Goal: Task Accomplishment & Management: Use online tool/utility

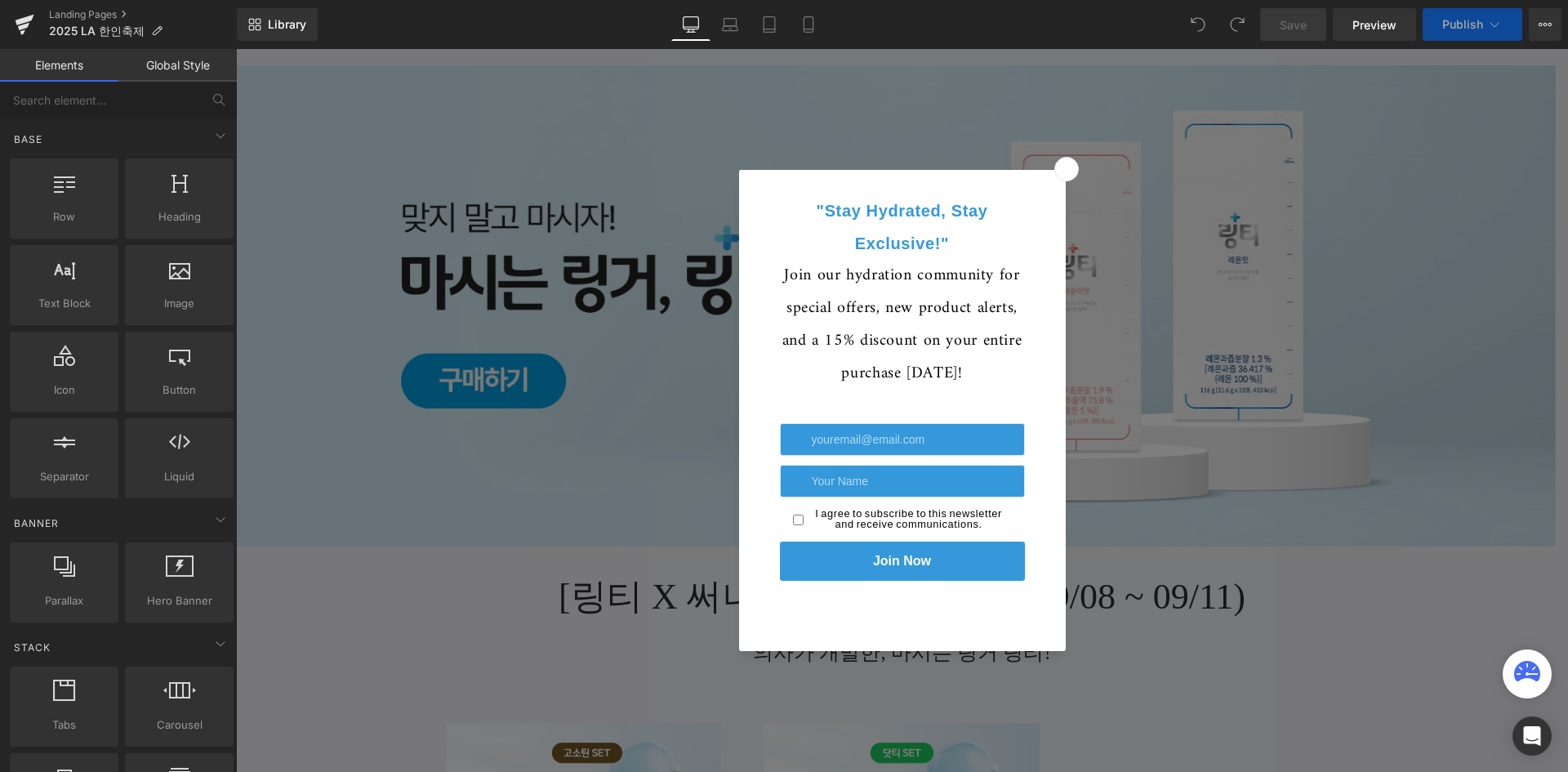
scroll to position [163, 0]
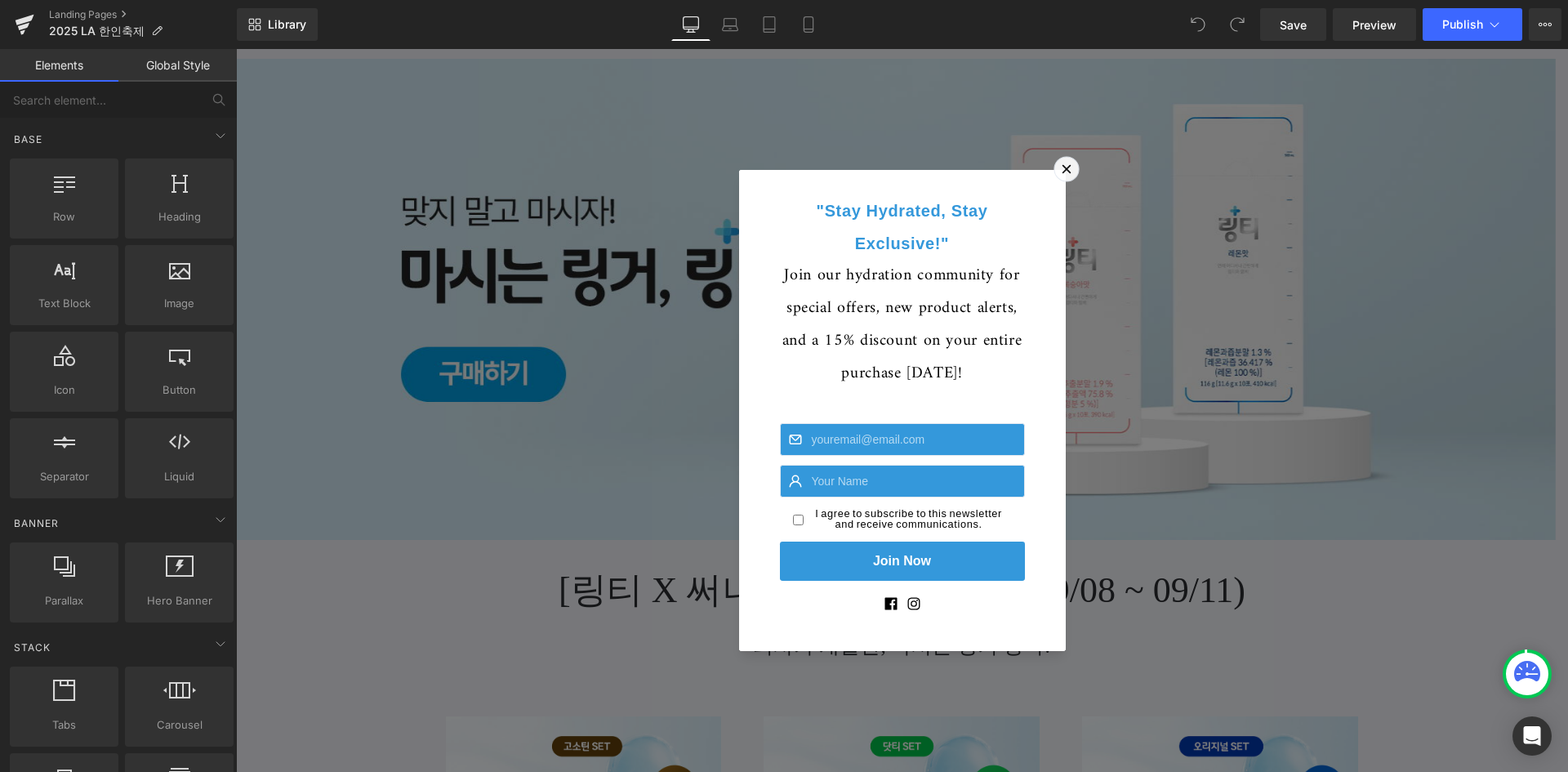
click at [1066, 171] on icon at bounding box center [1066, 170] width 17 height 17
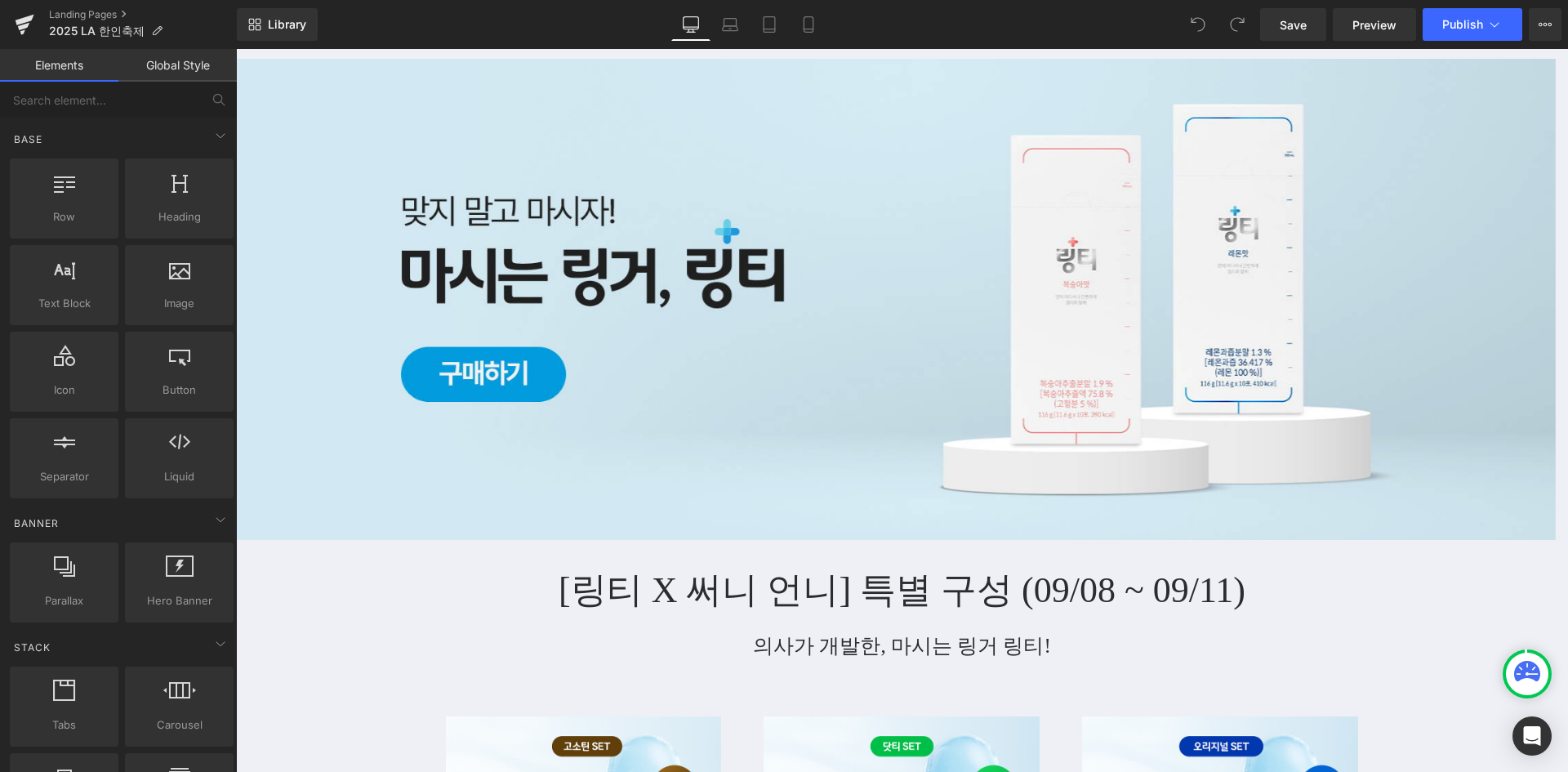
click at [763, 601] on h1 "[링티 X 써니 언니] 특별 구성 (09/08 ~ 09/11)" at bounding box center [902, 591] width 955 height 52
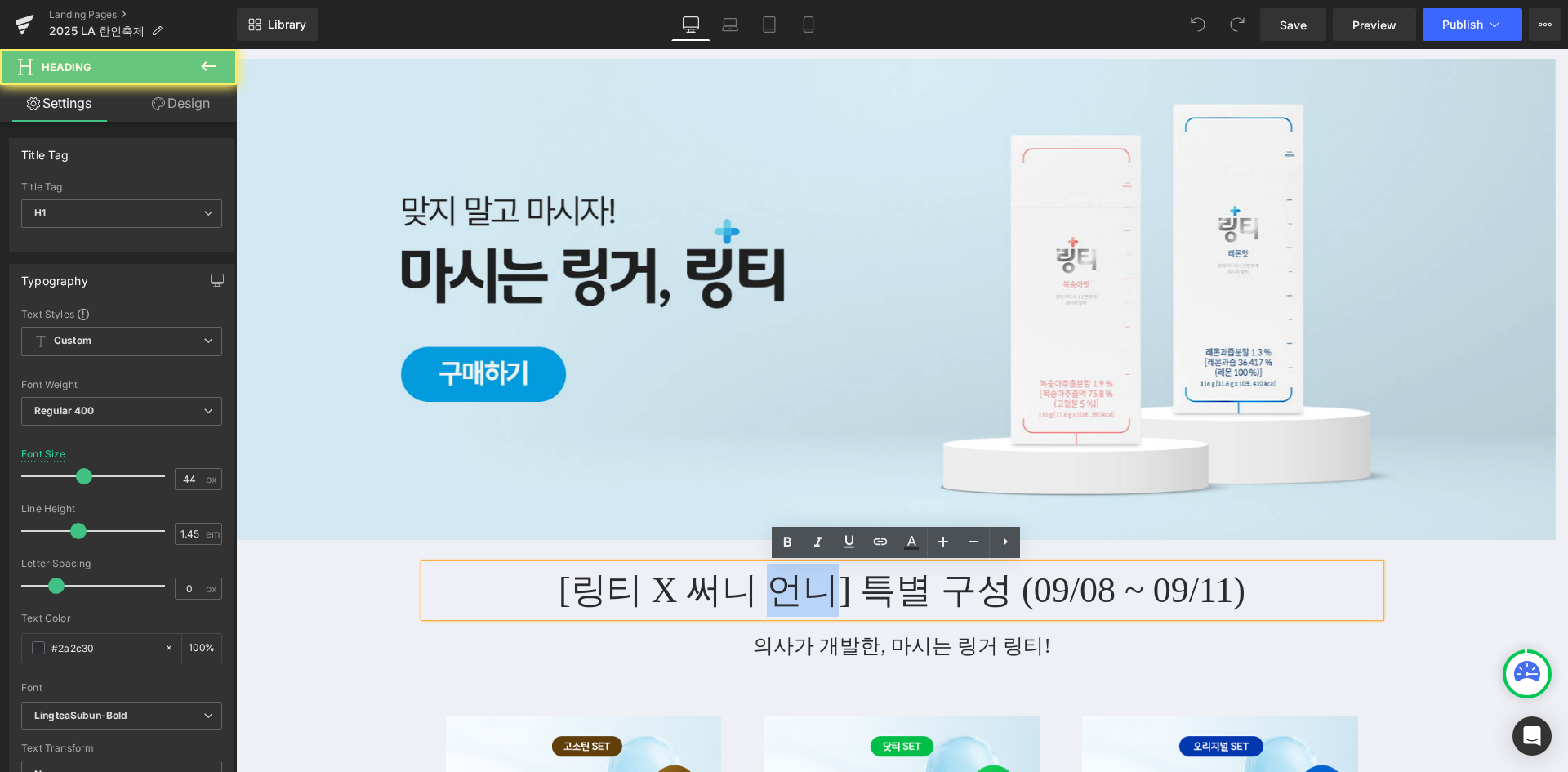
click at [763, 601] on h1 "[링티 X 써니 언니] 특별 구성 (09/08 ~ 09/11)" at bounding box center [902, 591] width 955 height 52
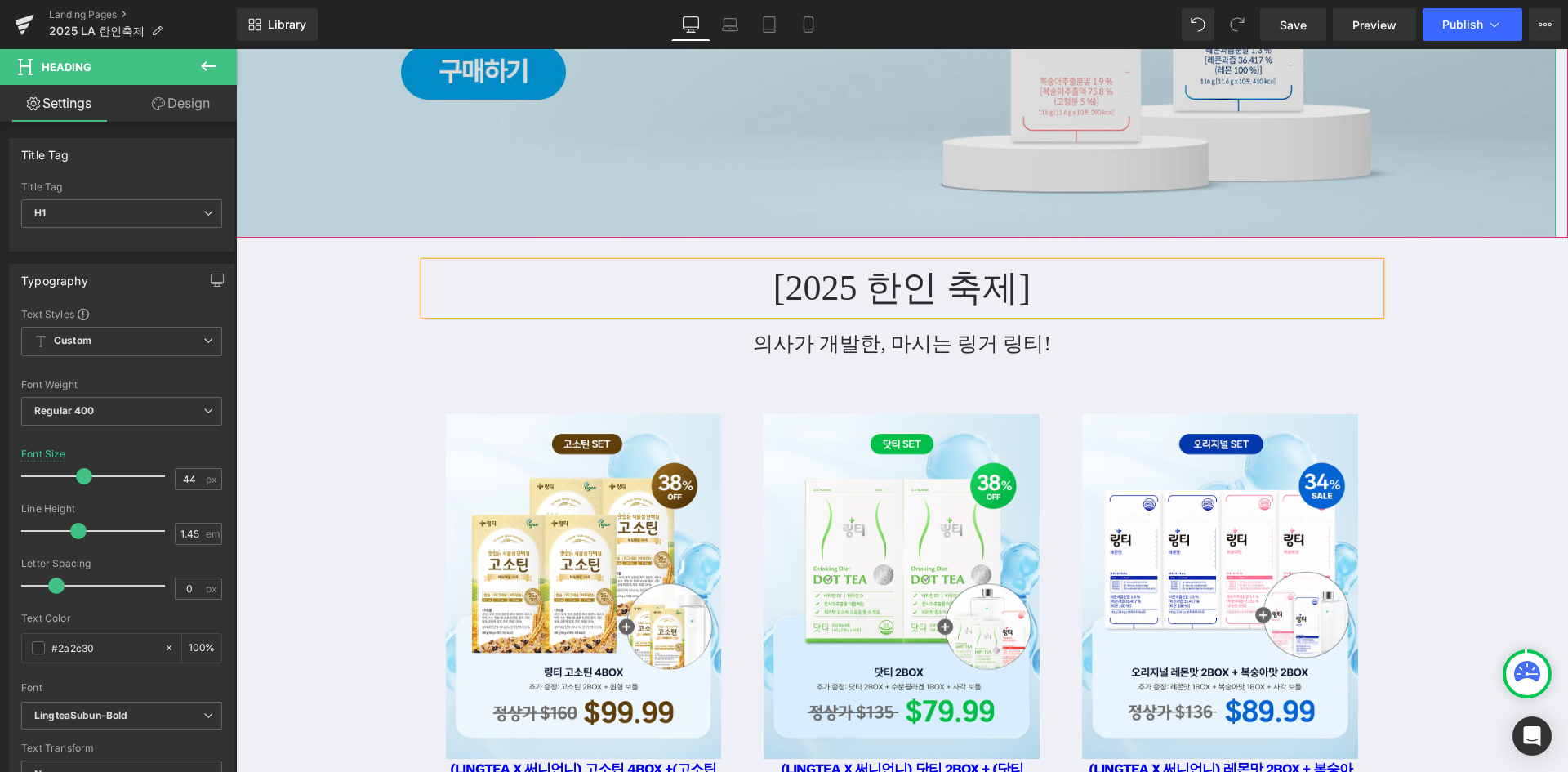
scroll to position [490, 0]
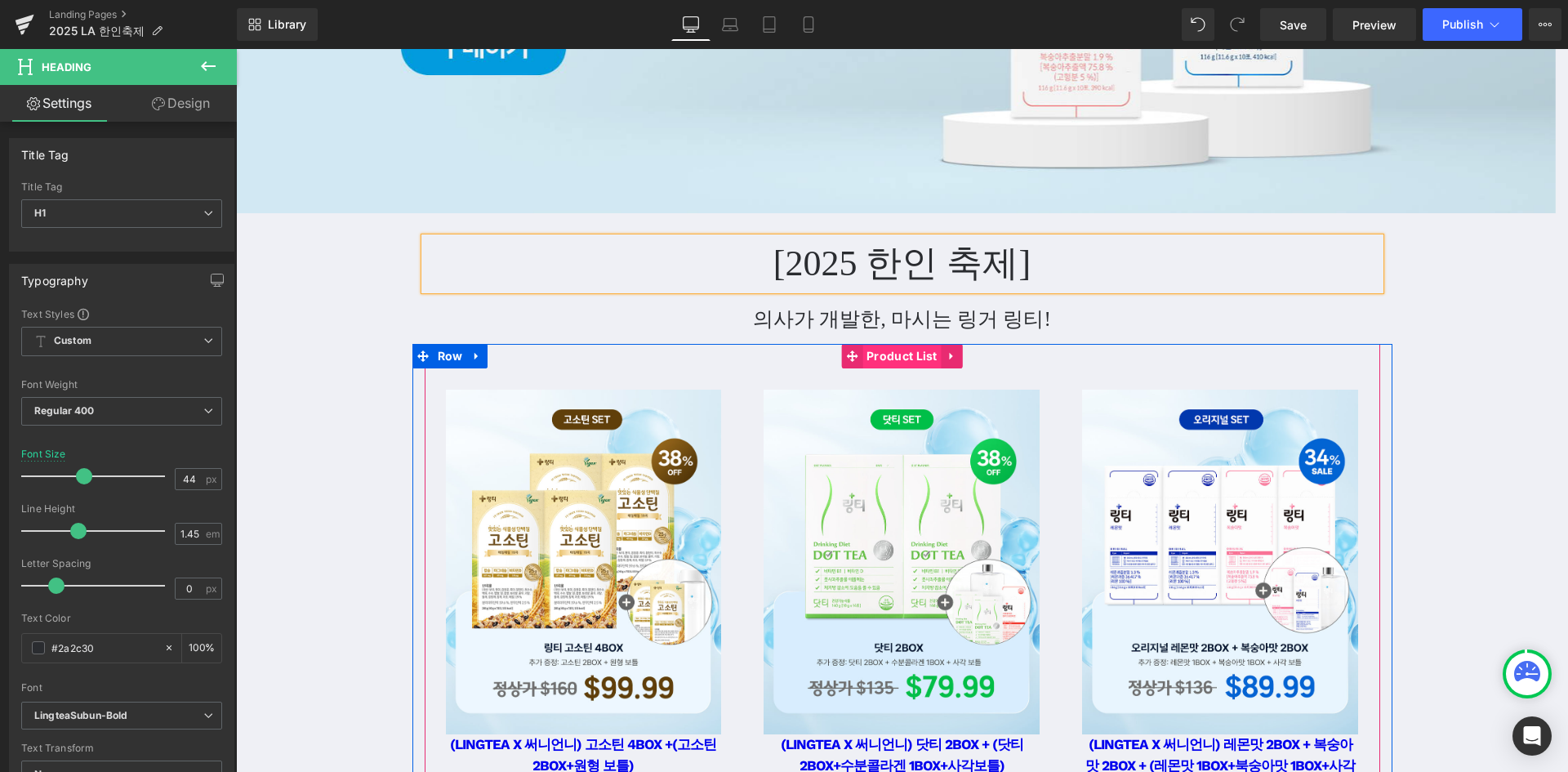
click at [914, 361] on span "Product List" at bounding box center [902, 356] width 80 height 24
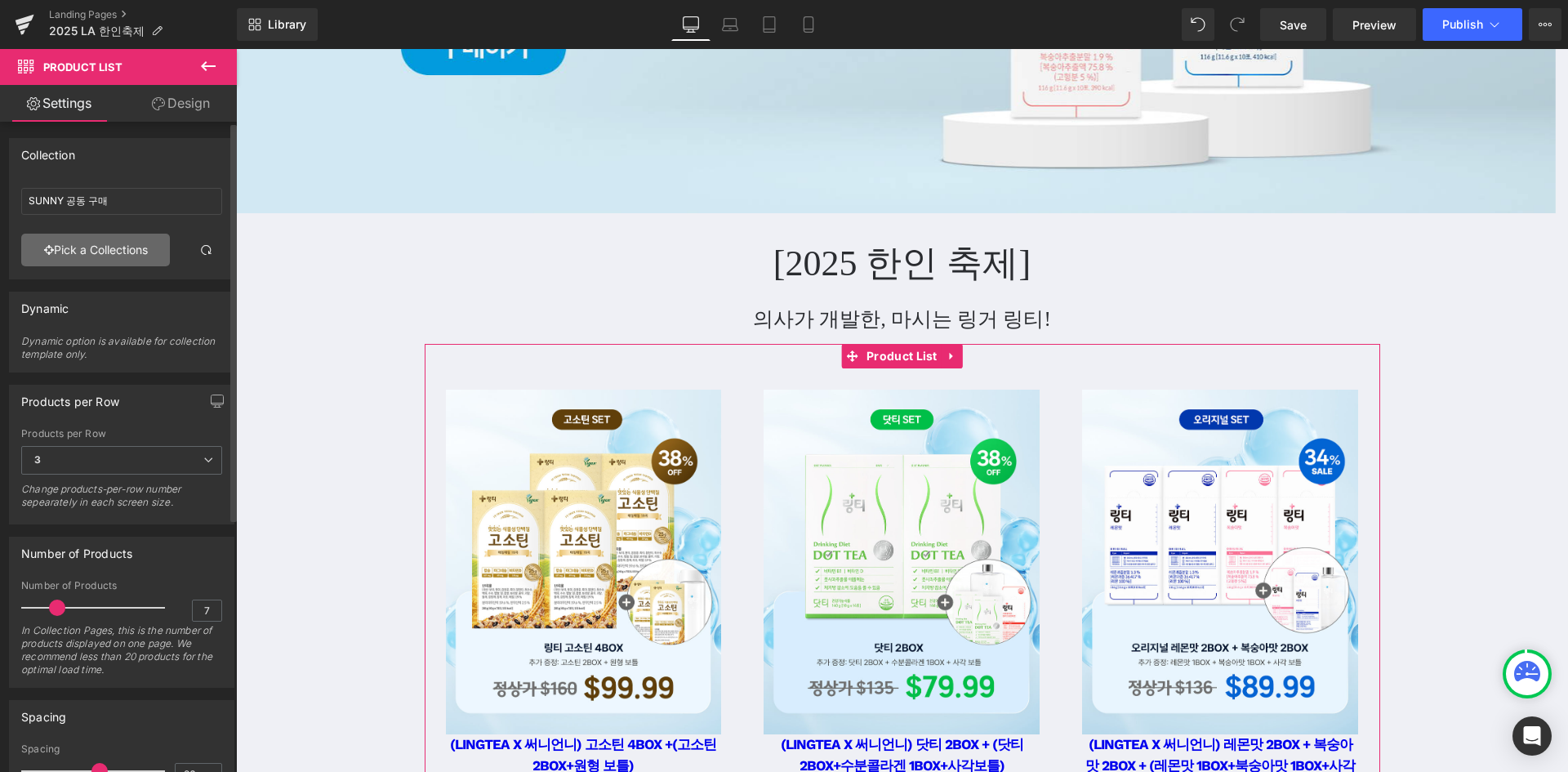
click at [114, 252] on link "Pick a Collections" at bounding box center [96, 249] width 149 height 33
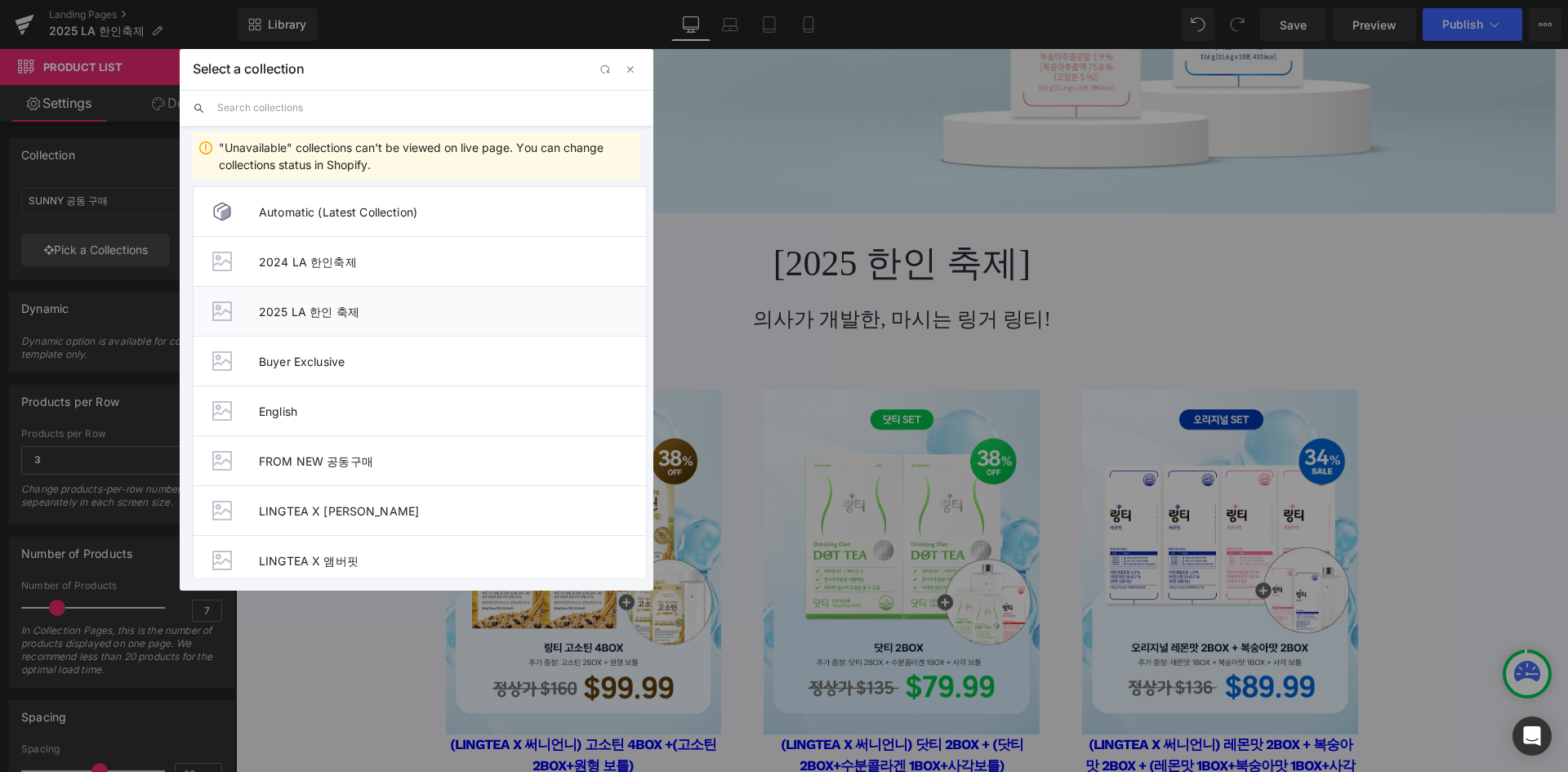
click at [406, 311] on span "2025 LA 한인 축제" at bounding box center [451, 311] width 387 height 14
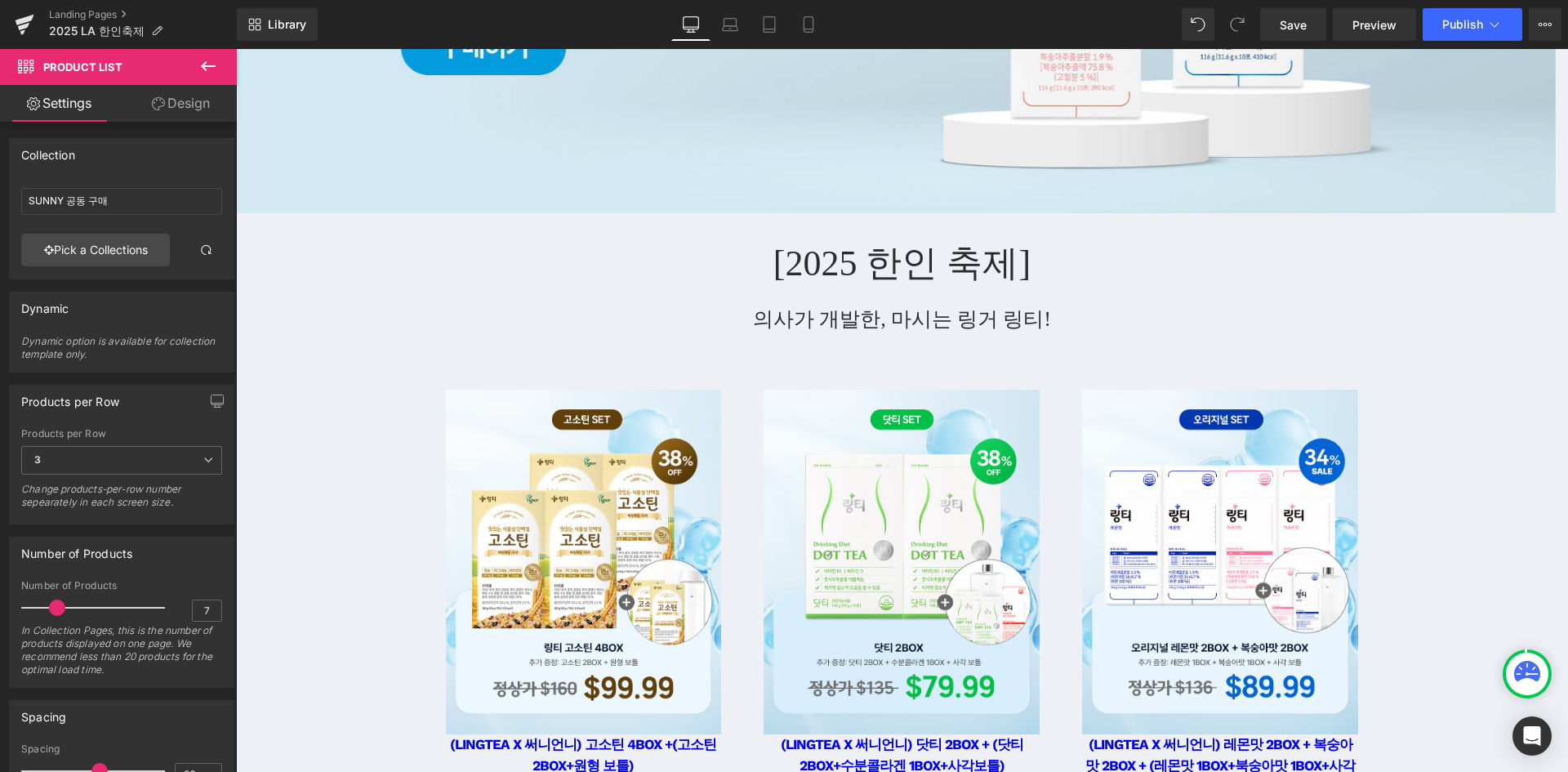
type input "2025 LA 한인 축제"
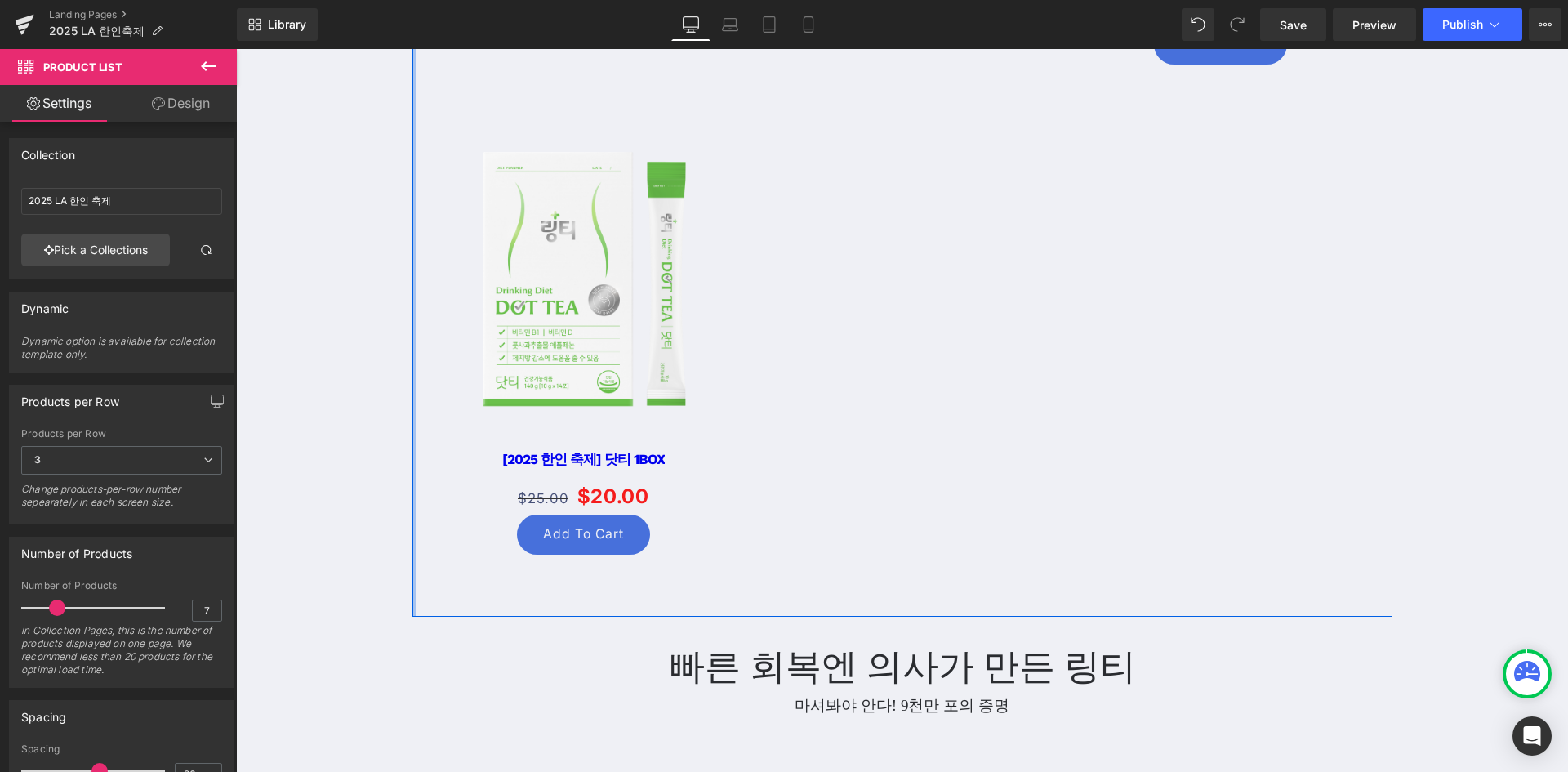
scroll to position [2124, 0]
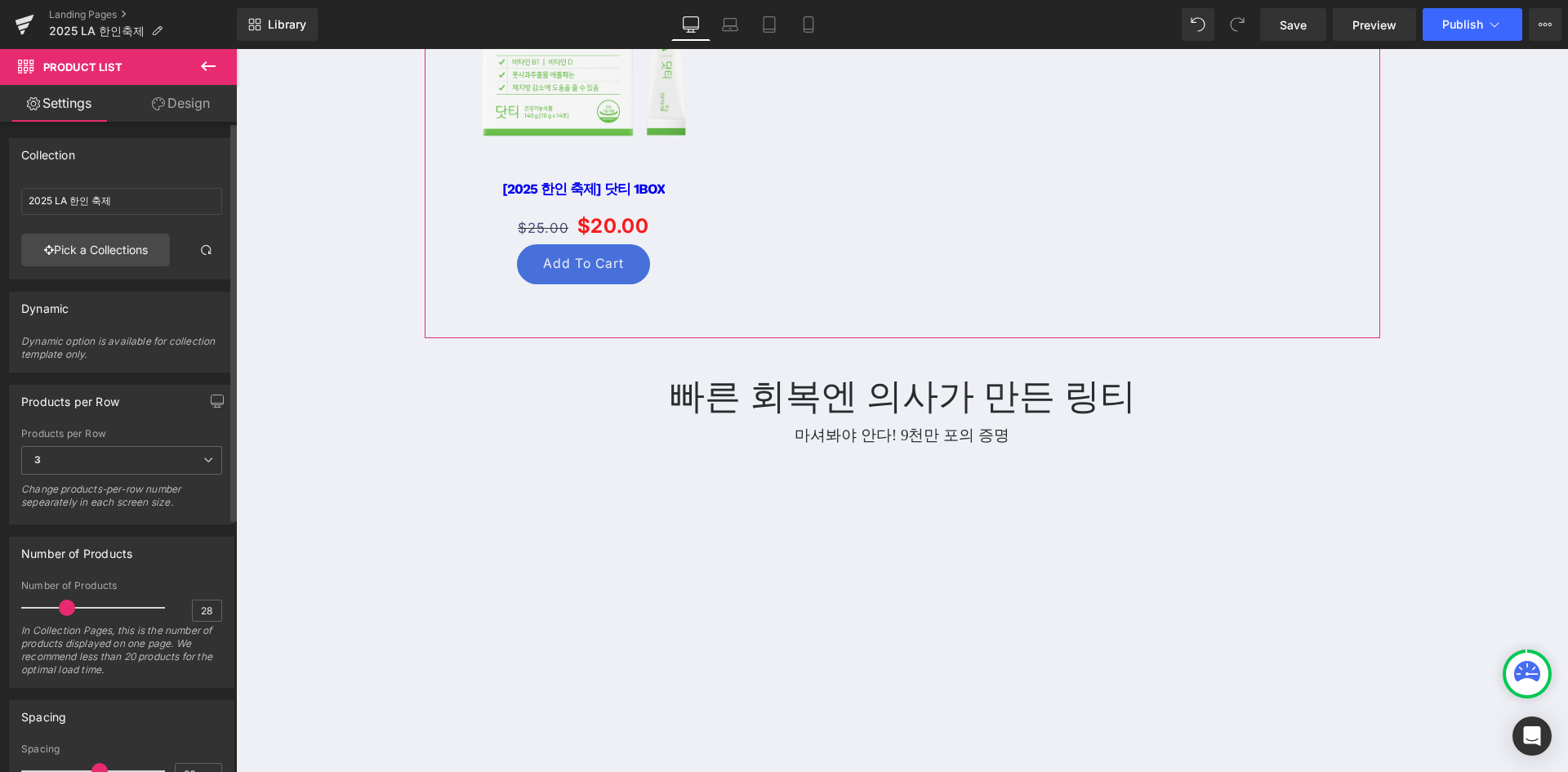
type input "30"
drag, startPoint x: 56, startPoint y: 606, endPoint x: 185, endPoint y: 622, distance: 130.0
click at [185, 622] on div "Number of Products 30 In Collection Pages, this is the number of products displ…" at bounding box center [122, 633] width 201 height 107
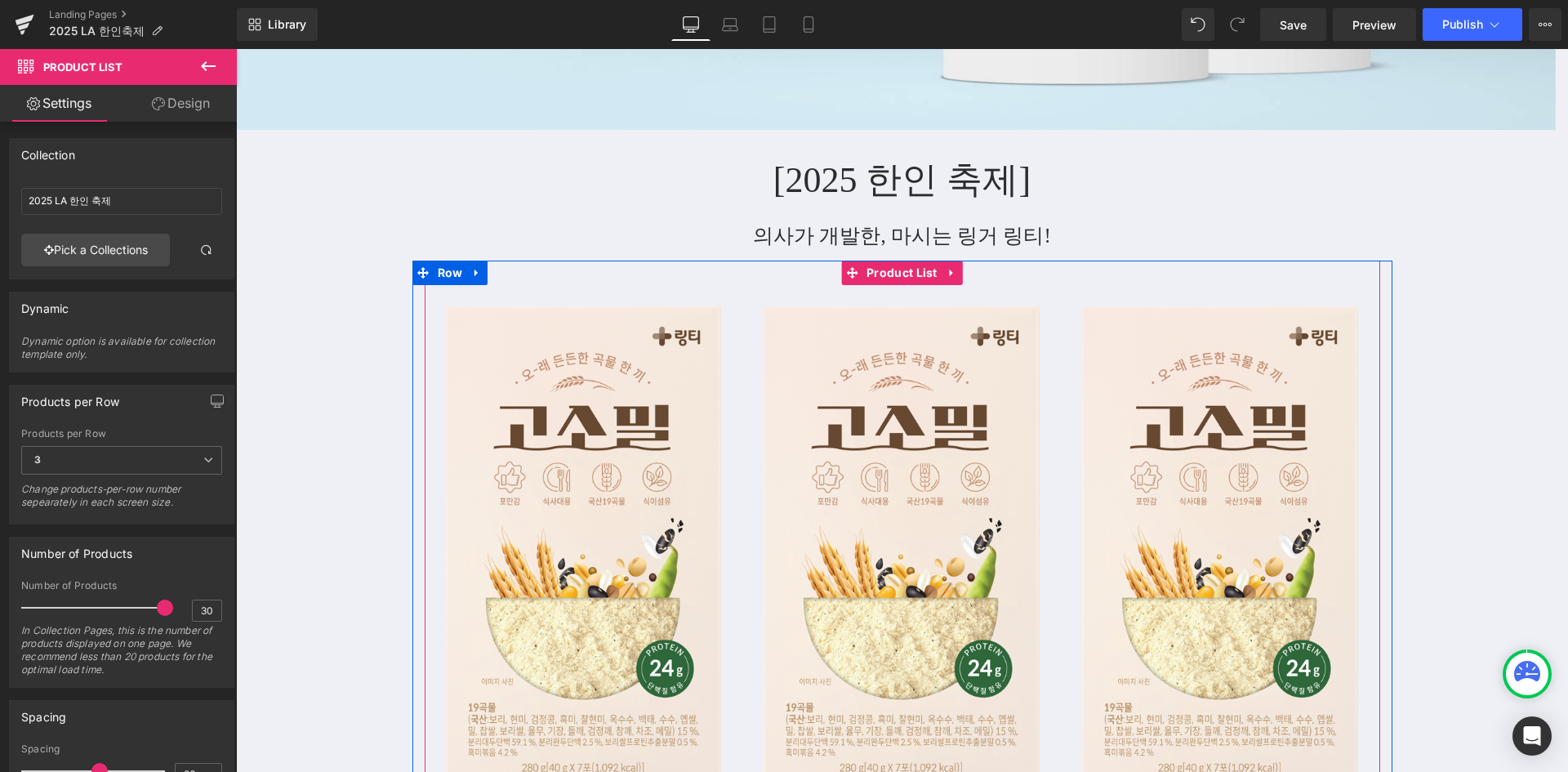
scroll to position [370, 0]
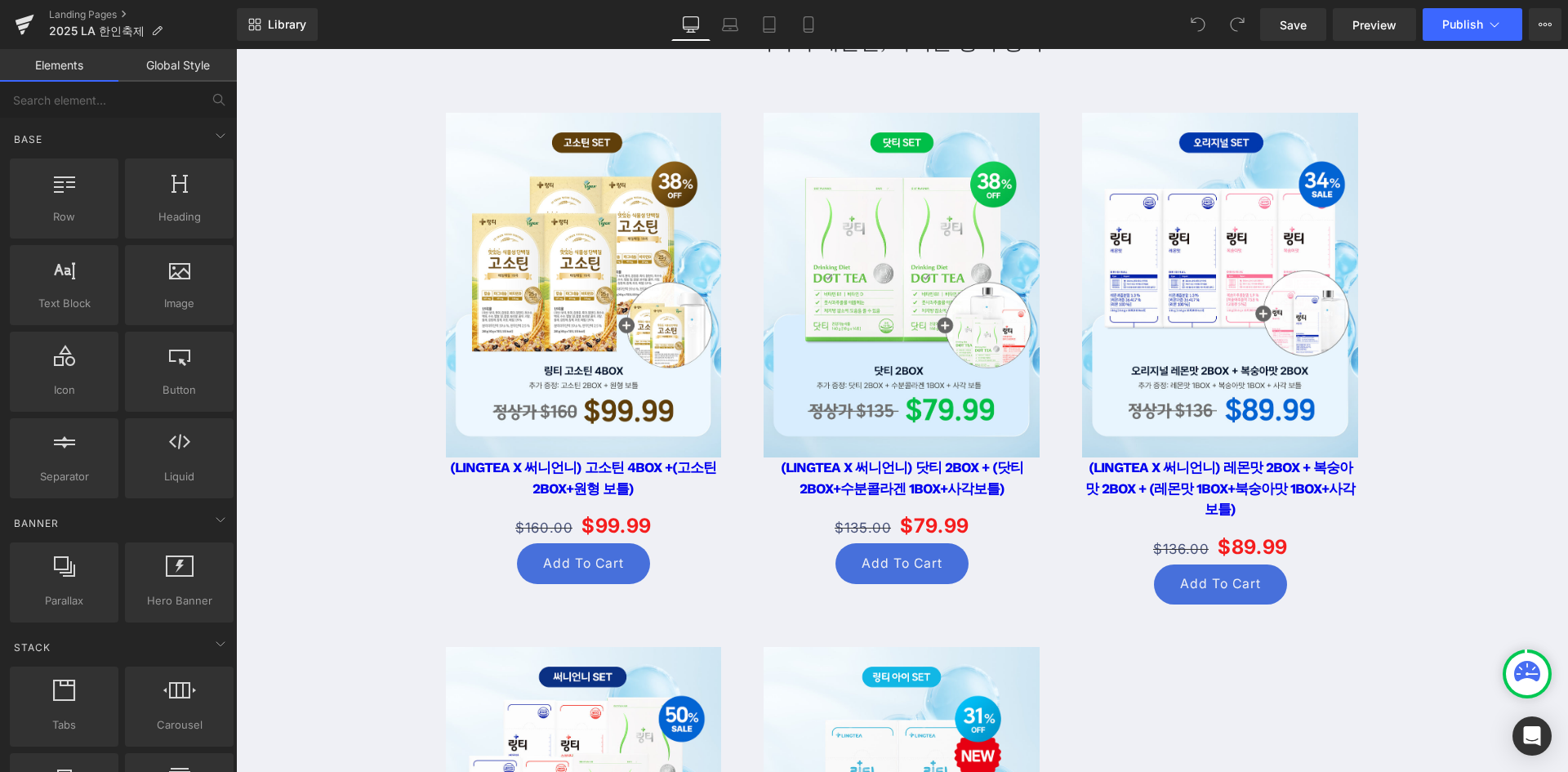
scroll to position [408, 0]
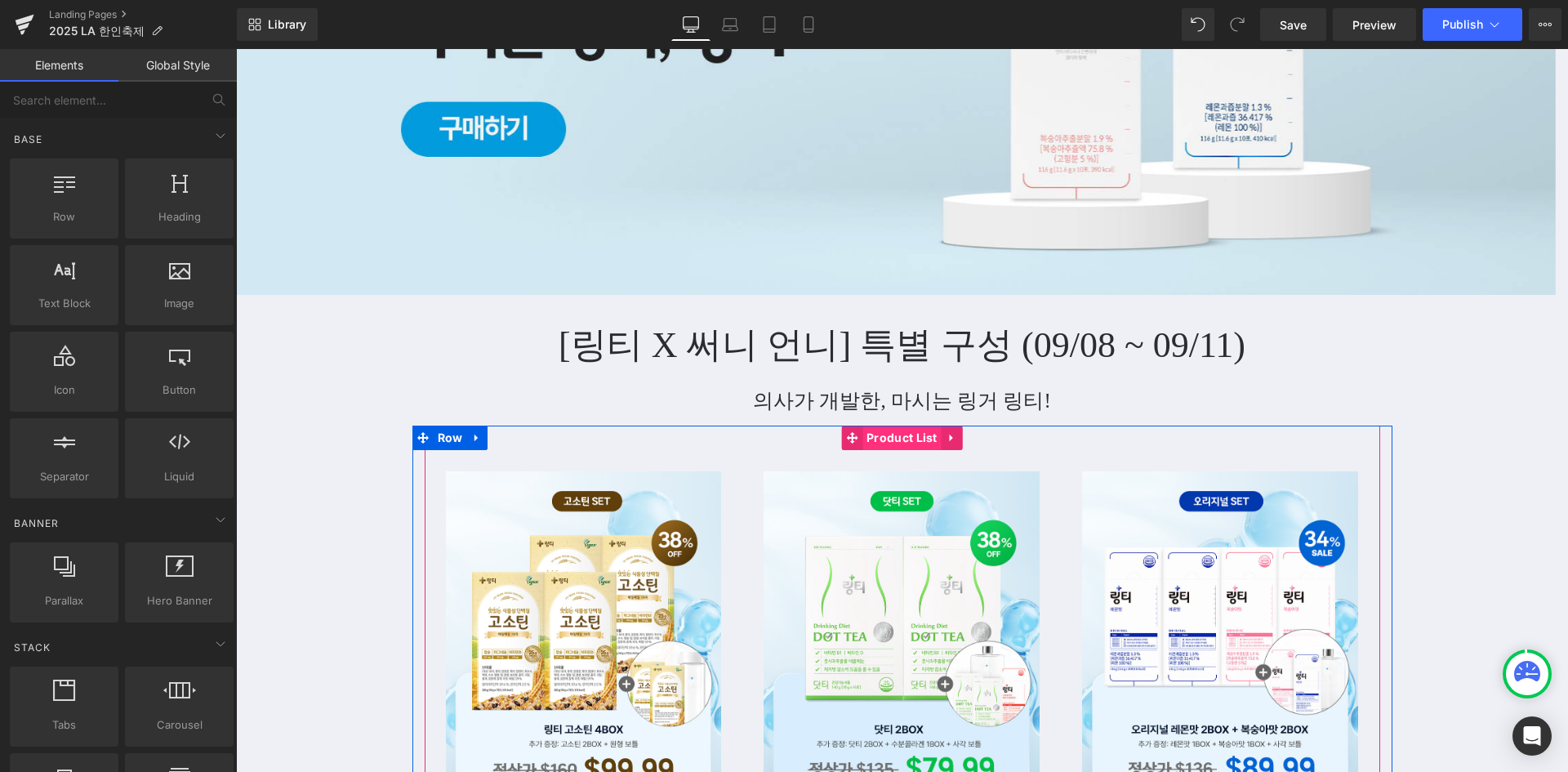
click at [902, 431] on span "Product List" at bounding box center [902, 438] width 80 height 24
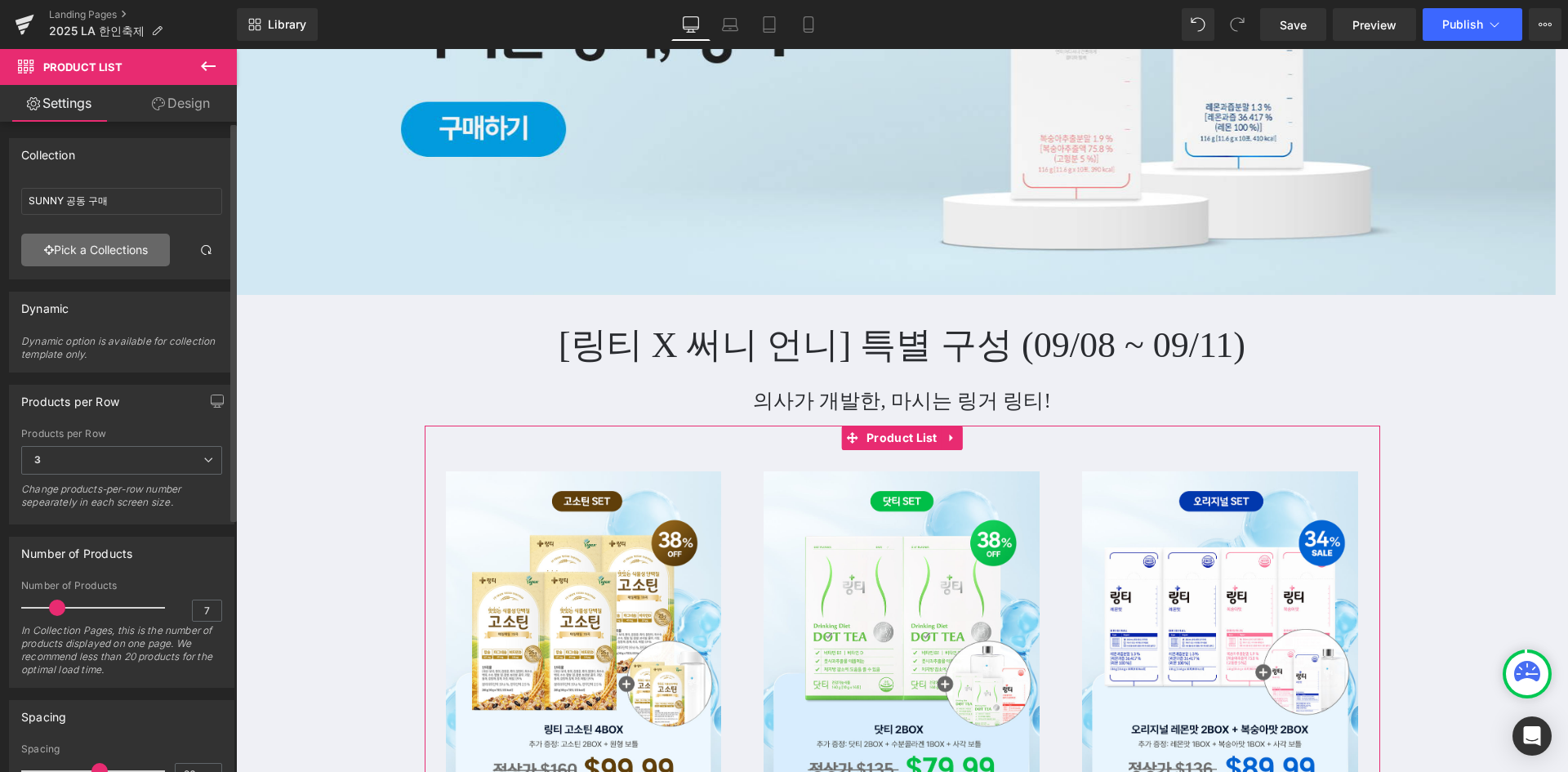
click at [81, 245] on link "Pick a Collections" at bounding box center [96, 249] width 149 height 33
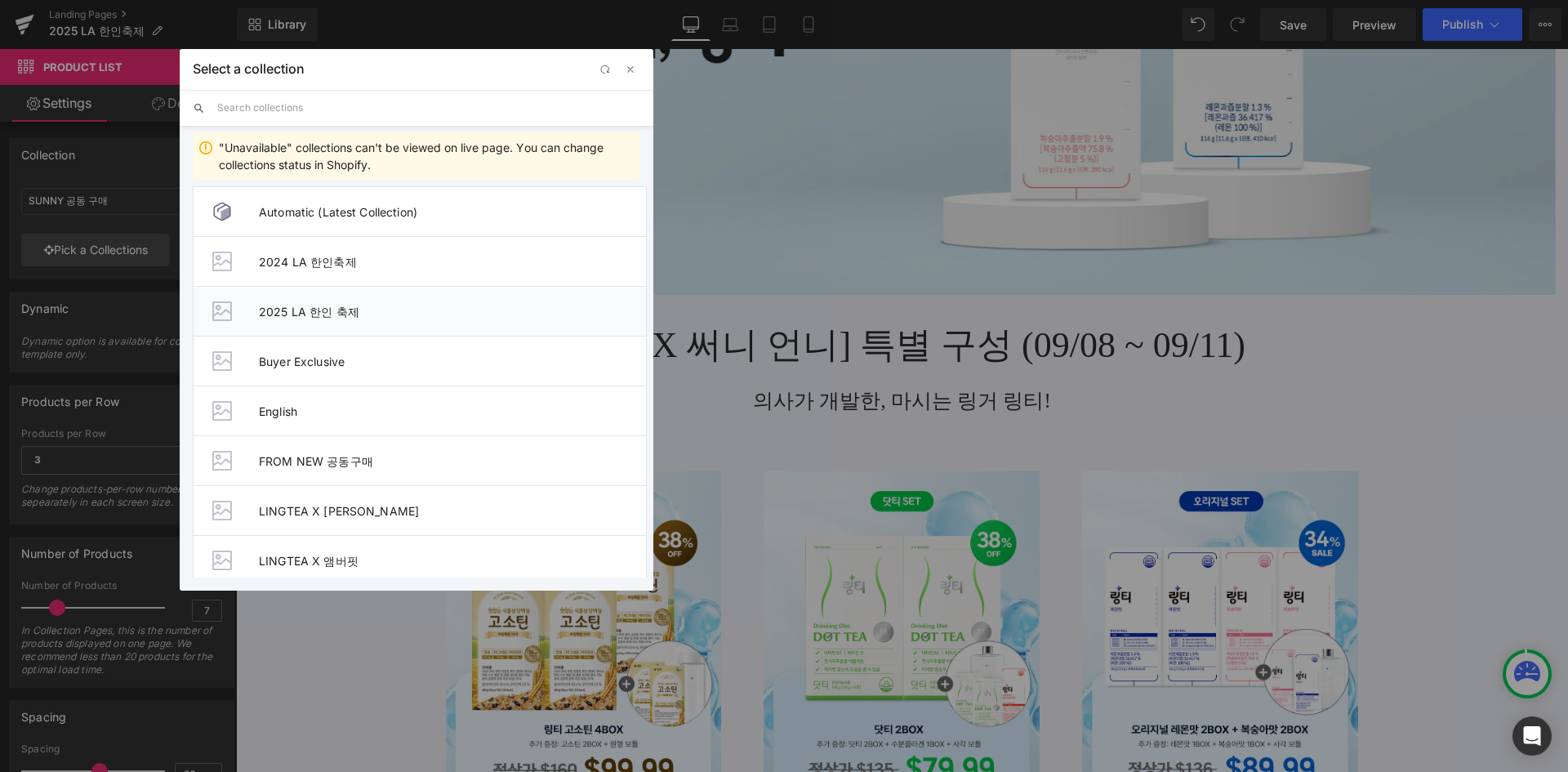
click at [315, 310] on span "2025 LA 한인 축제" at bounding box center [451, 311] width 387 height 14
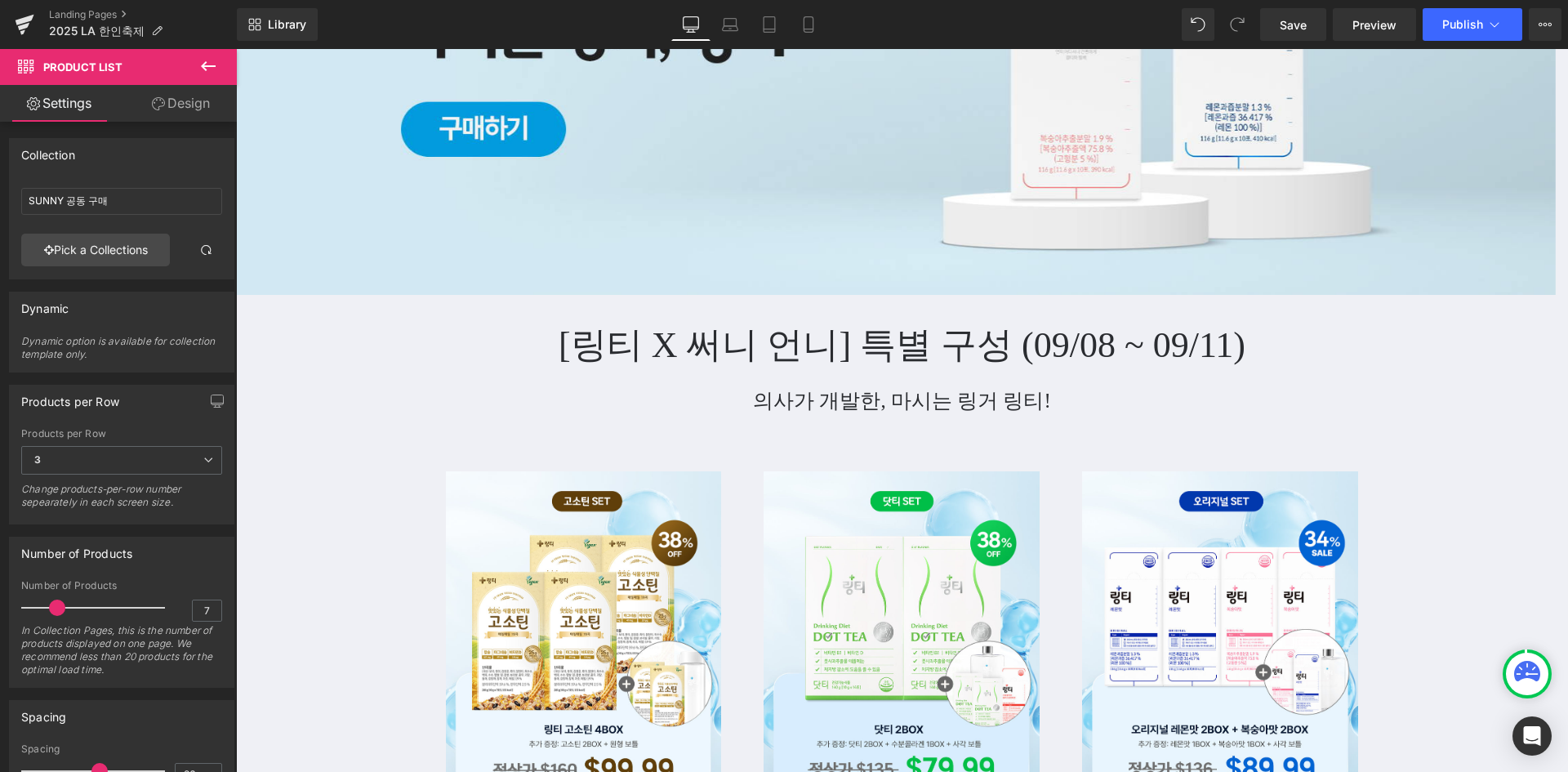
type input "2025 LA 한인 축제"
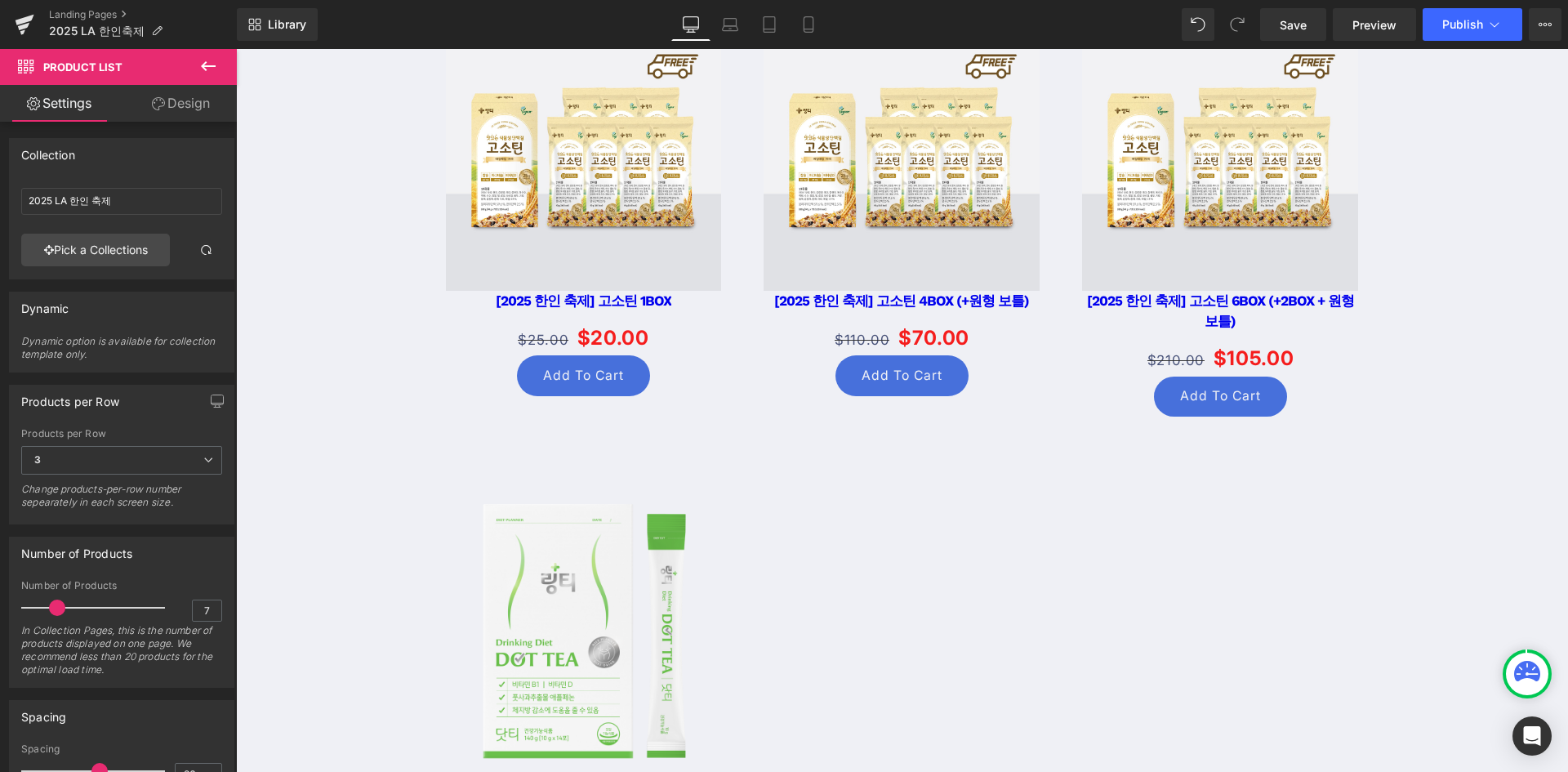
scroll to position [1879, 0]
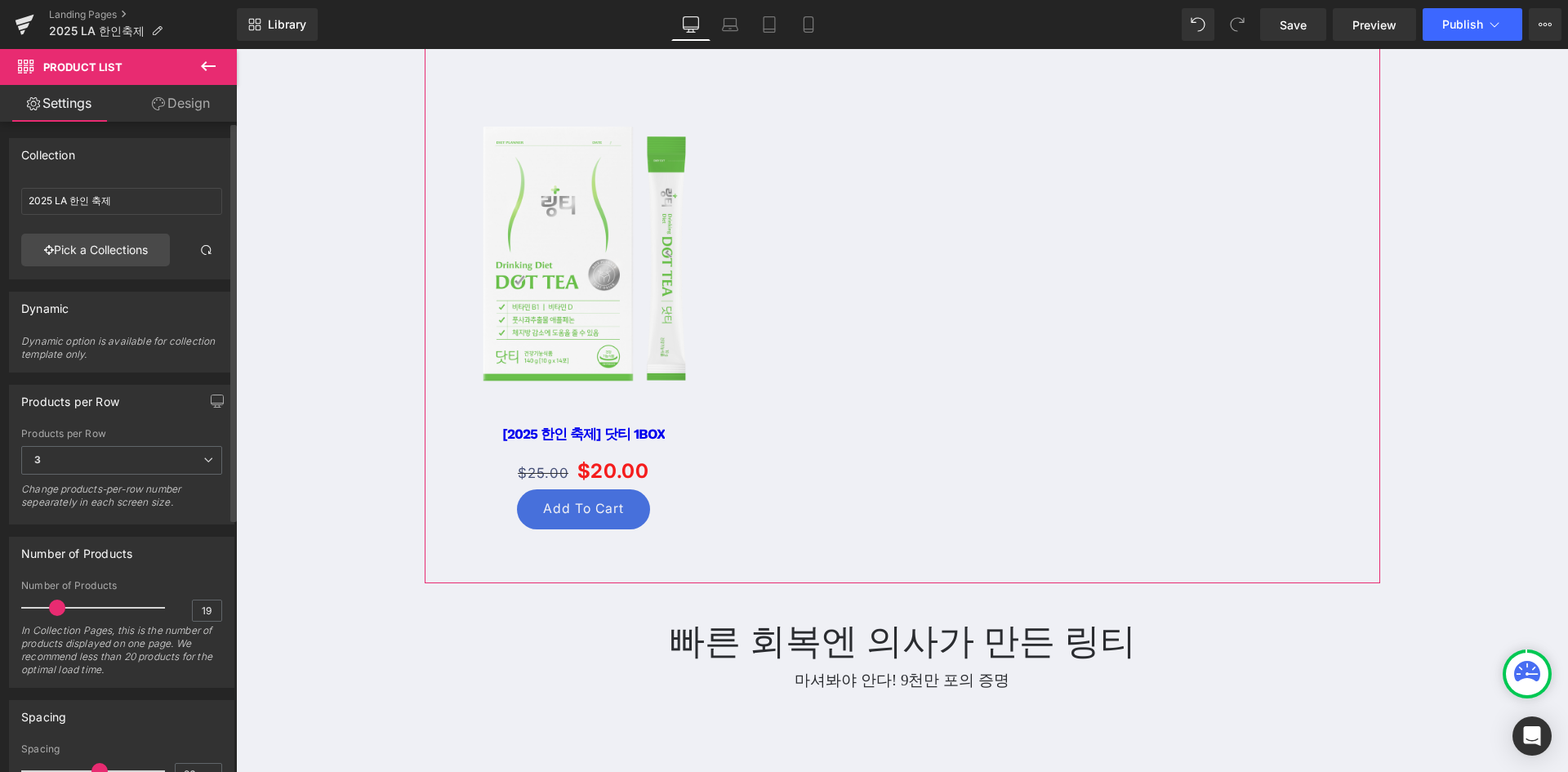
type input "30"
drag, startPoint x: 298, startPoint y: 661, endPoint x: 288, endPoint y: 622, distance: 40.3
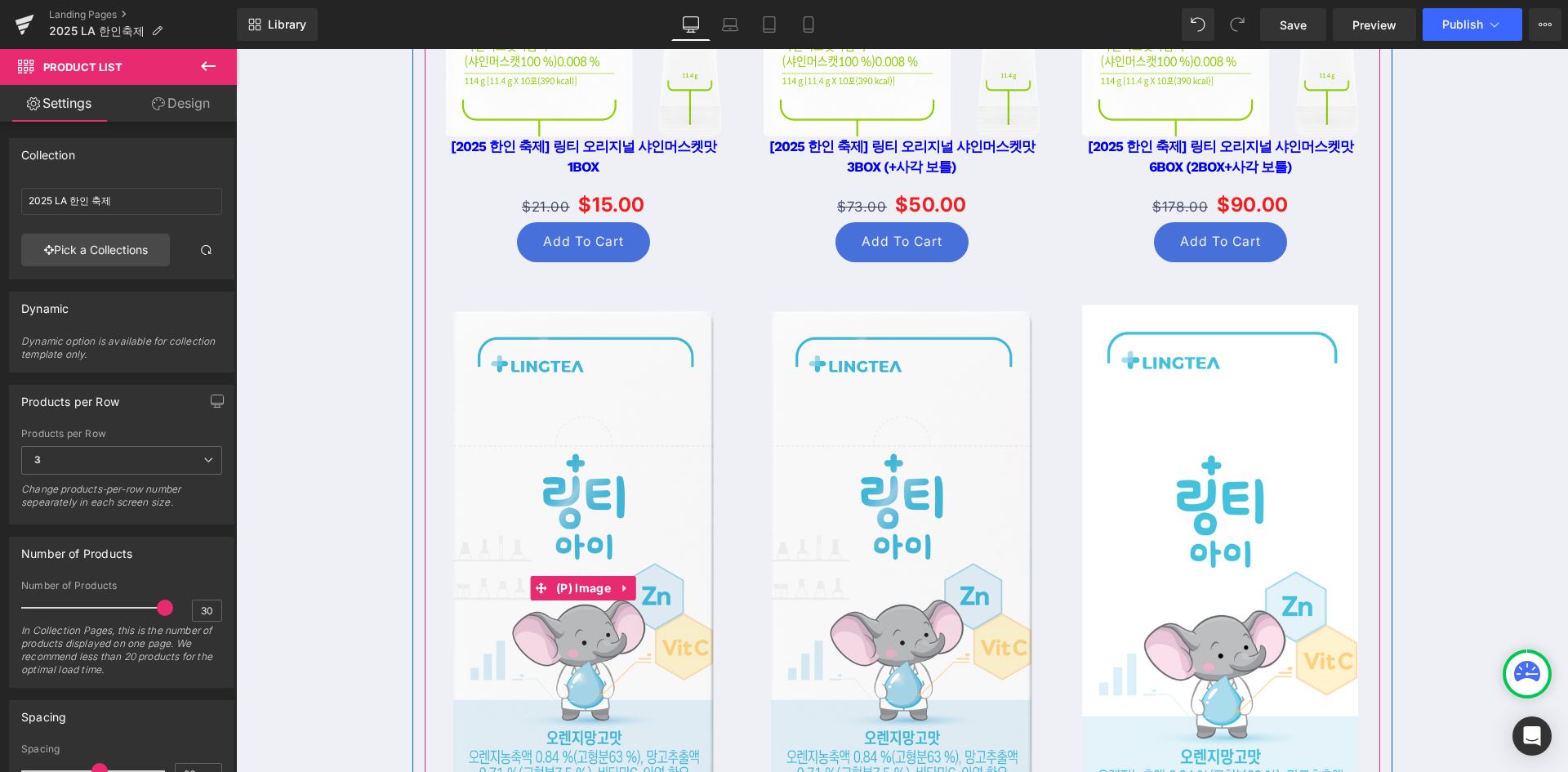
scroll to position [3431, 0]
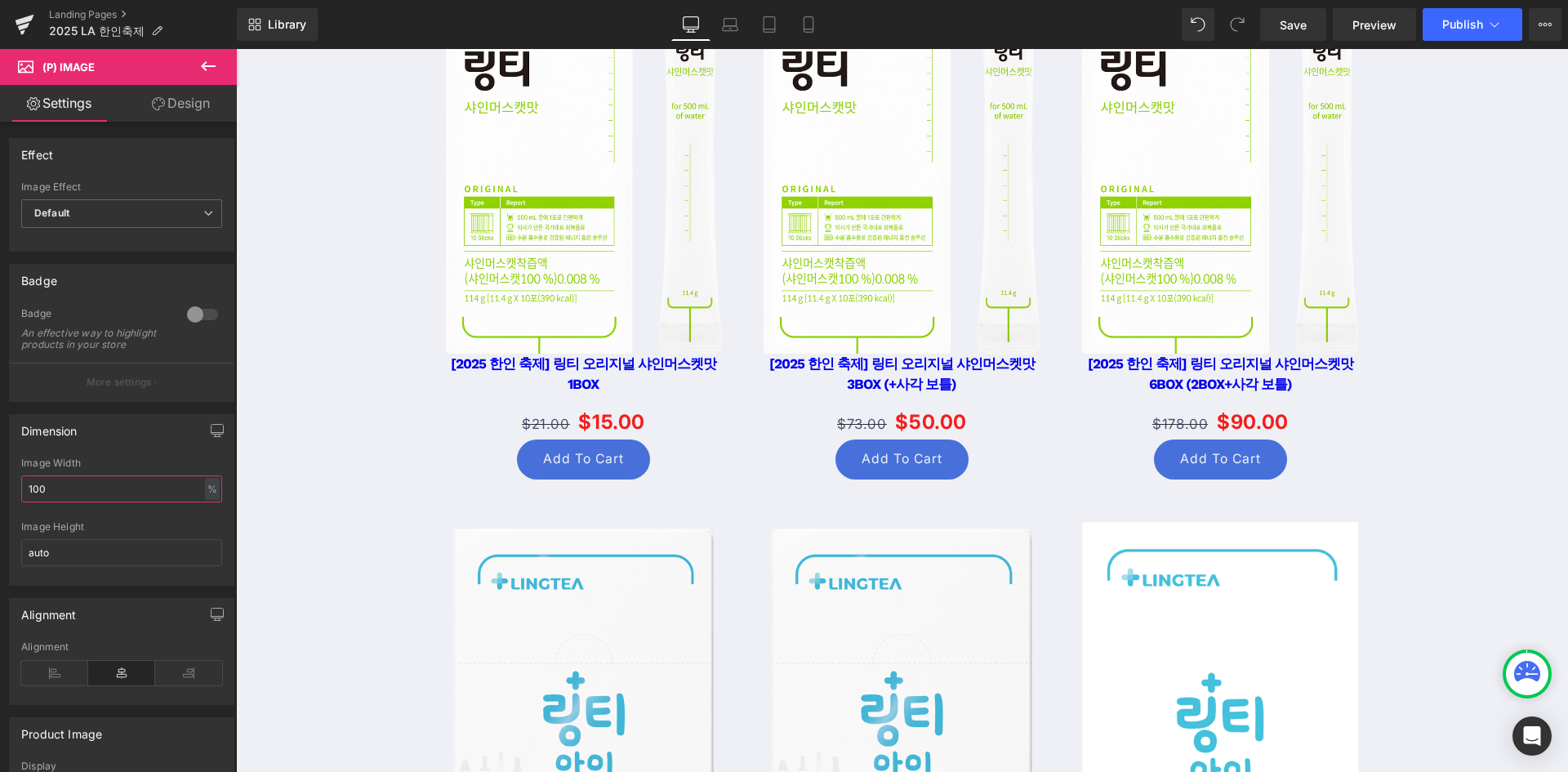
drag, startPoint x: 98, startPoint y: 497, endPoint x: -145, endPoint y: 458, distance: 246.1
click at [0, 458] on html "Product List You are previewing how the will restyle your page. You can not edi…" at bounding box center [784, 386] width 1568 height 772
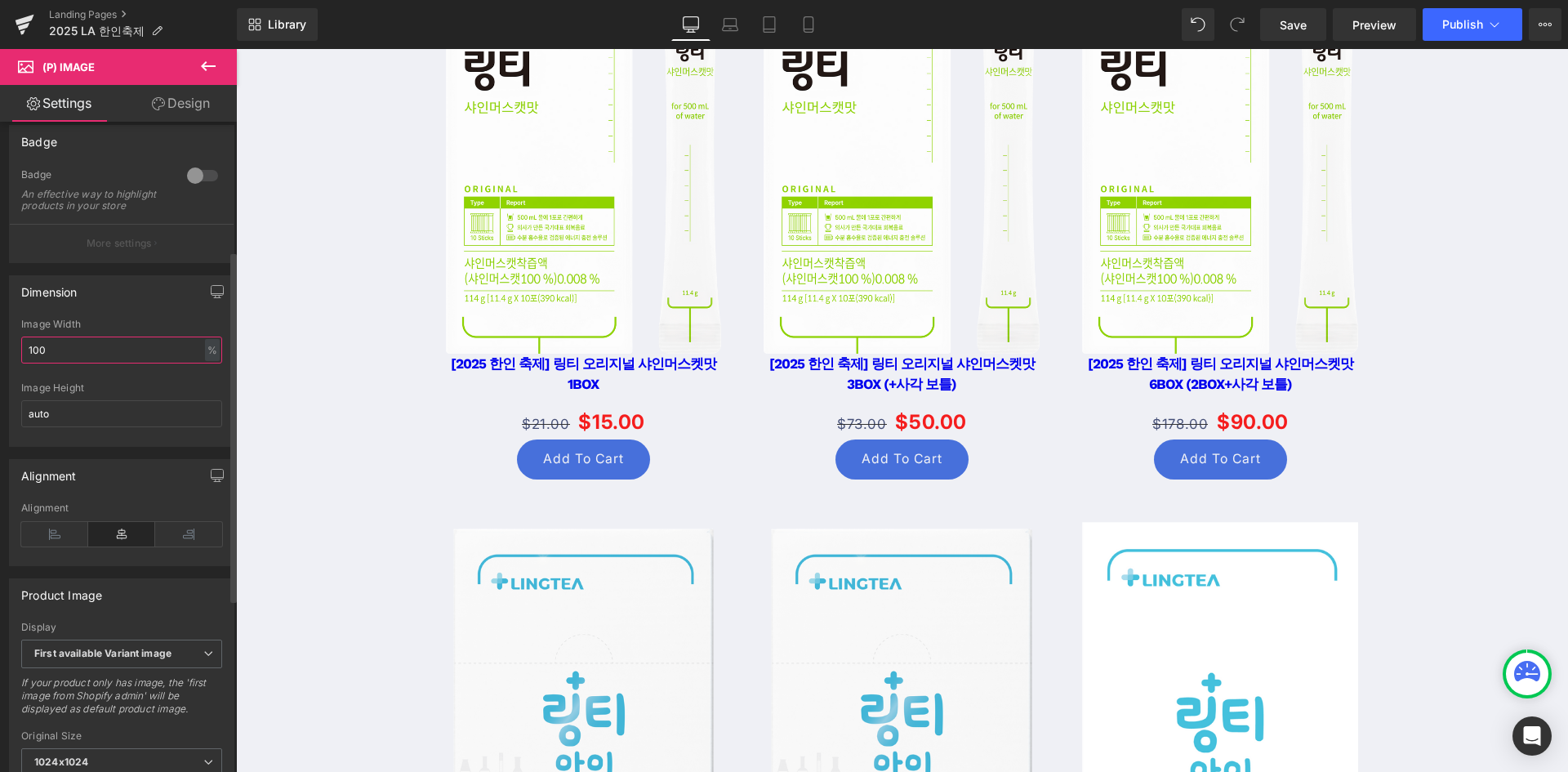
scroll to position [245, 0]
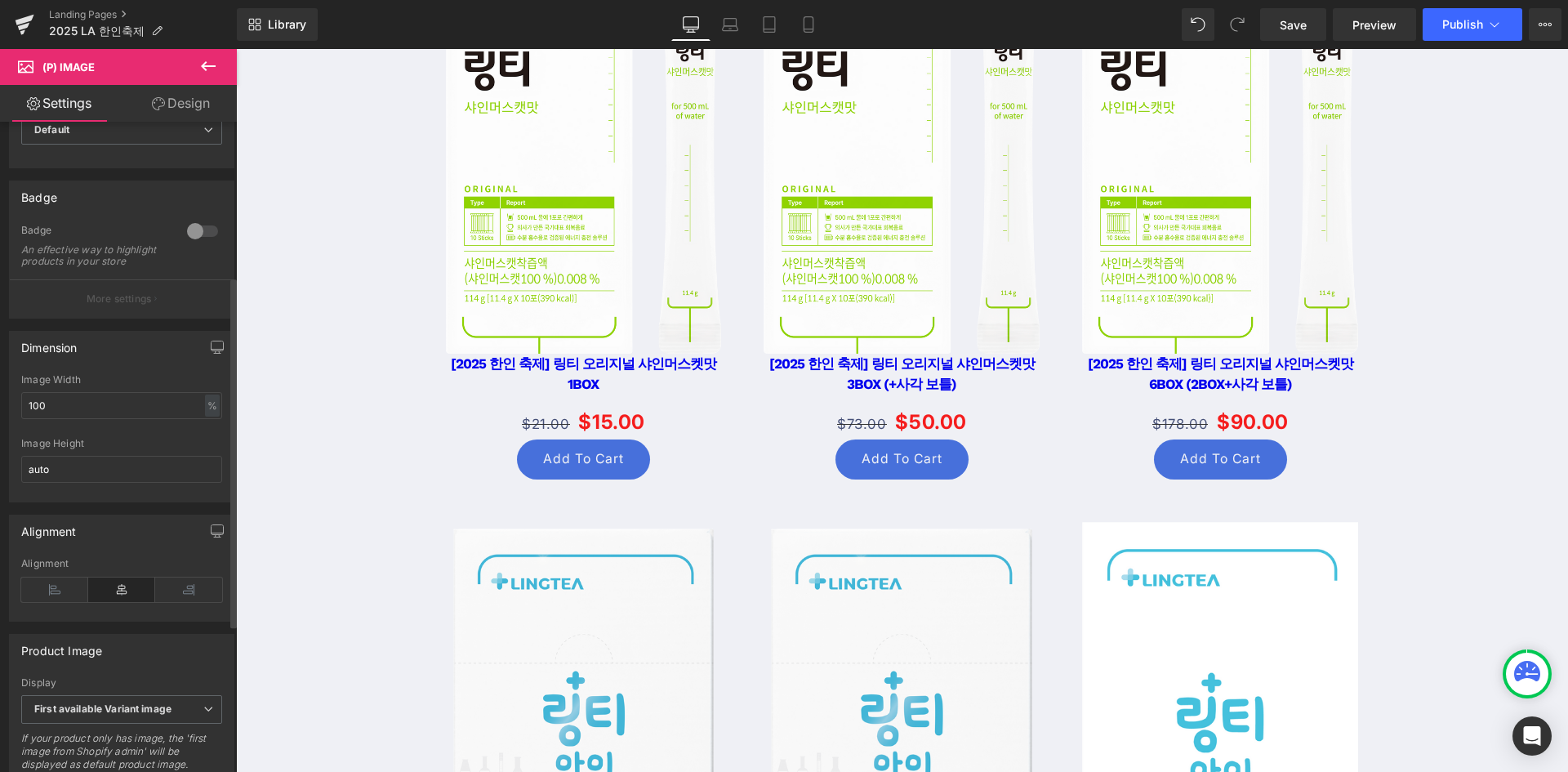
scroll to position [68, 0]
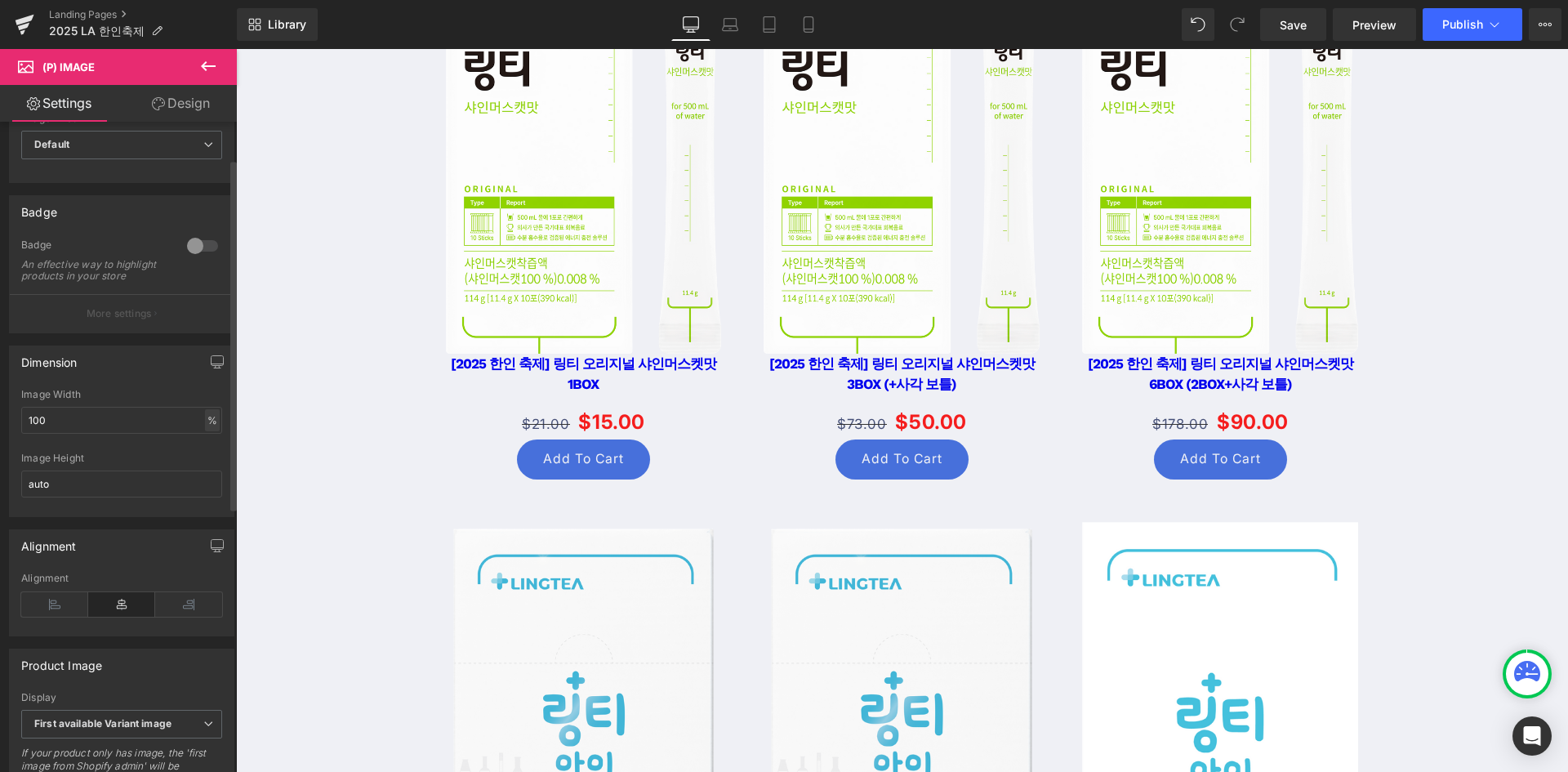
click at [205, 431] on div "%" at bounding box center [213, 421] width 15 height 22
type input "90"
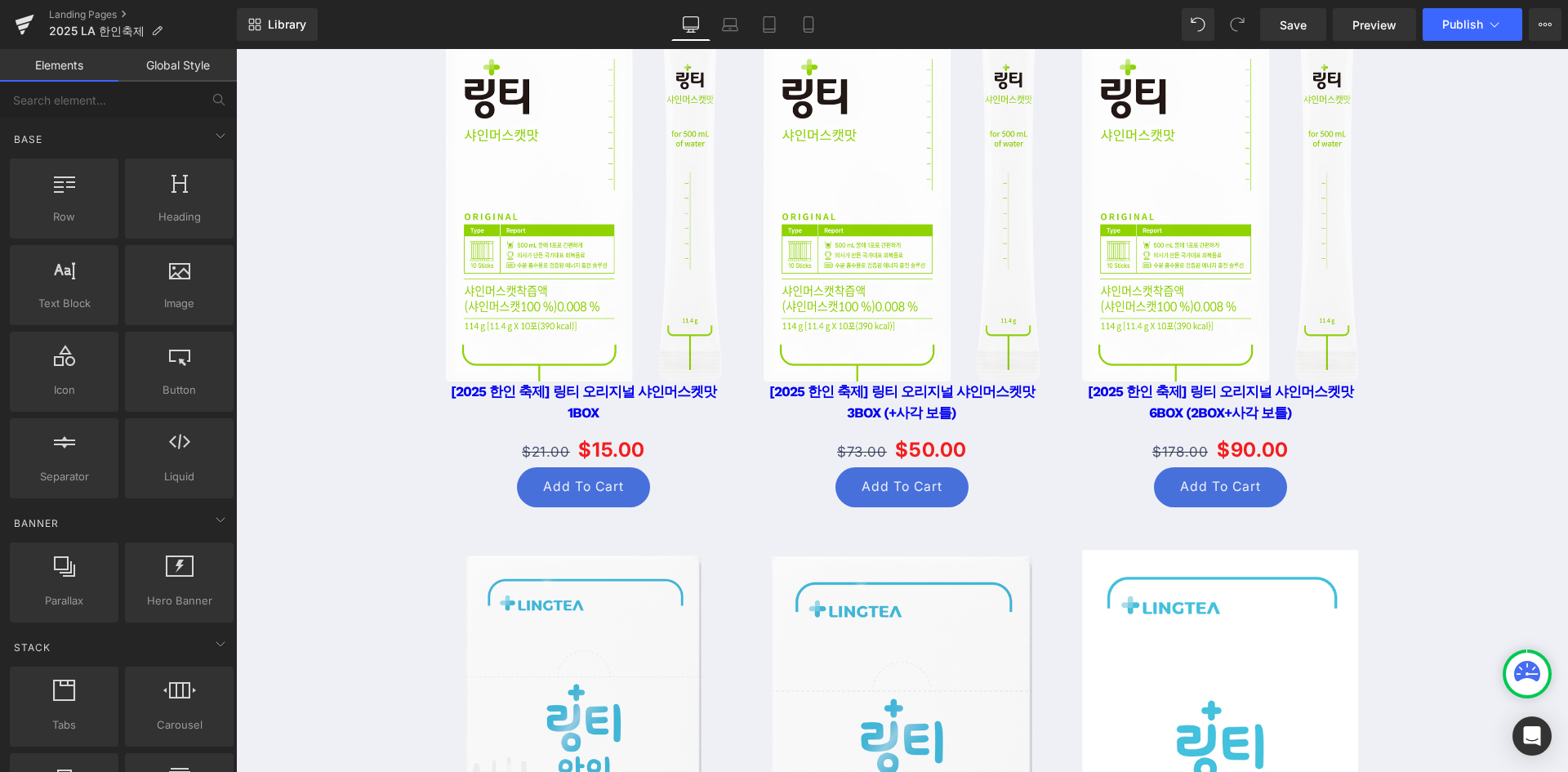
click at [347, 429] on div "Image Image ‹ › Carousel [링티 X 써니 언니] 특별 구성 (09/08 ~ 09/11) Heading 의사가 개발한, 마시…" at bounding box center [902, 241] width 1332 height 6795
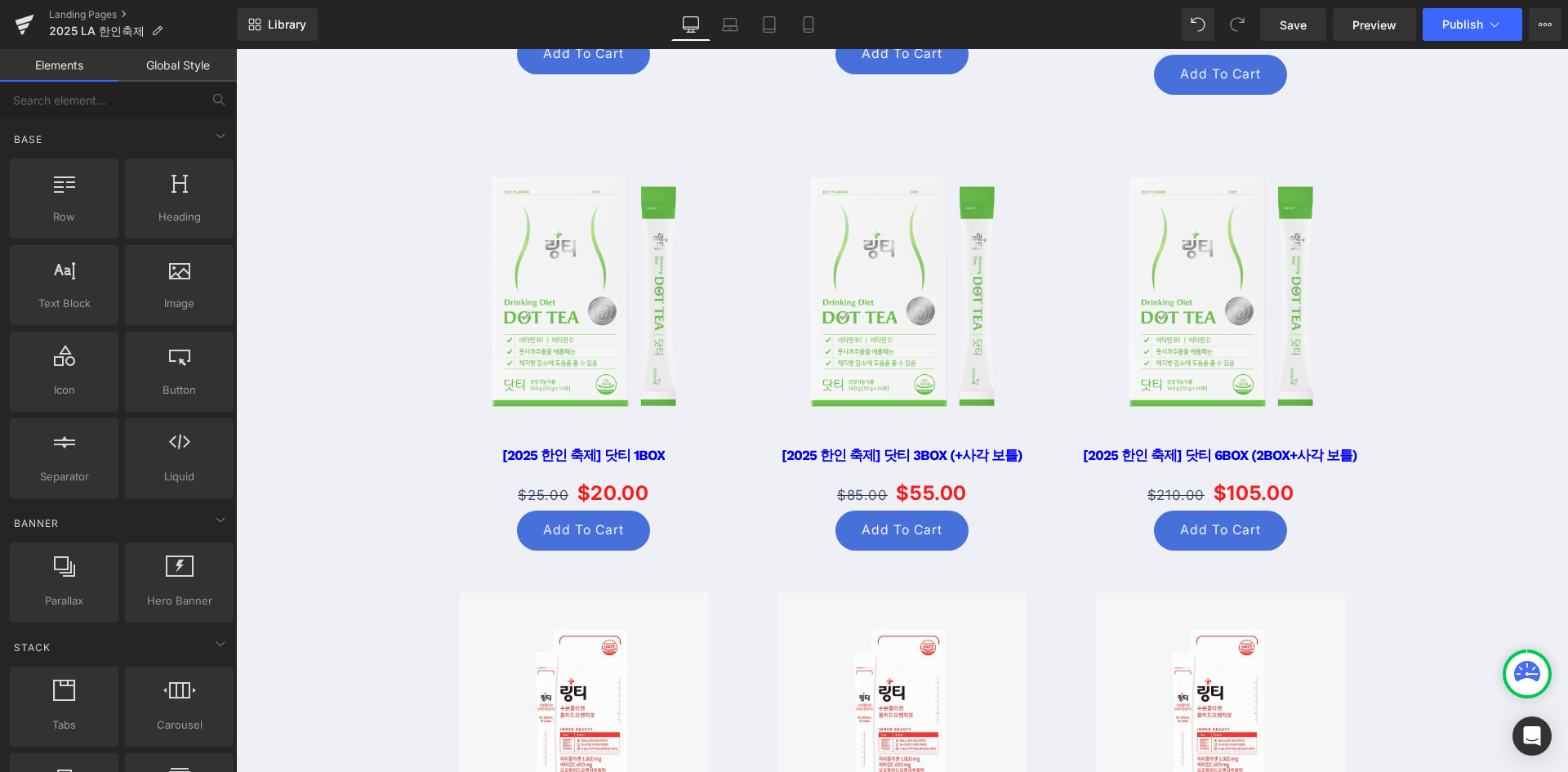
scroll to position [1505, 0]
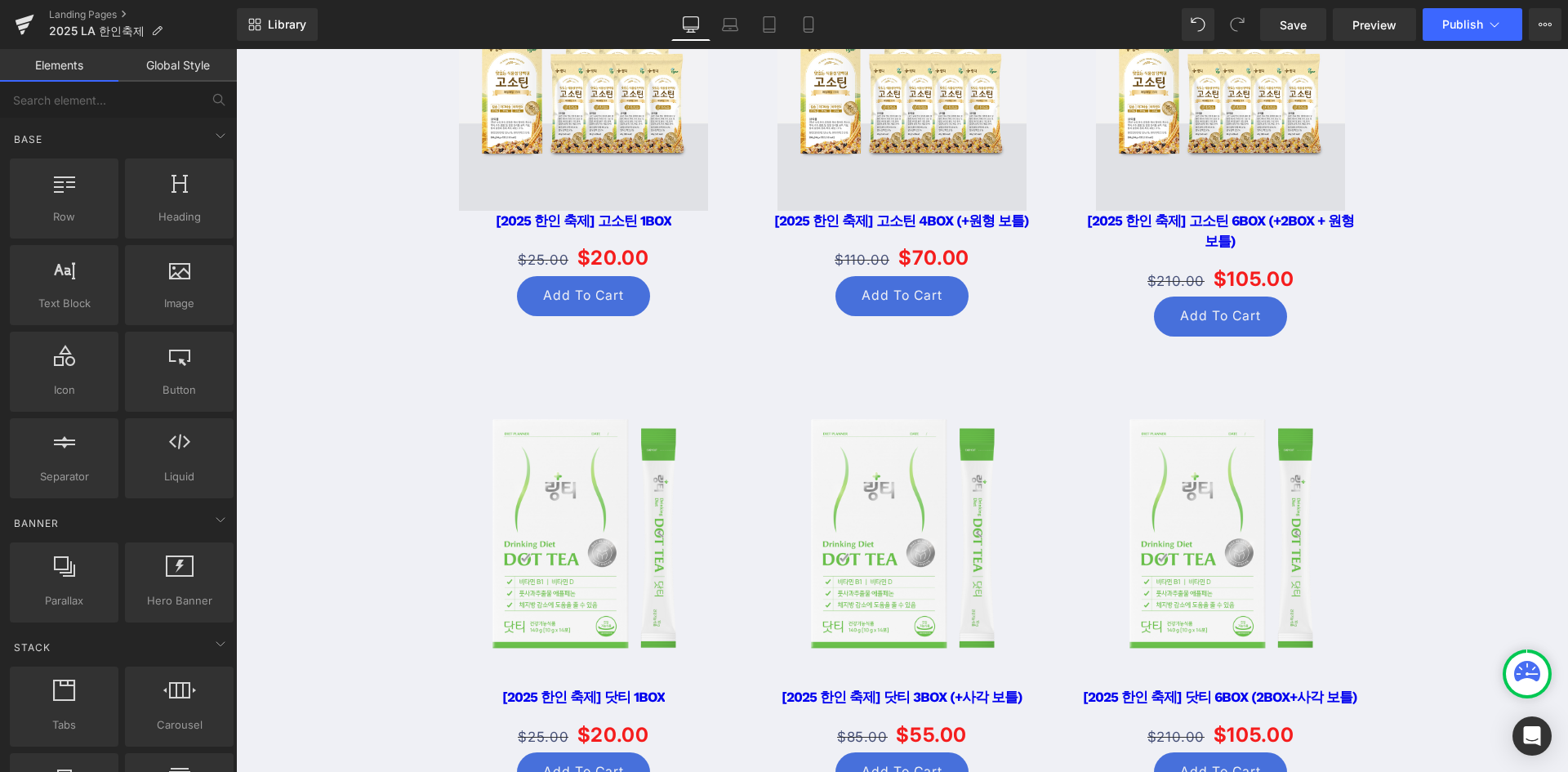
click at [555, 512] on img at bounding box center [583, 533] width 248 height 308
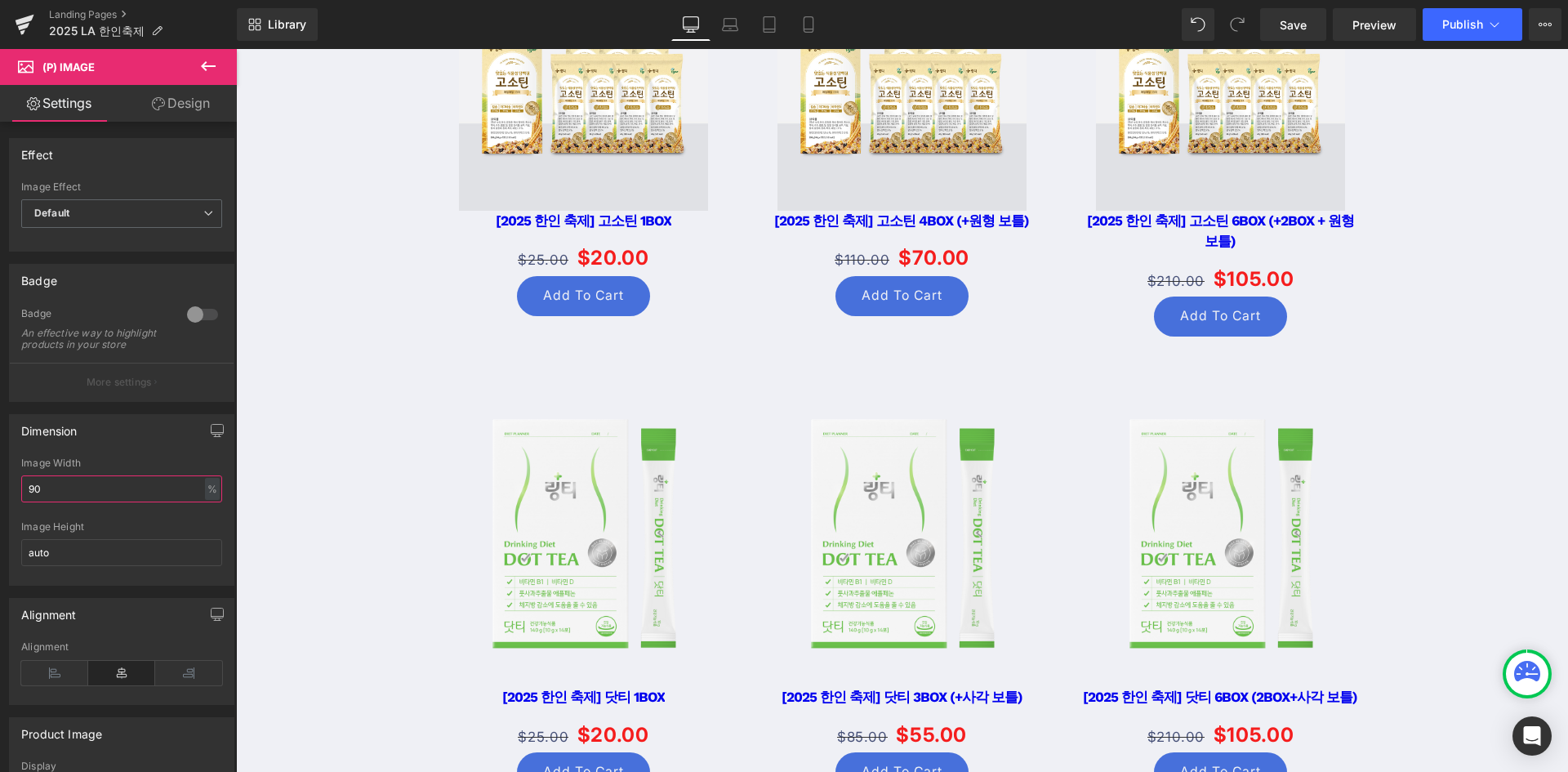
drag, startPoint x: 107, startPoint y: 507, endPoint x: -916, endPoint y: 321, distance: 1039.8
click at [0, 321] on html "Product List You are previewing how the will restyle your page. You can not edi…" at bounding box center [784, 386] width 1568 height 772
type input "80"
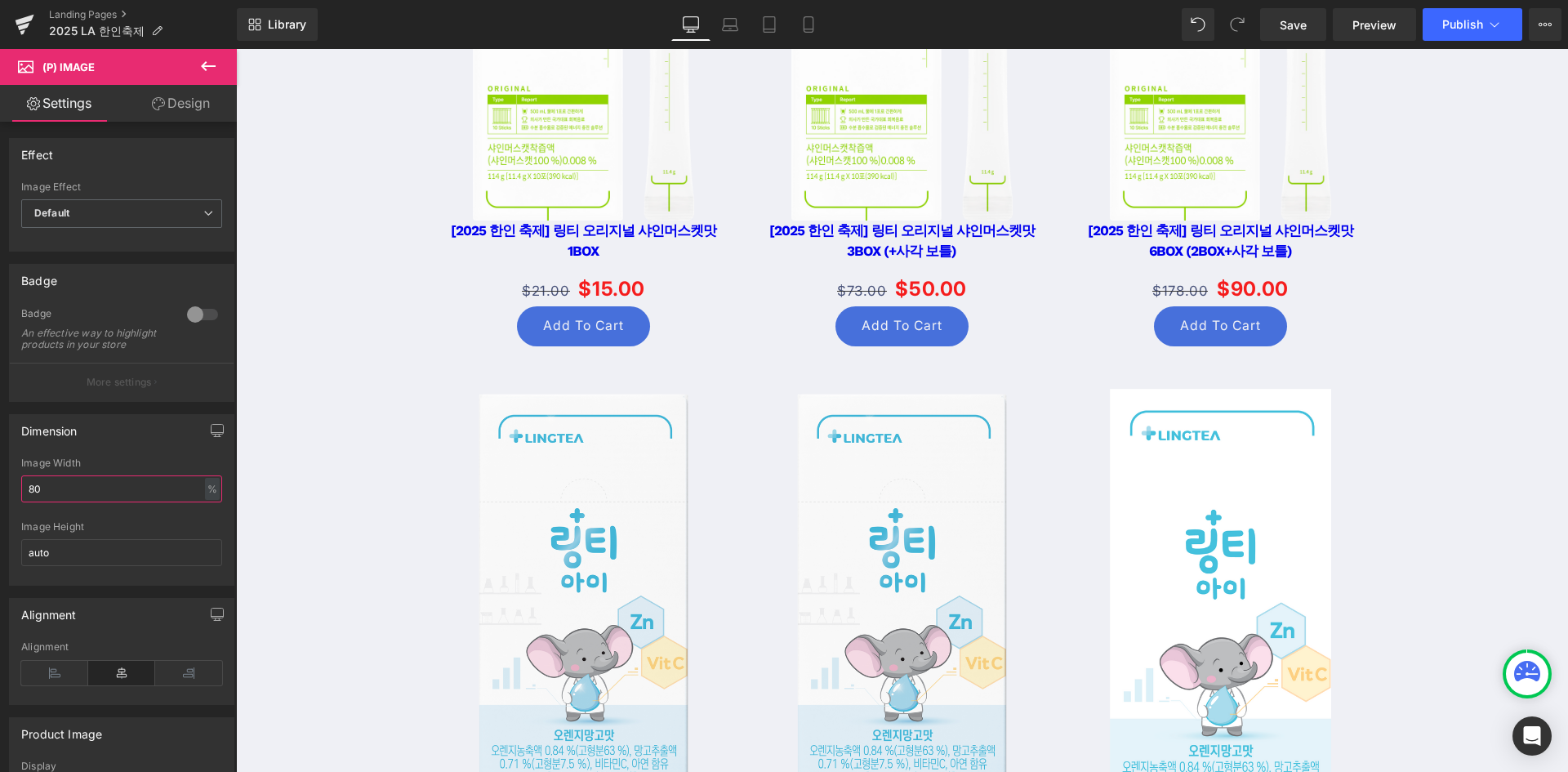
scroll to position [2817, 0]
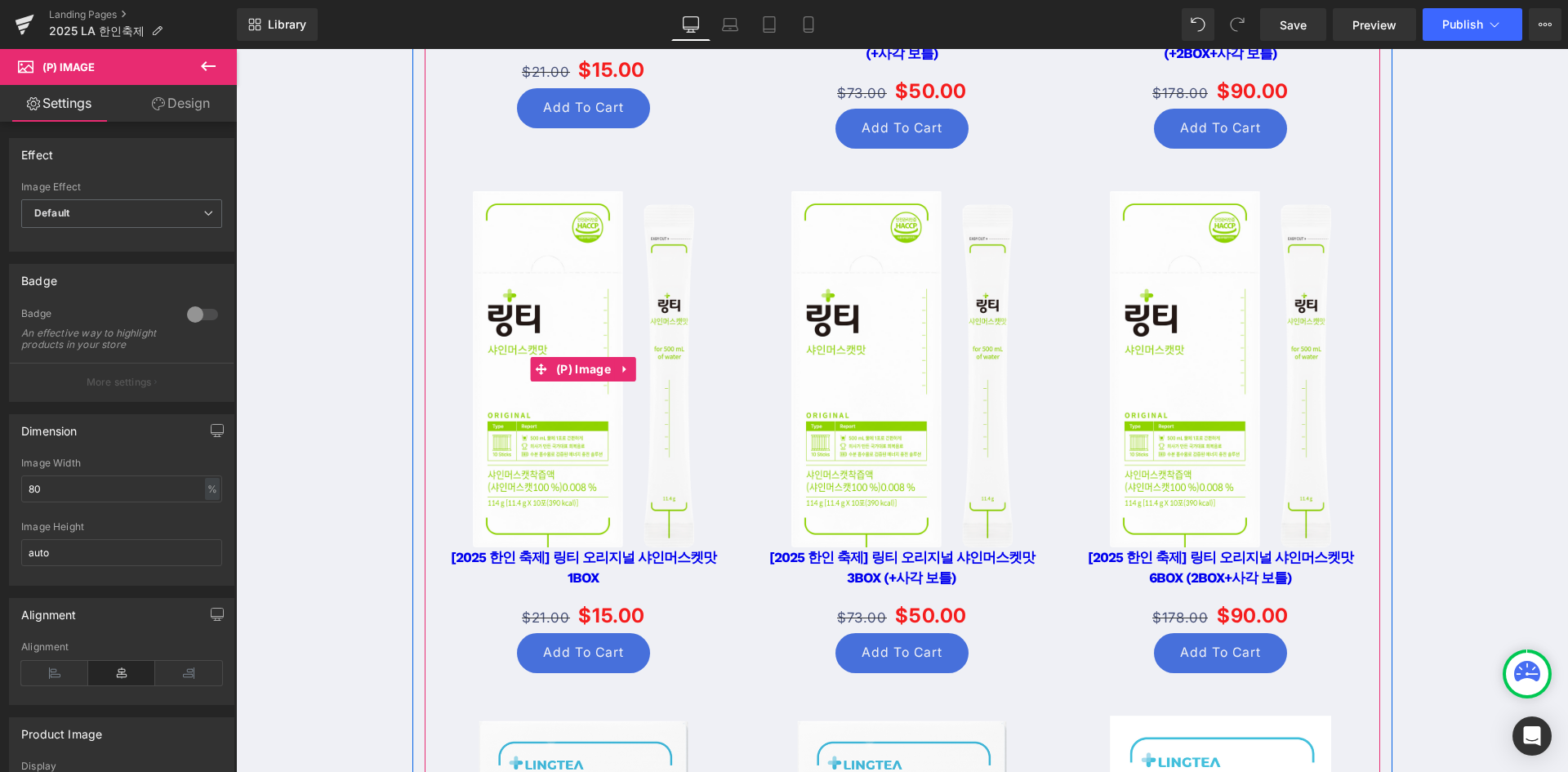
click at [525, 422] on img at bounding box center [583, 368] width 220 height 355
click at [580, 357] on span "(P) Image" at bounding box center [583, 369] width 63 height 24
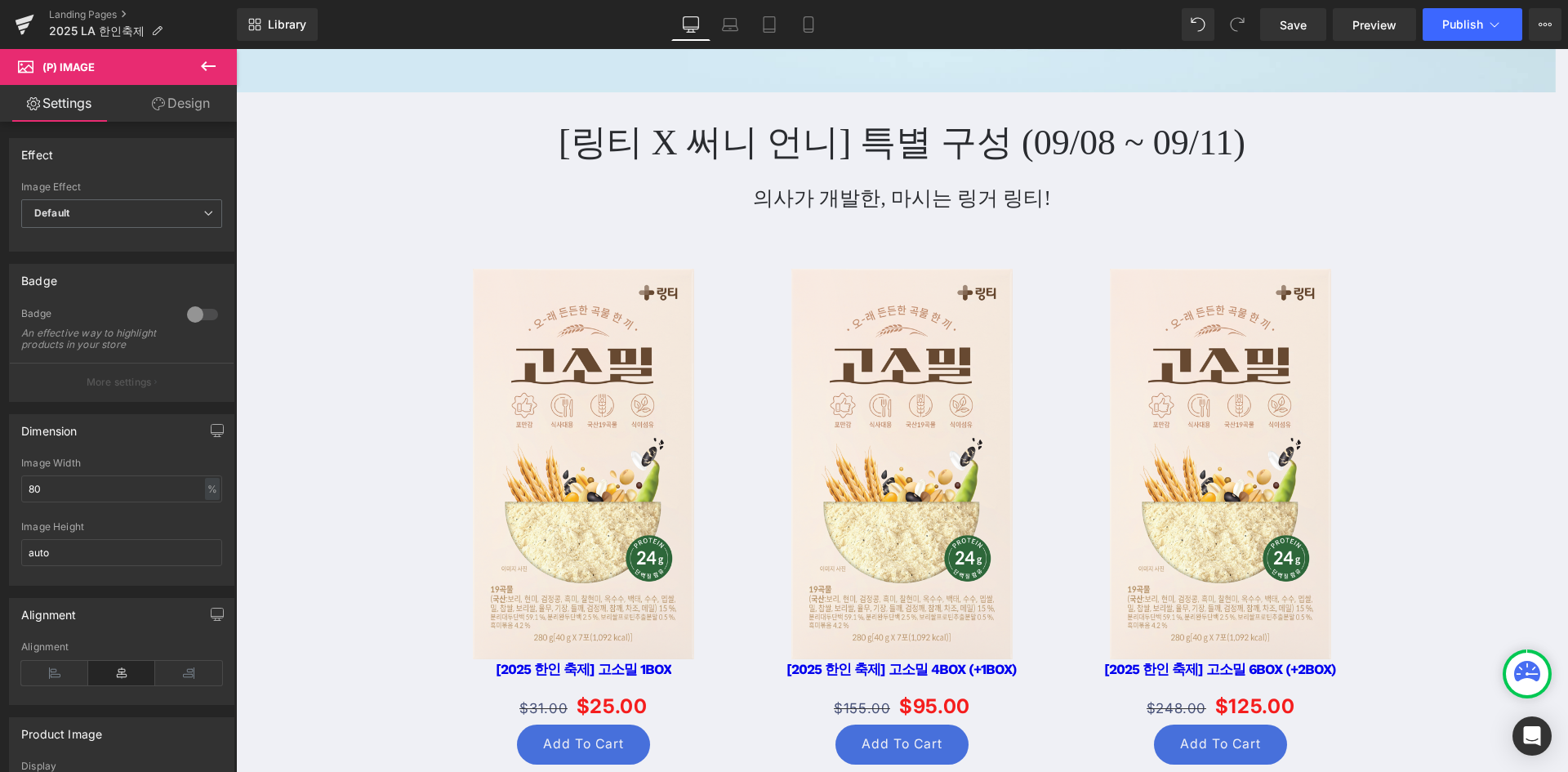
scroll to position [284, 0]
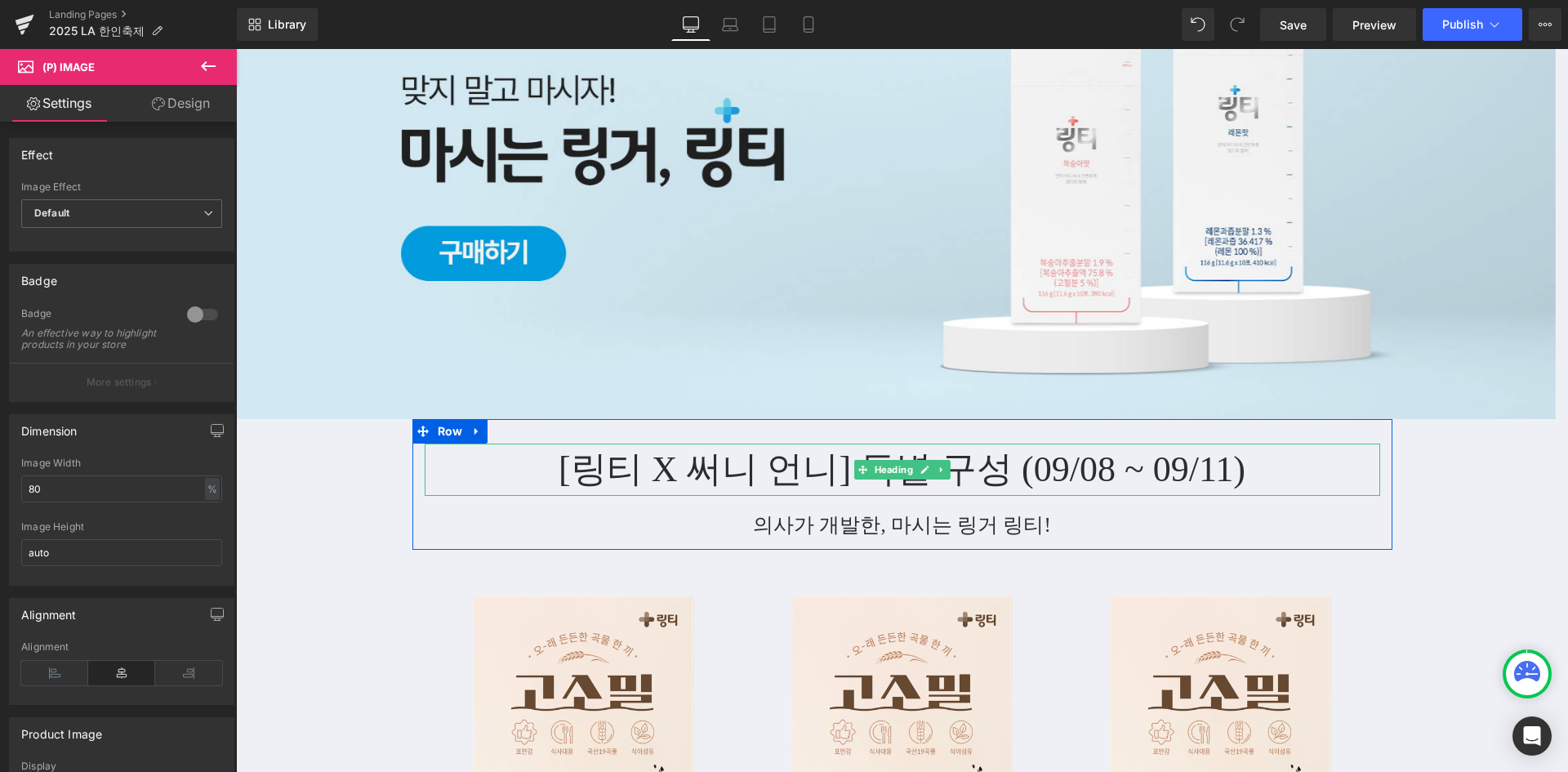
click at [813, 464] on h1 "[링티 X 써니 언니] 특별 구성 (09/08 ~ 09/11)" at bounding box center [902, 470] width 955 height 52
click at [812, 463] on h1 "[링티 X 써니 언니] 특별 구성 (09/08 ~ 09/11)" at bounding box center [902, 470] width 955 height 52
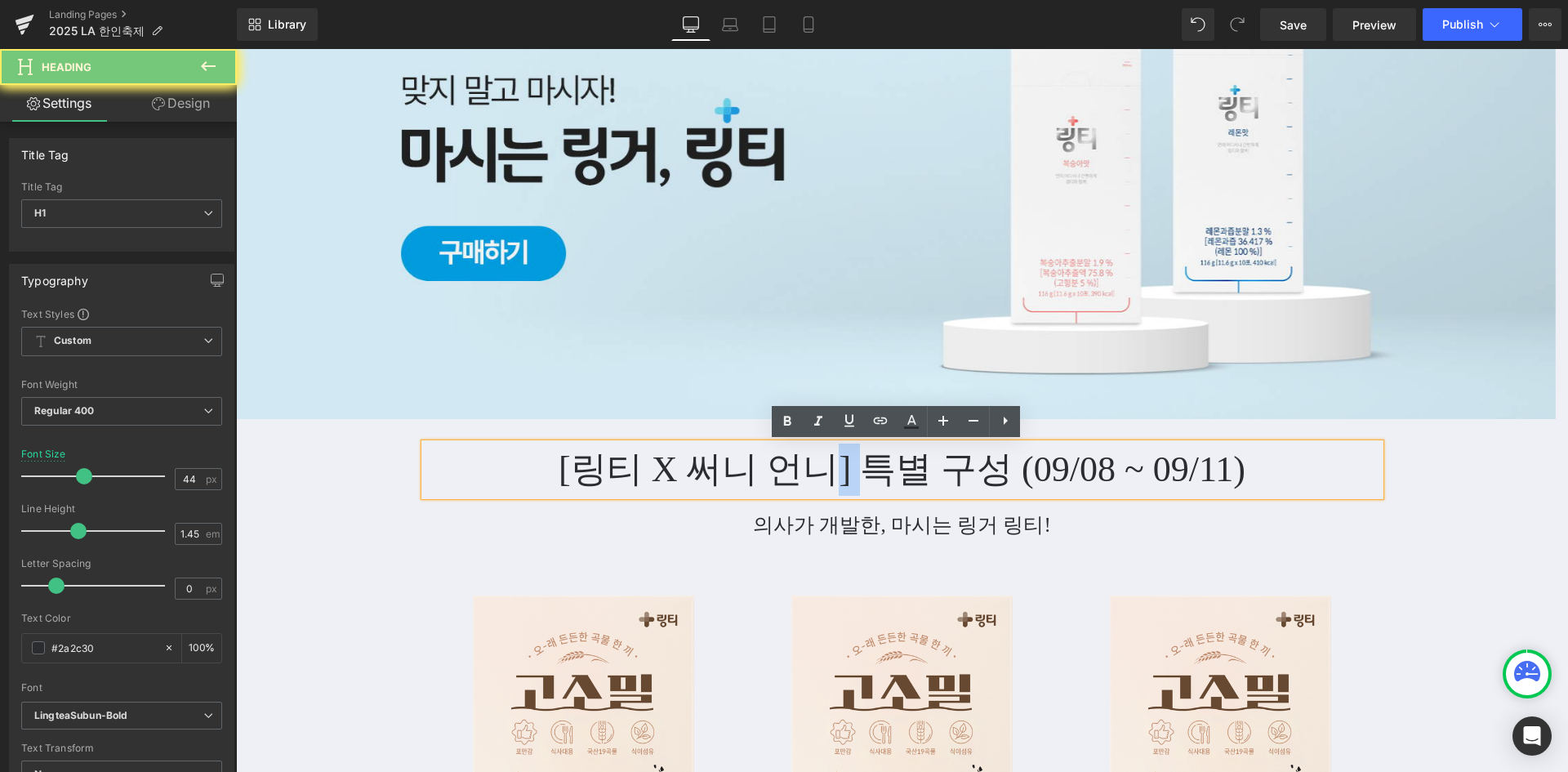
click at [811, 463] on h1 "[링티 X 써니 언니] 특별 구성 (09/08 ~ 09/11)" at bounding box center [902, 470] width 955 height 52
click at [808, 463] on h1 "[링티 X 써니 언니] 특별 구성 (09/08 ~ 09/11)" at bounding box center [902, 470] width 955 height 52
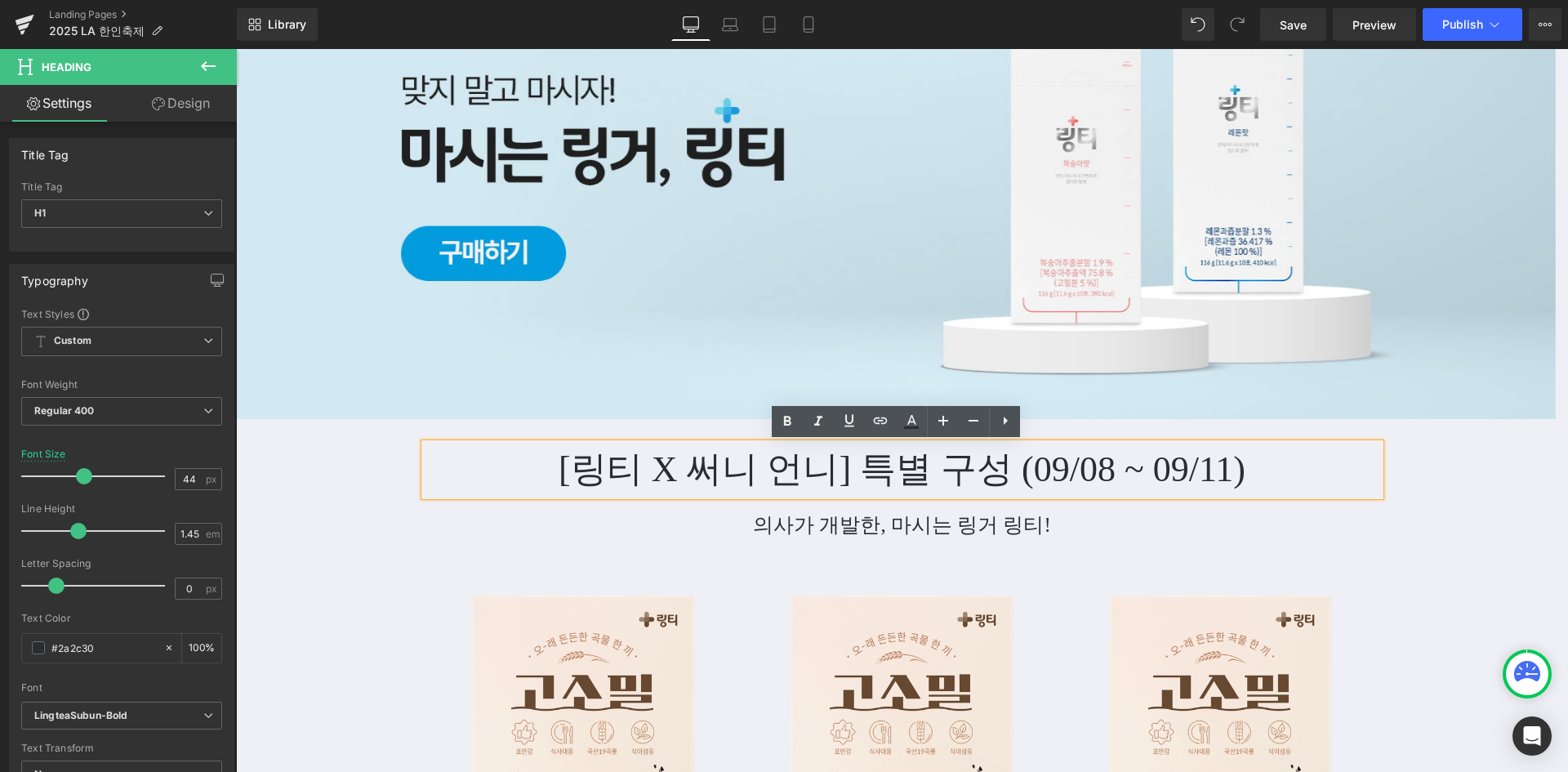
click at [748, 476] on h1 "[링티 X 써니 언니] 특별 구성 (09/08 ~ 09/11)" at bounding box center [902, 470] width 955 height 52
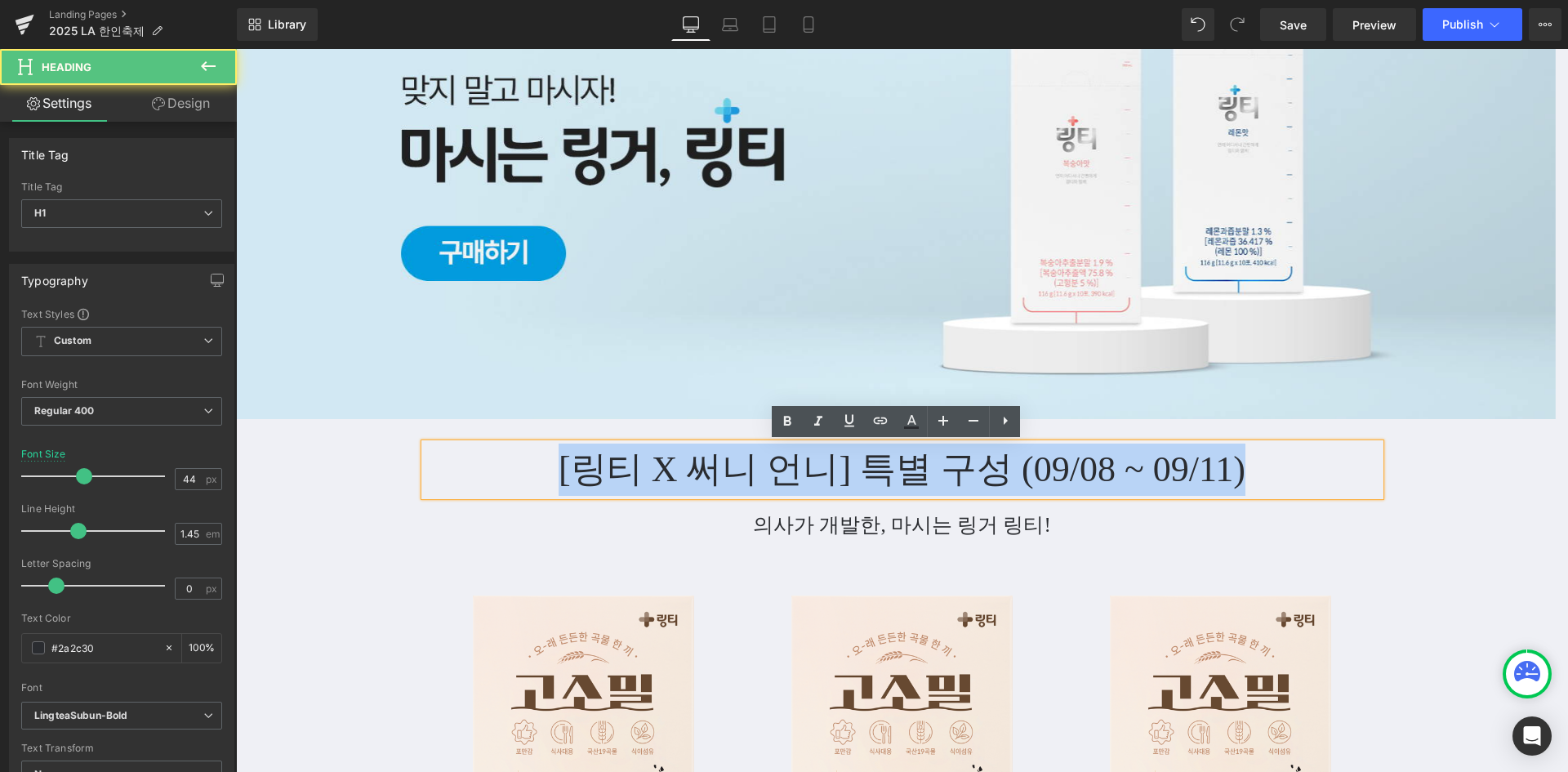
click at [748, 476] on h1 "[링티 X 써니 언니] 특별 구성 (09/08 ~ 09/11)" at bounding box center [902, 470] width 955 height 52
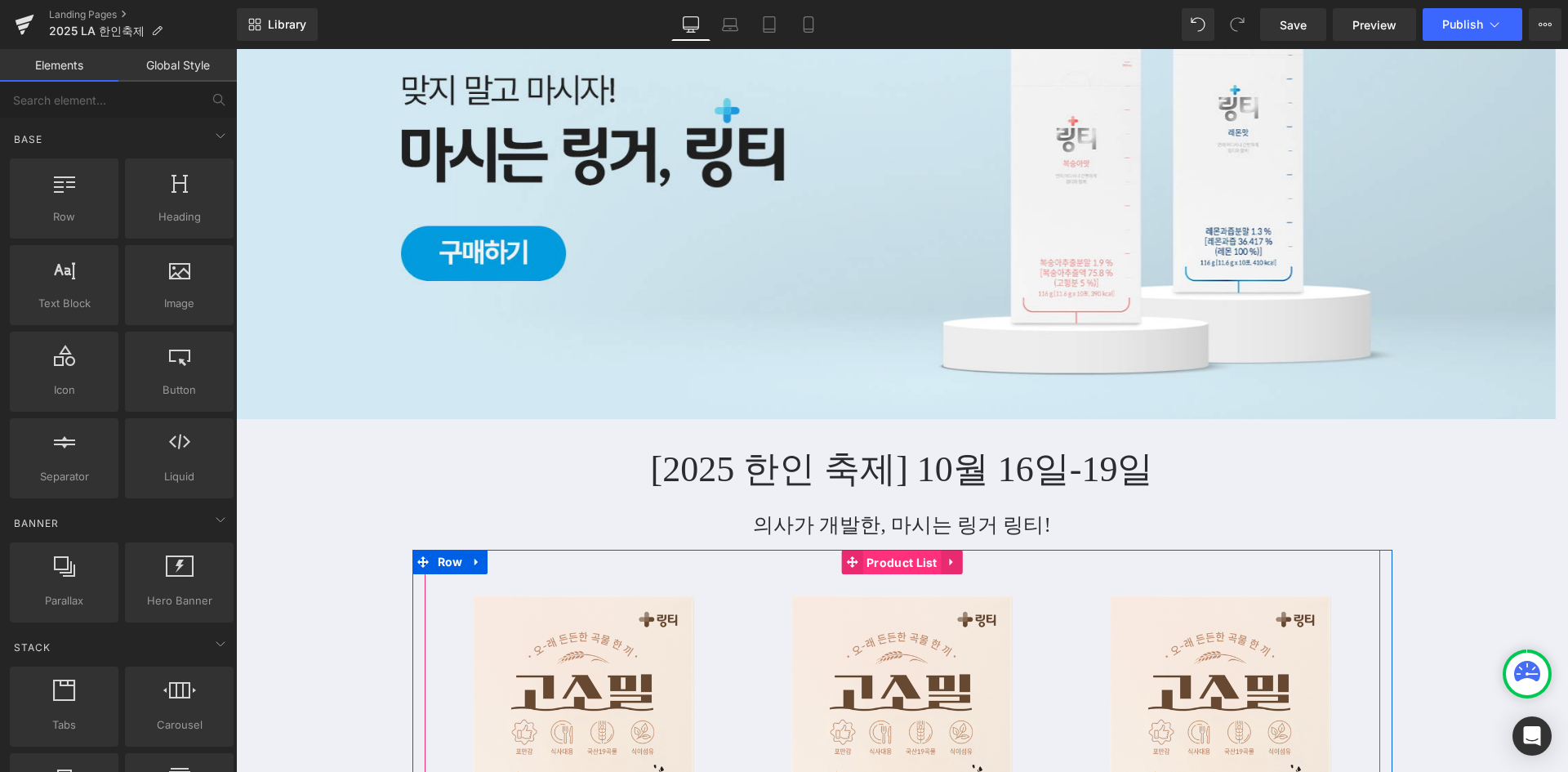
click at [903, 560] on span "Product List" at bounding box center [902, 563] width 80 height 24
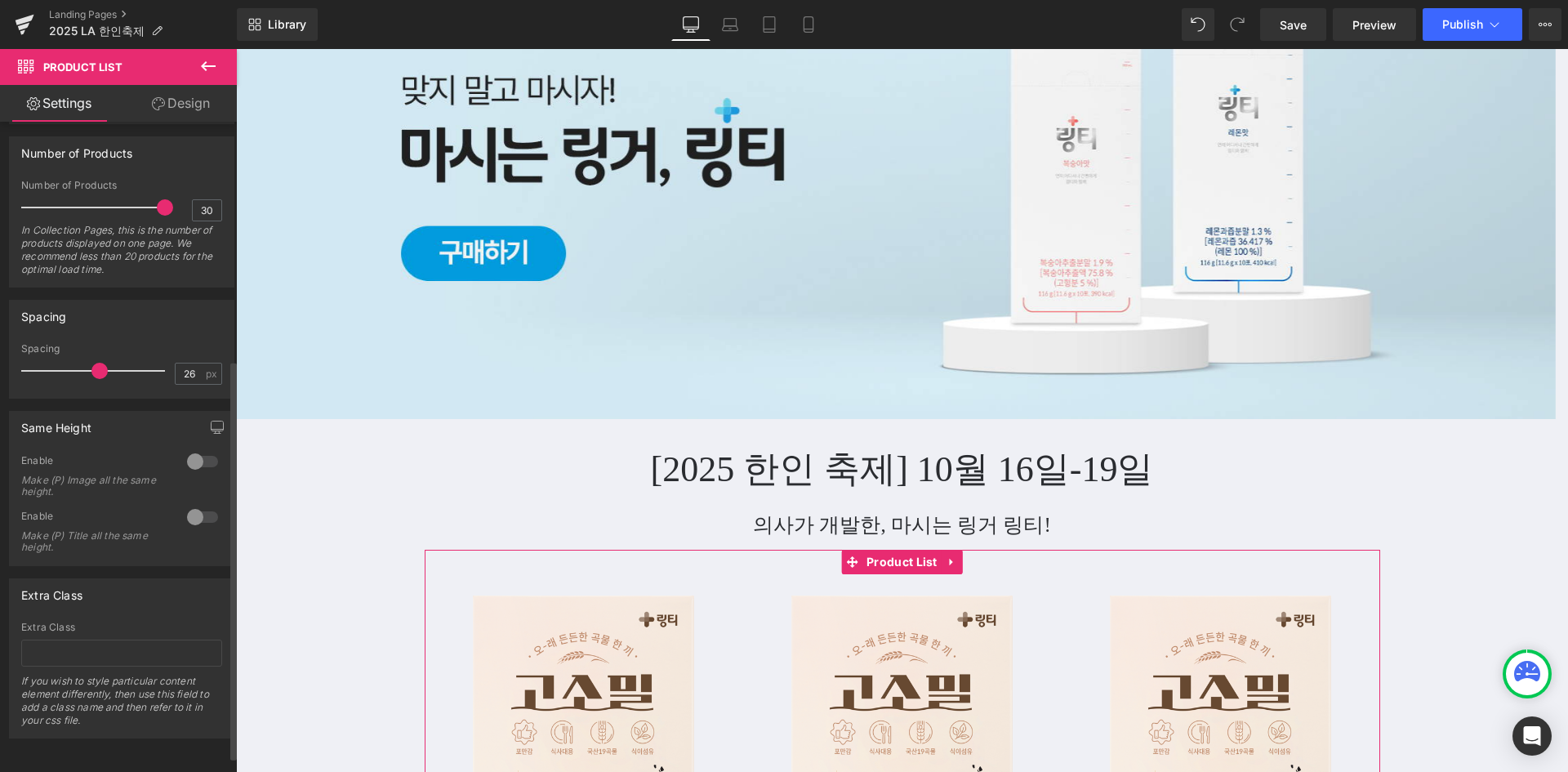
scroll to position [168, 0]
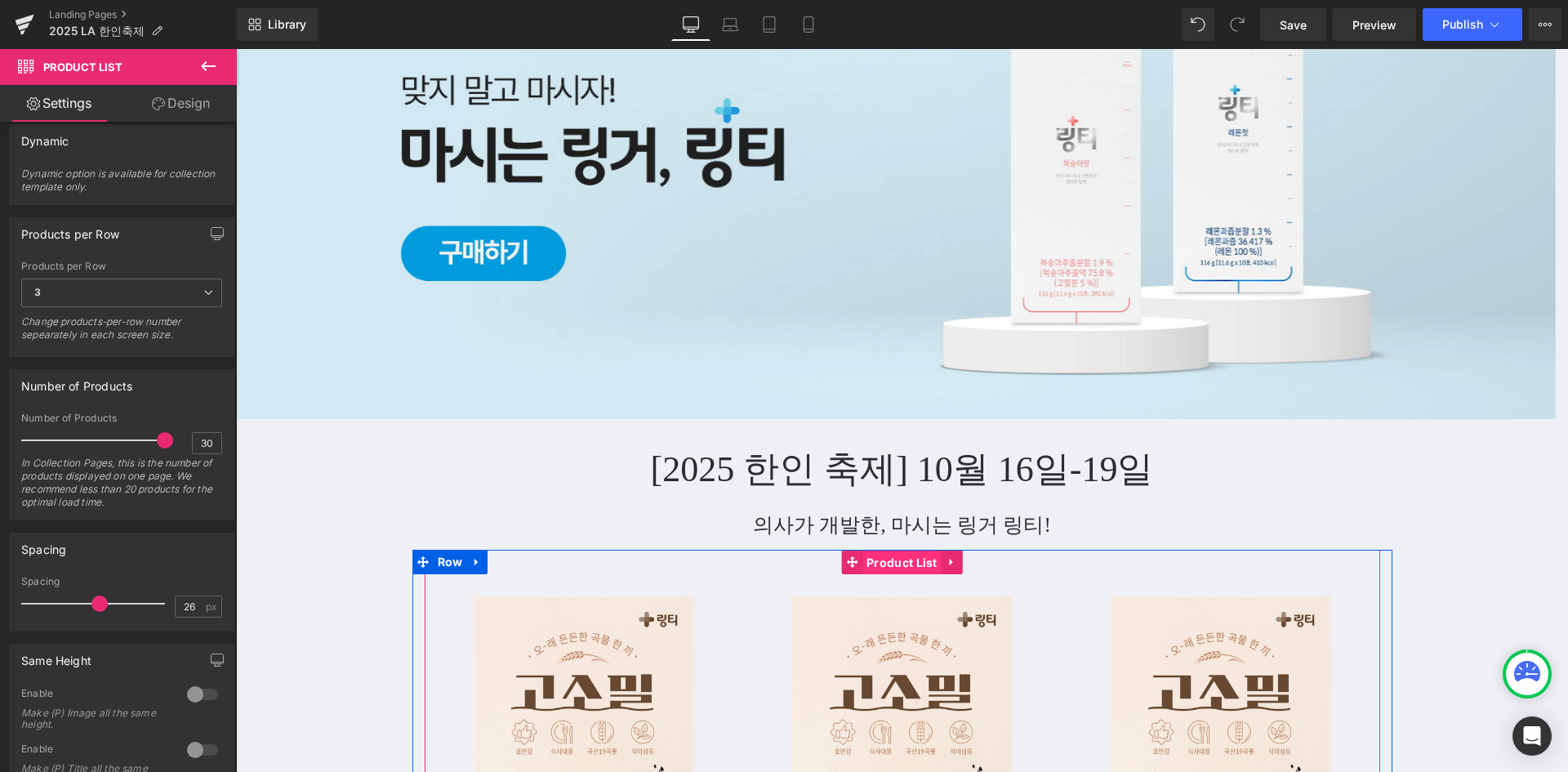
click at [885, 561] on span "Product List" at bounding box center [902, 563] width 80 height 24
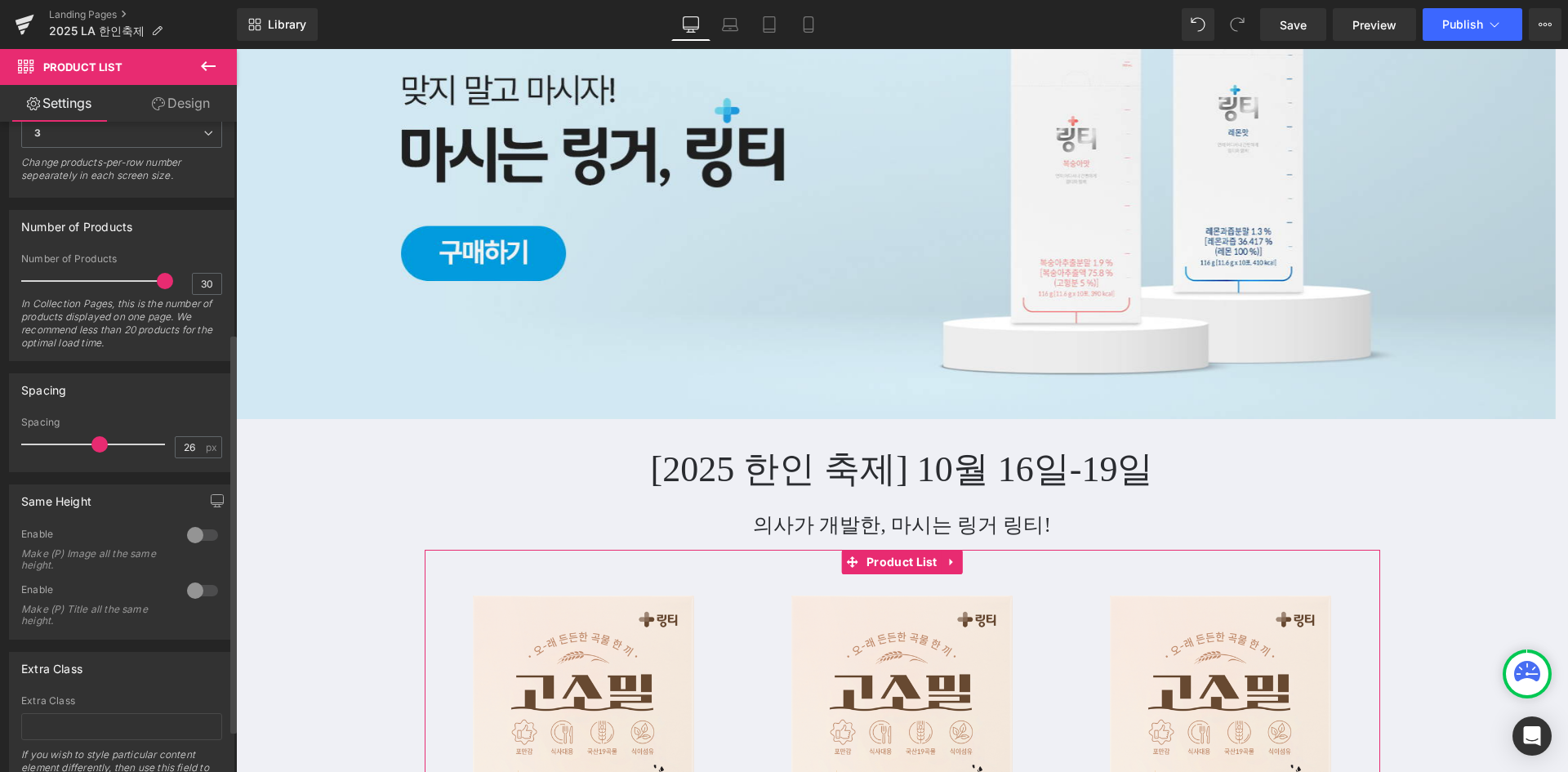
scroll to position [412, 0]
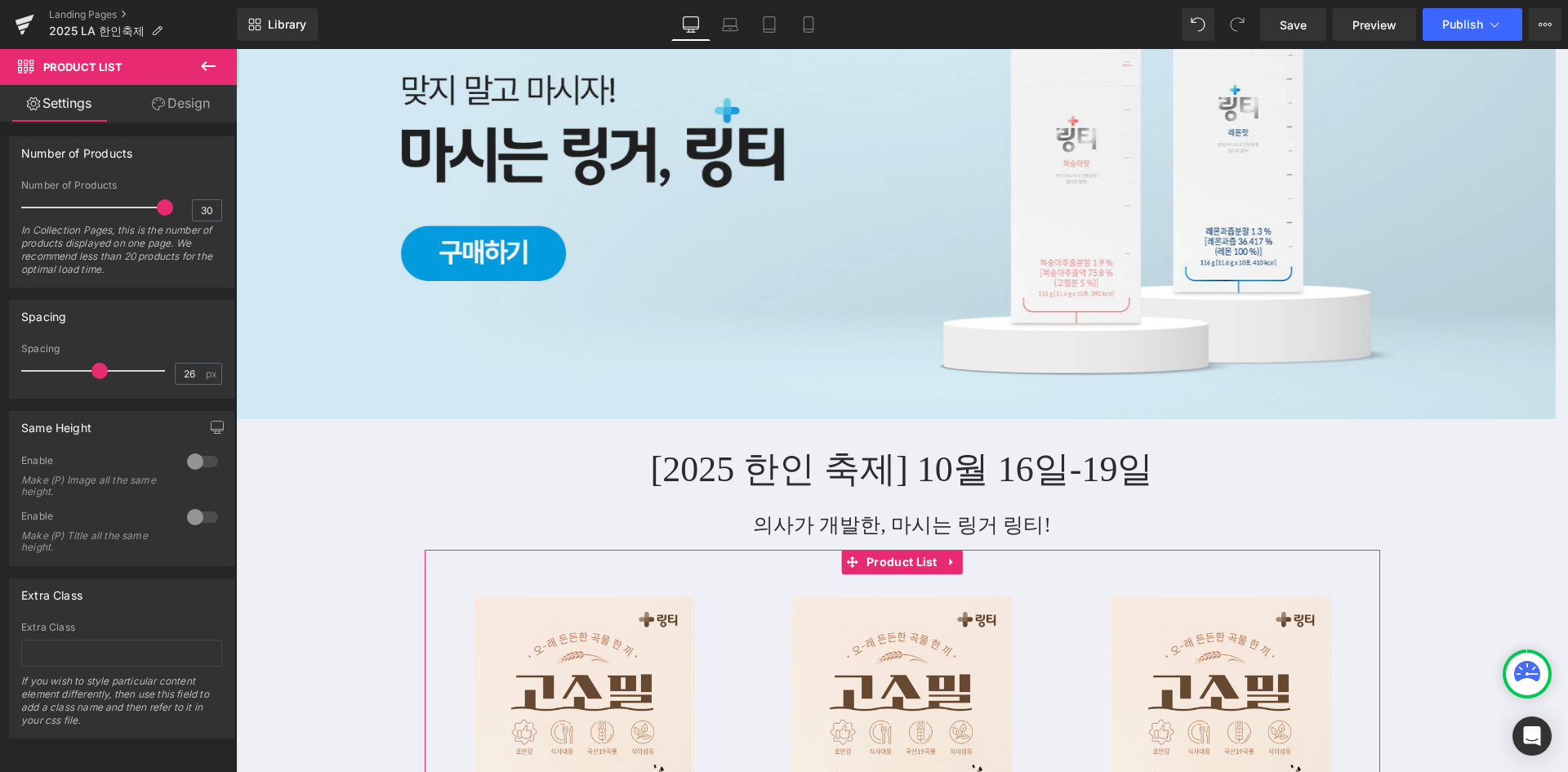
click at [185, 105] on link "Design" at bounding box center [181, 103] width 118 height 37
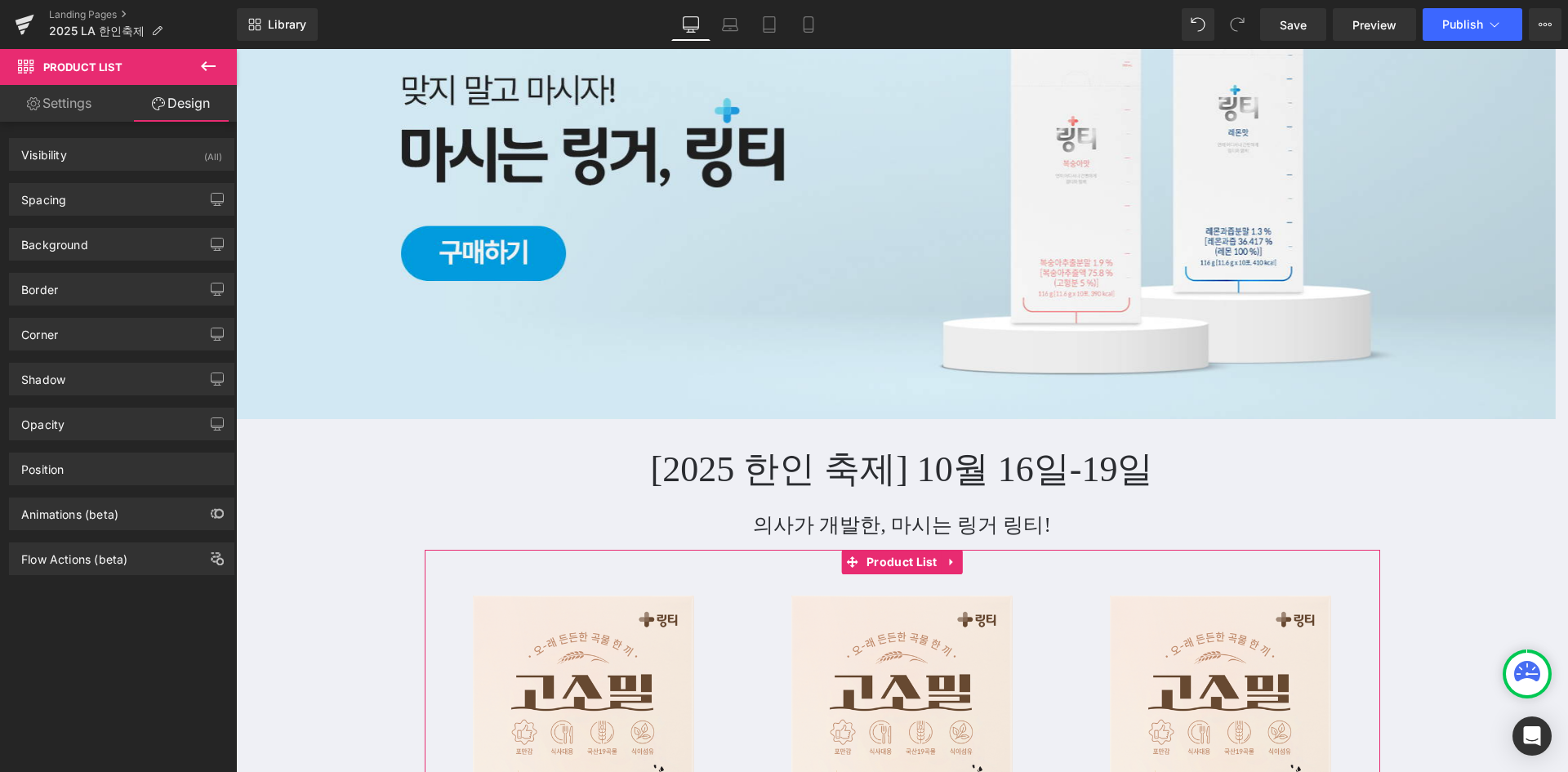
click at [77, 98] on link "Settings" at bounding box center [59, 103] width 118 height 37
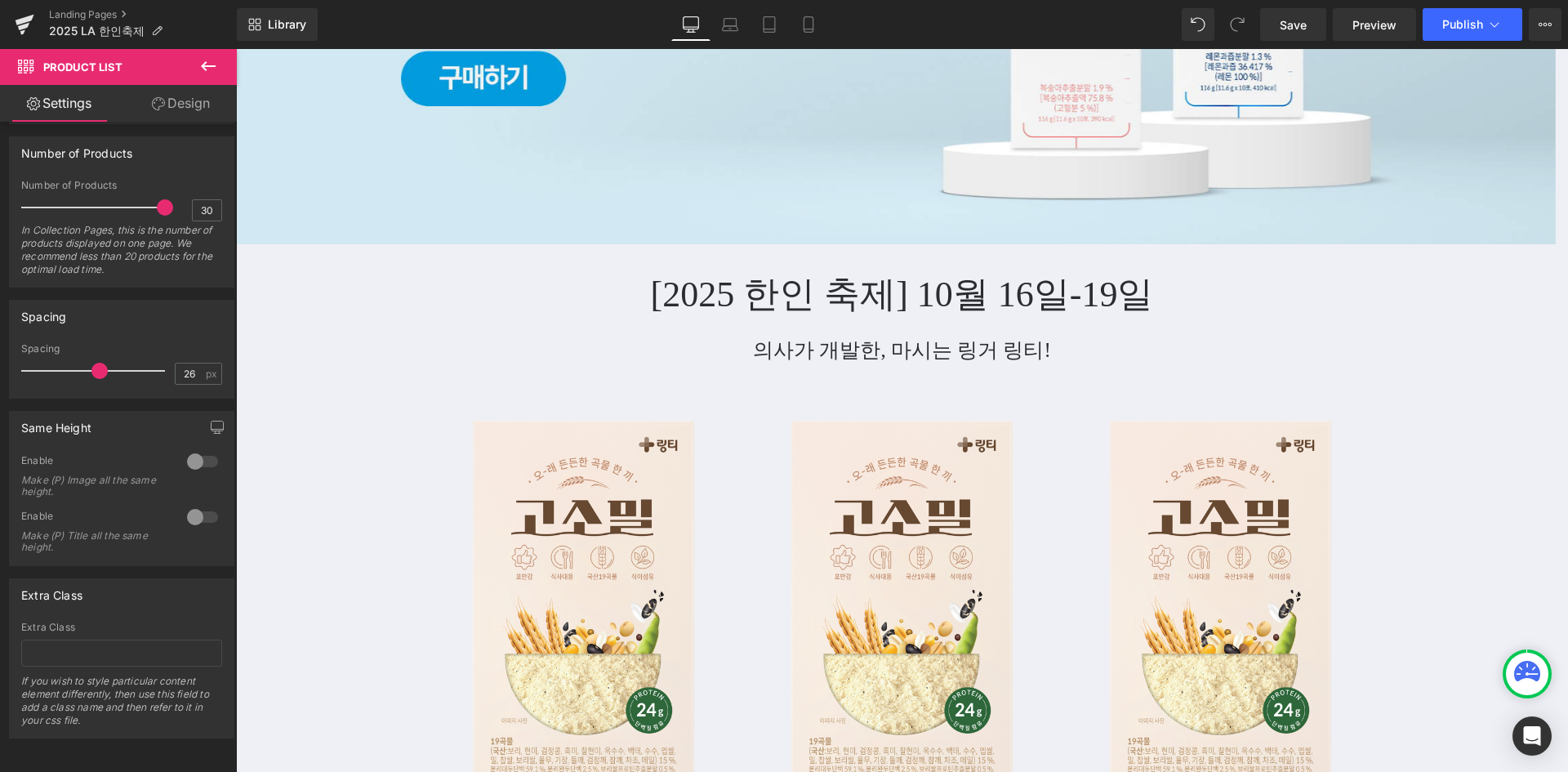
scroll to position [692, 0]
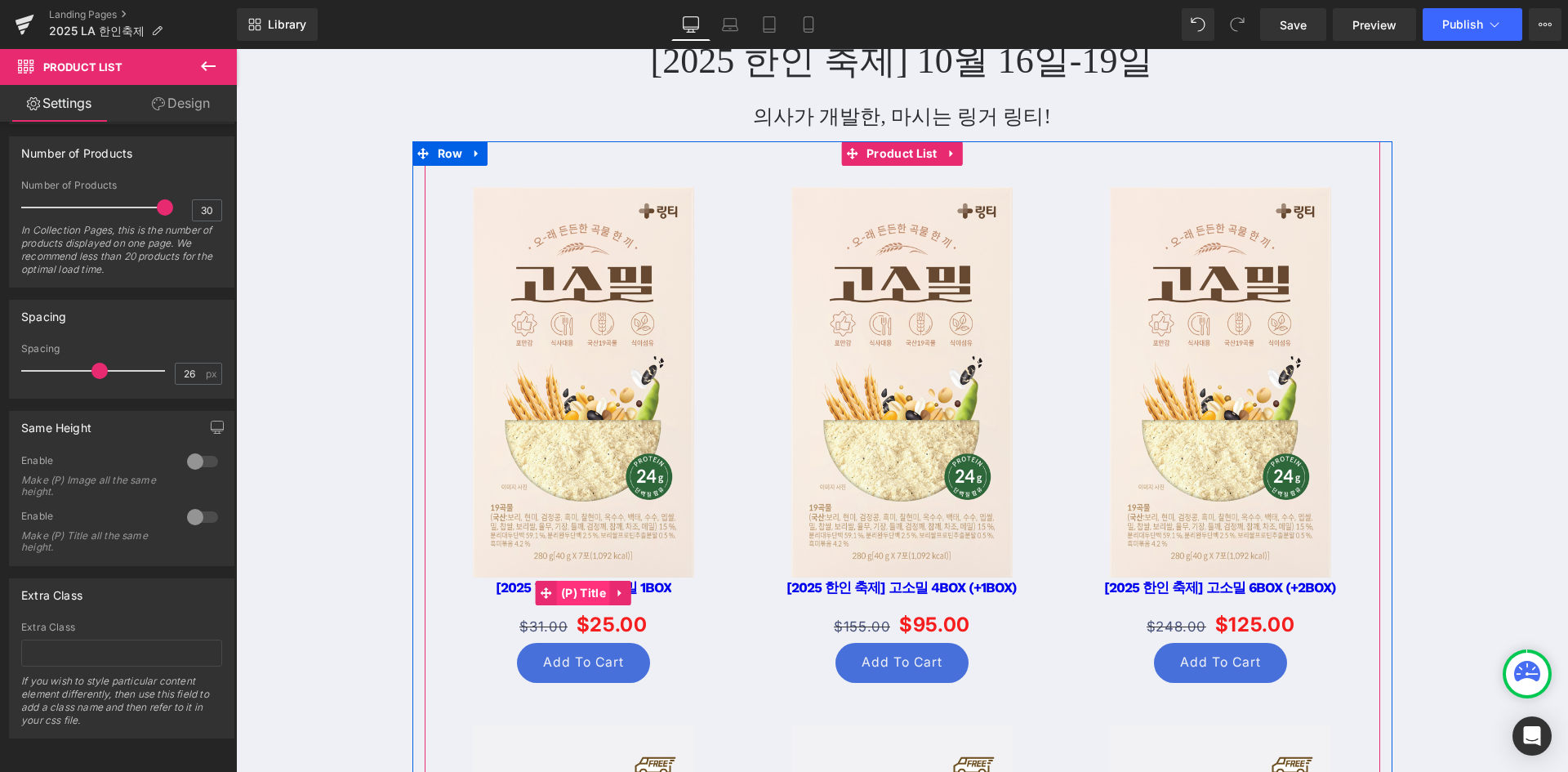
click at [592, 592] on span "(P) Title" at bounding box center [584, 593] width 53 height 24
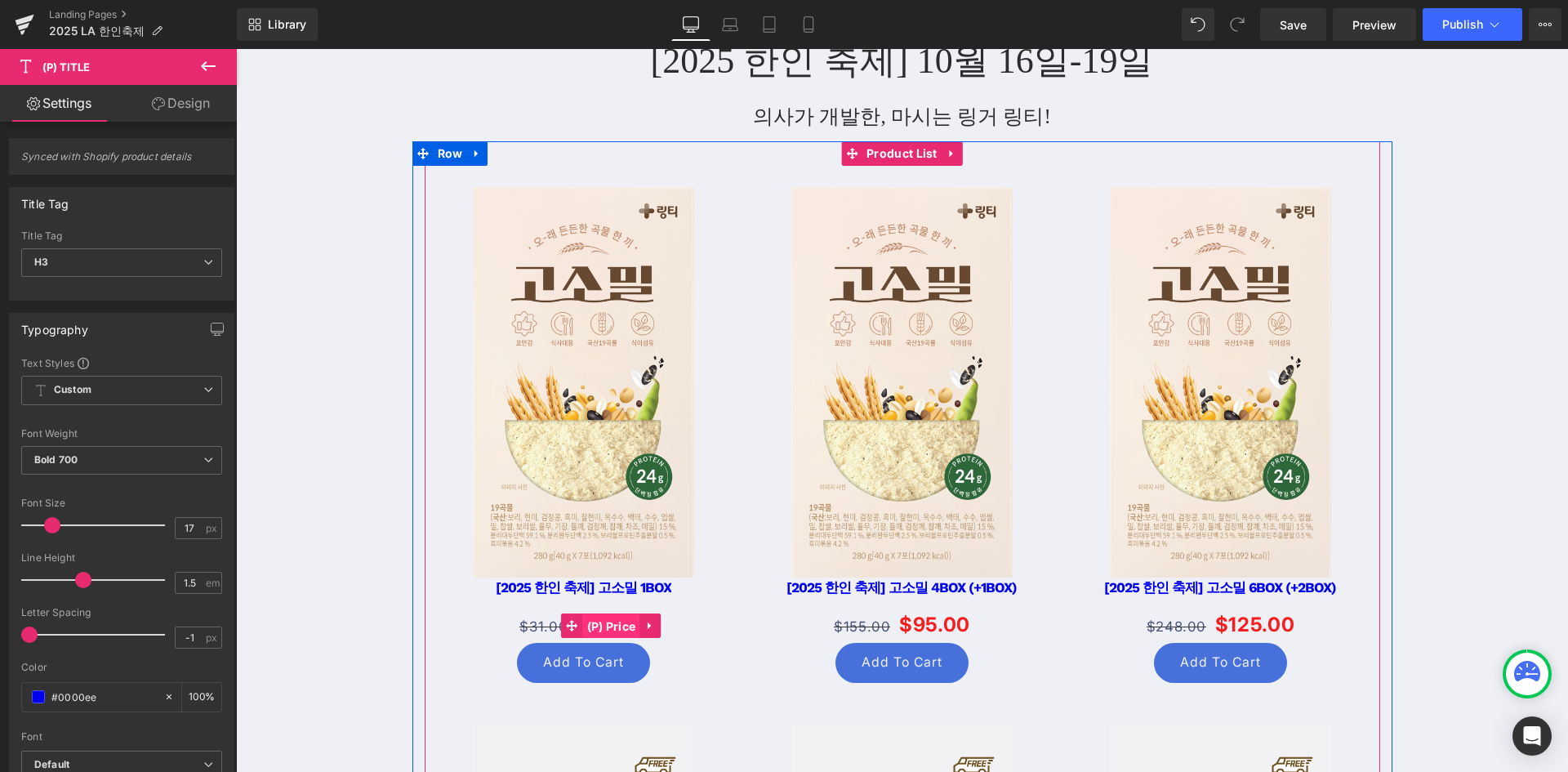
click at [591, 631] on span "(P) Price" at bounding box center [612, 627] width 57 height 24
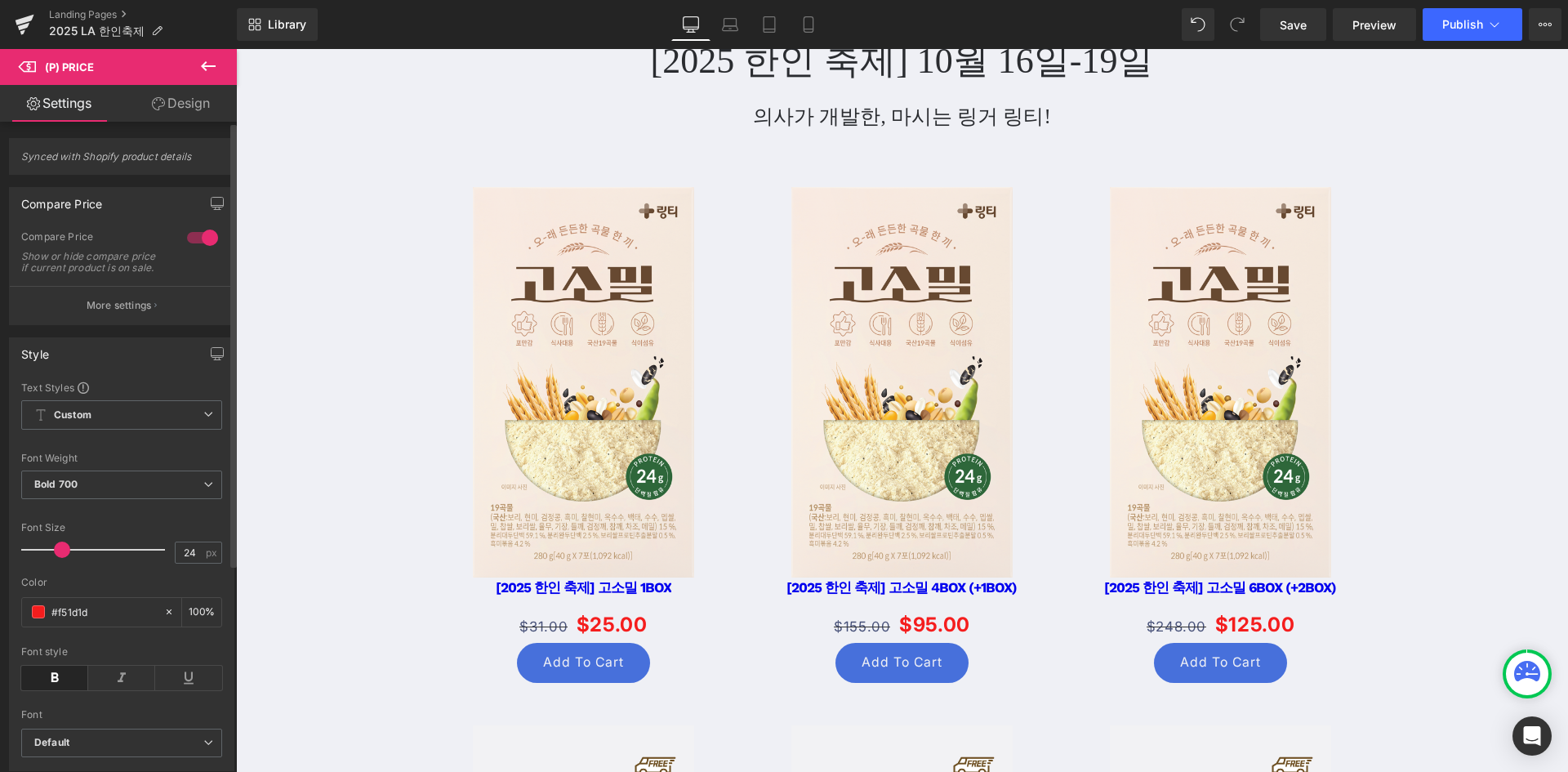
click at [115, 313] on p "More settings" at bounding box center [119, 305] width 66 height 15
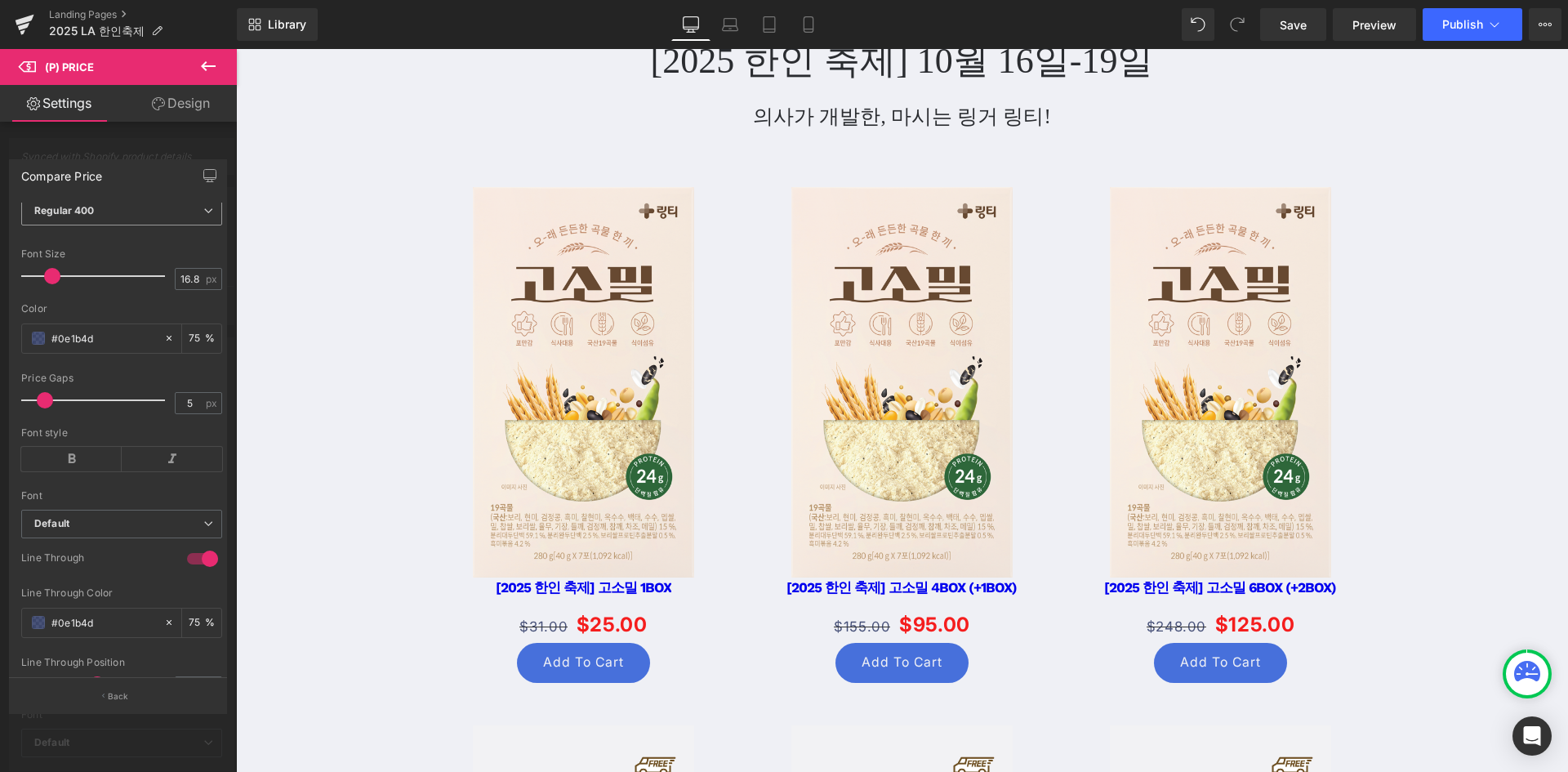
scroll to position [0, 0]
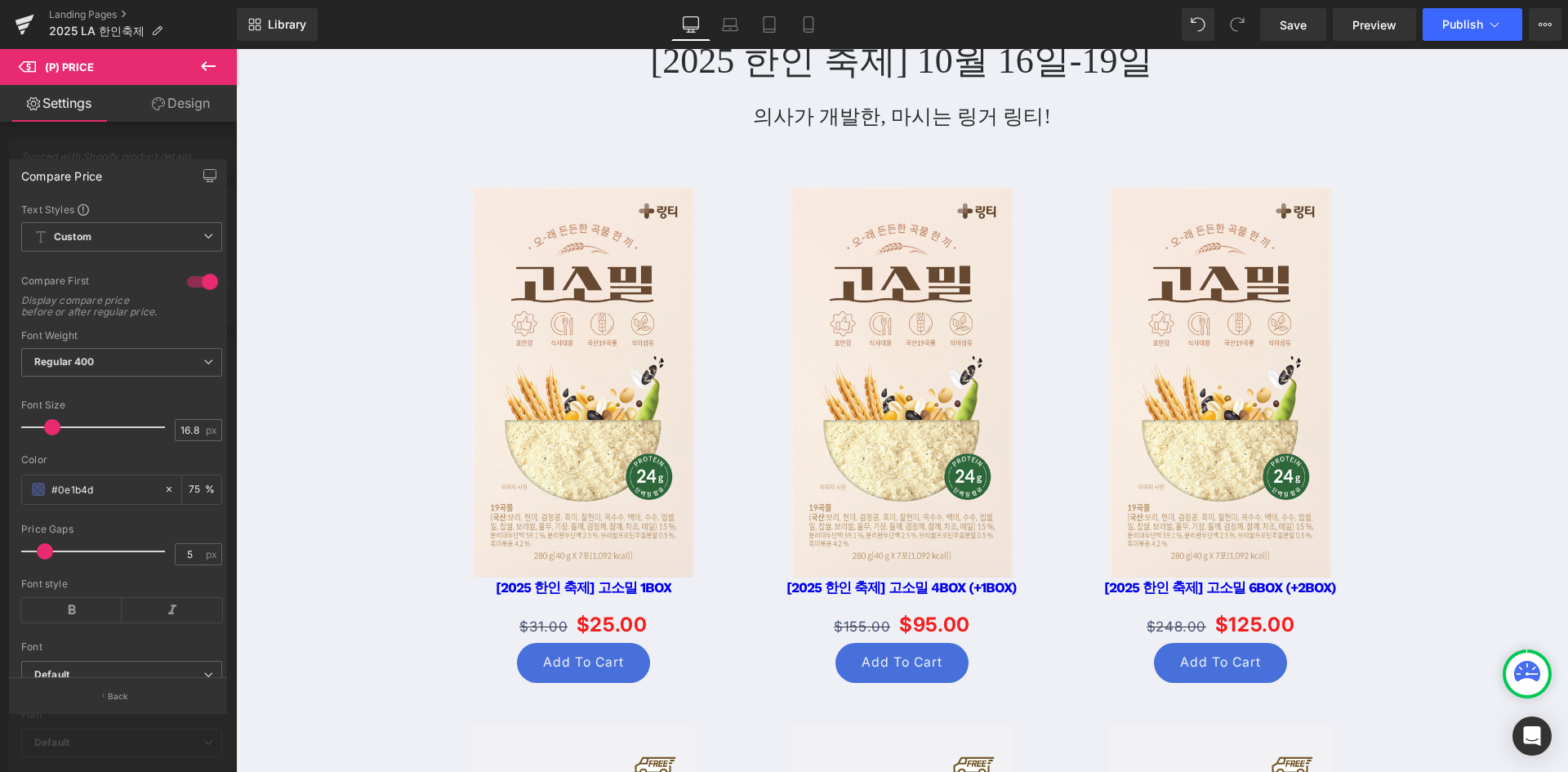
click at [195, 143] on div at bounding box center [118, 414] width 237 height 731
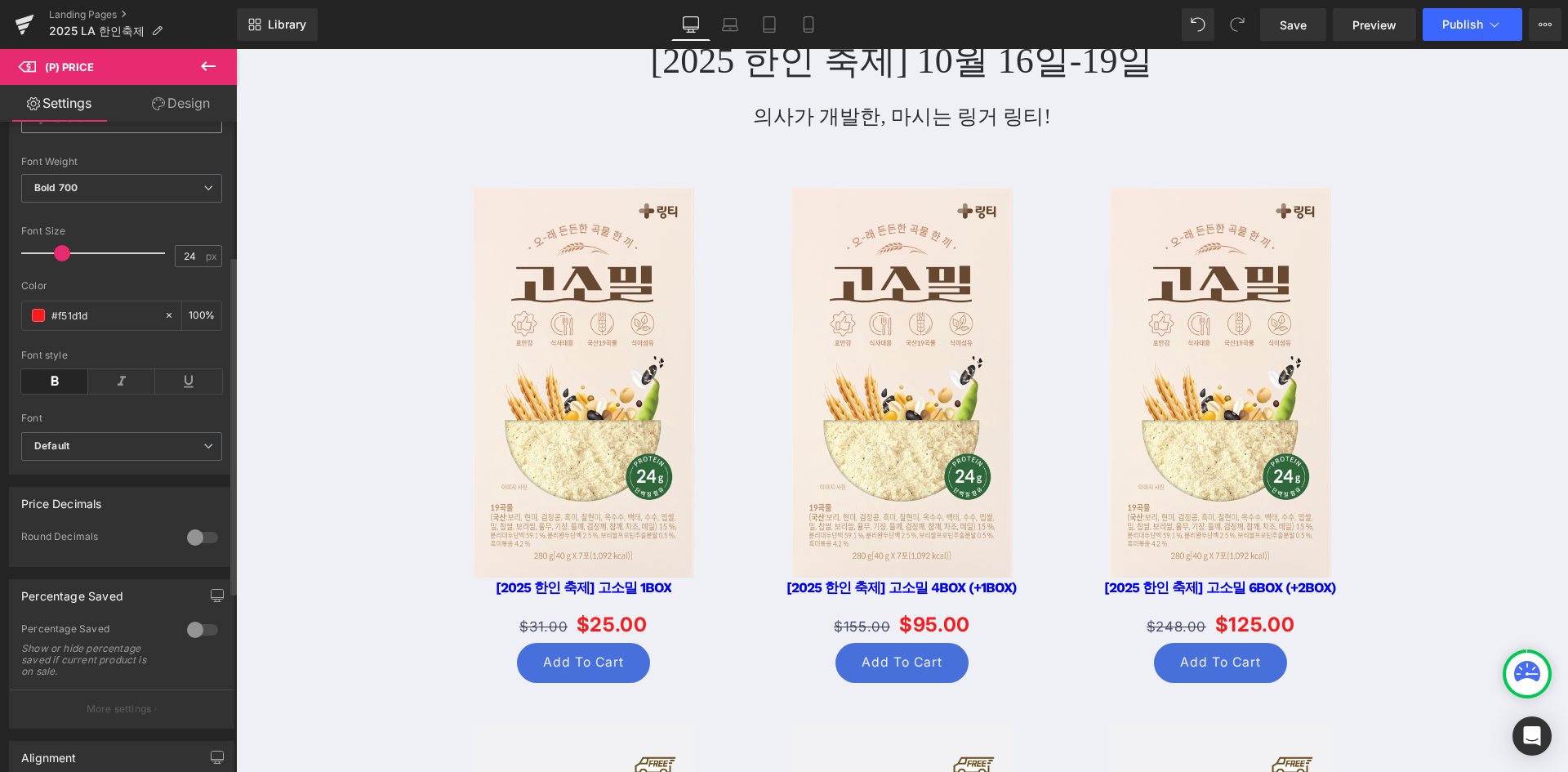
scroll to position [327, 0]
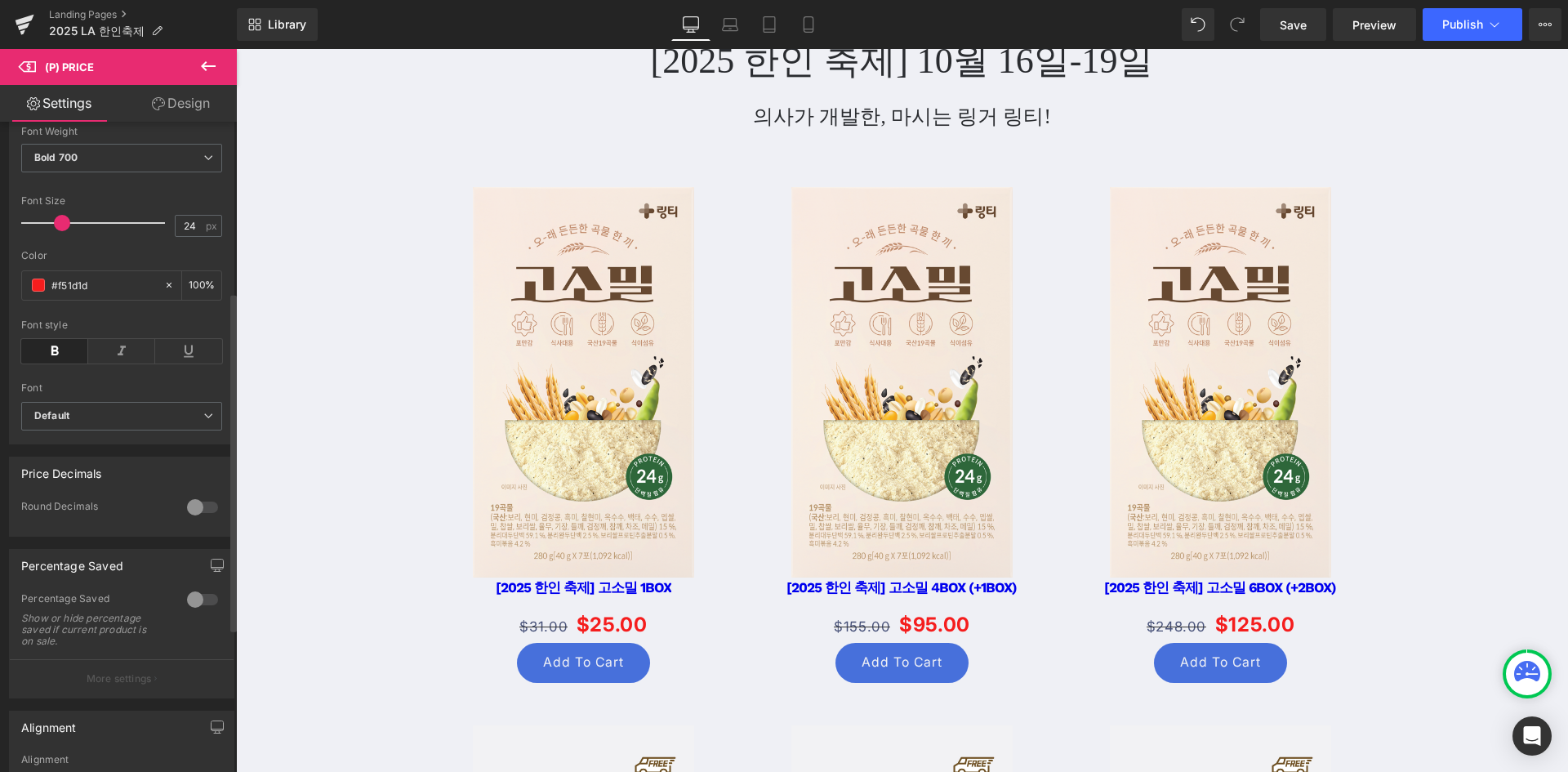
click at [206, 611] on div at bounding box center [202, 600] width 39 height 26
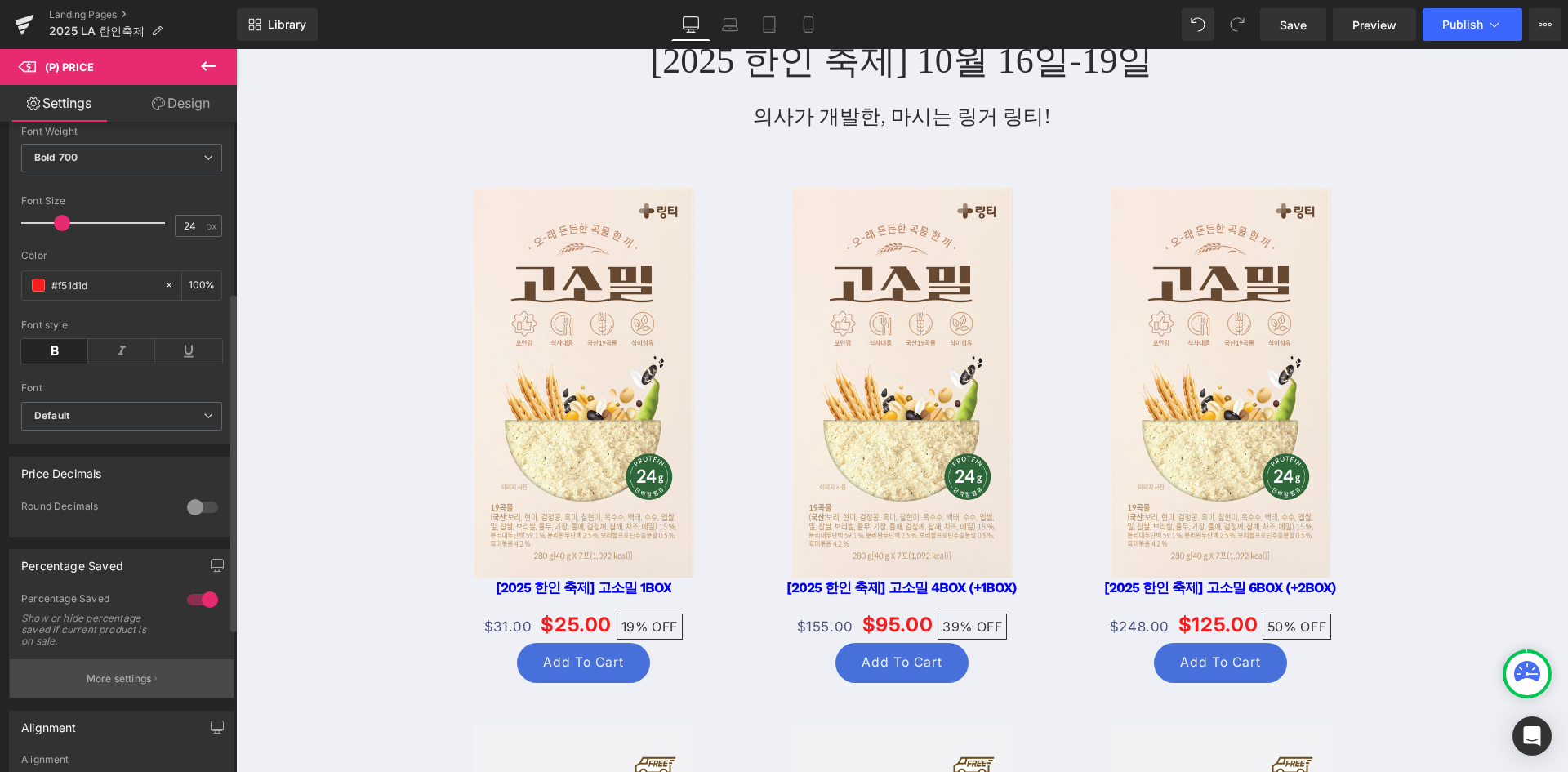
click at [130, 686] on p "More settings" at bounding box center [119, 679] width 66 height 15
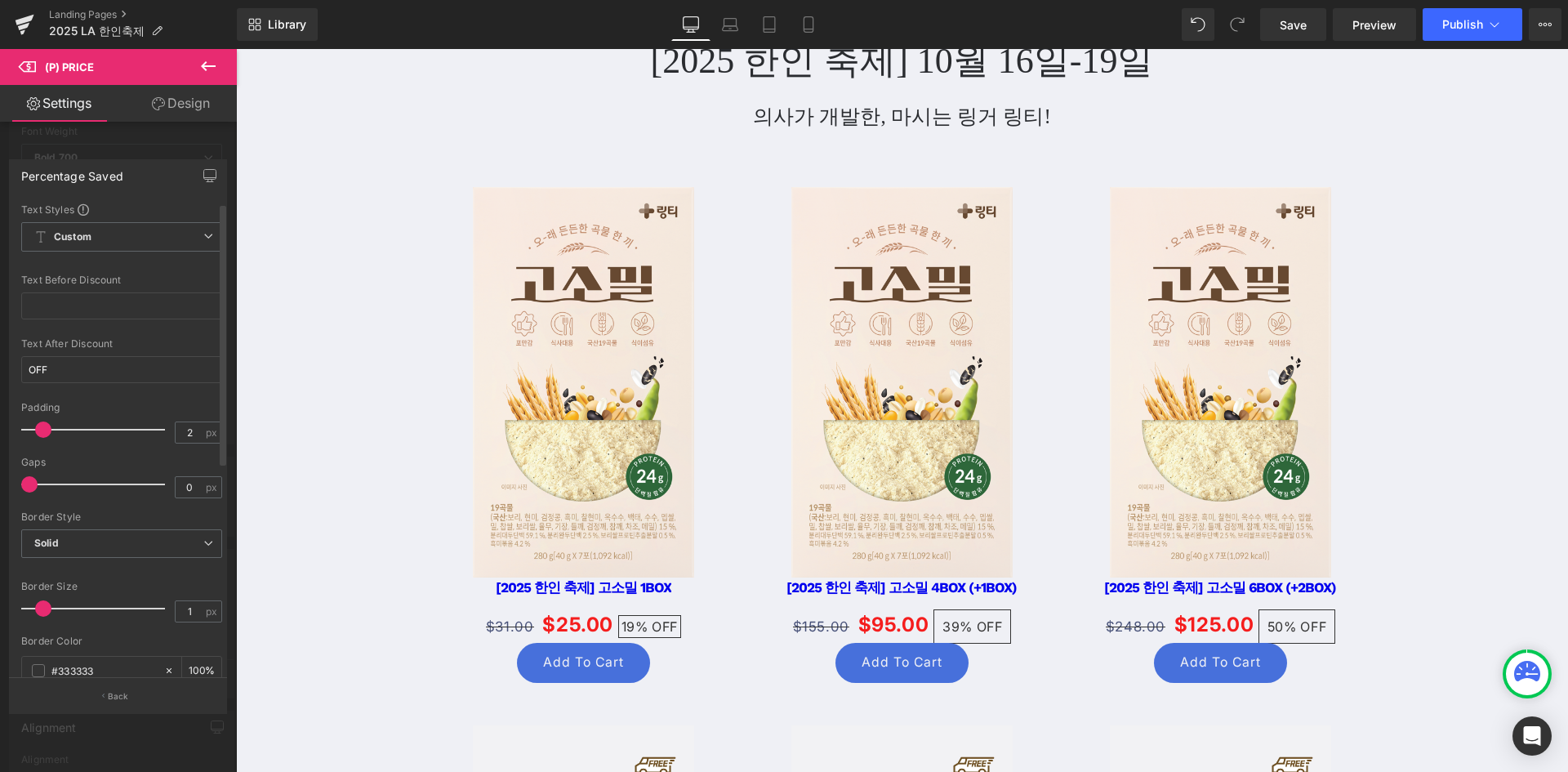
type input "0"
drag, startPoint x: 61, startPoint y: 432, endPoint x: 0, endPoint y: 416, distance: 63.1
click at [0, 416] on div "Percentage Saved Text Styles Custom Custom Setup Global Style Custom Setup Glob…" at bounding box center [118, 429] width 237 height 565
click at [81, 546] on span "Solid" at bounding box center [122, 543] width 201 height 29
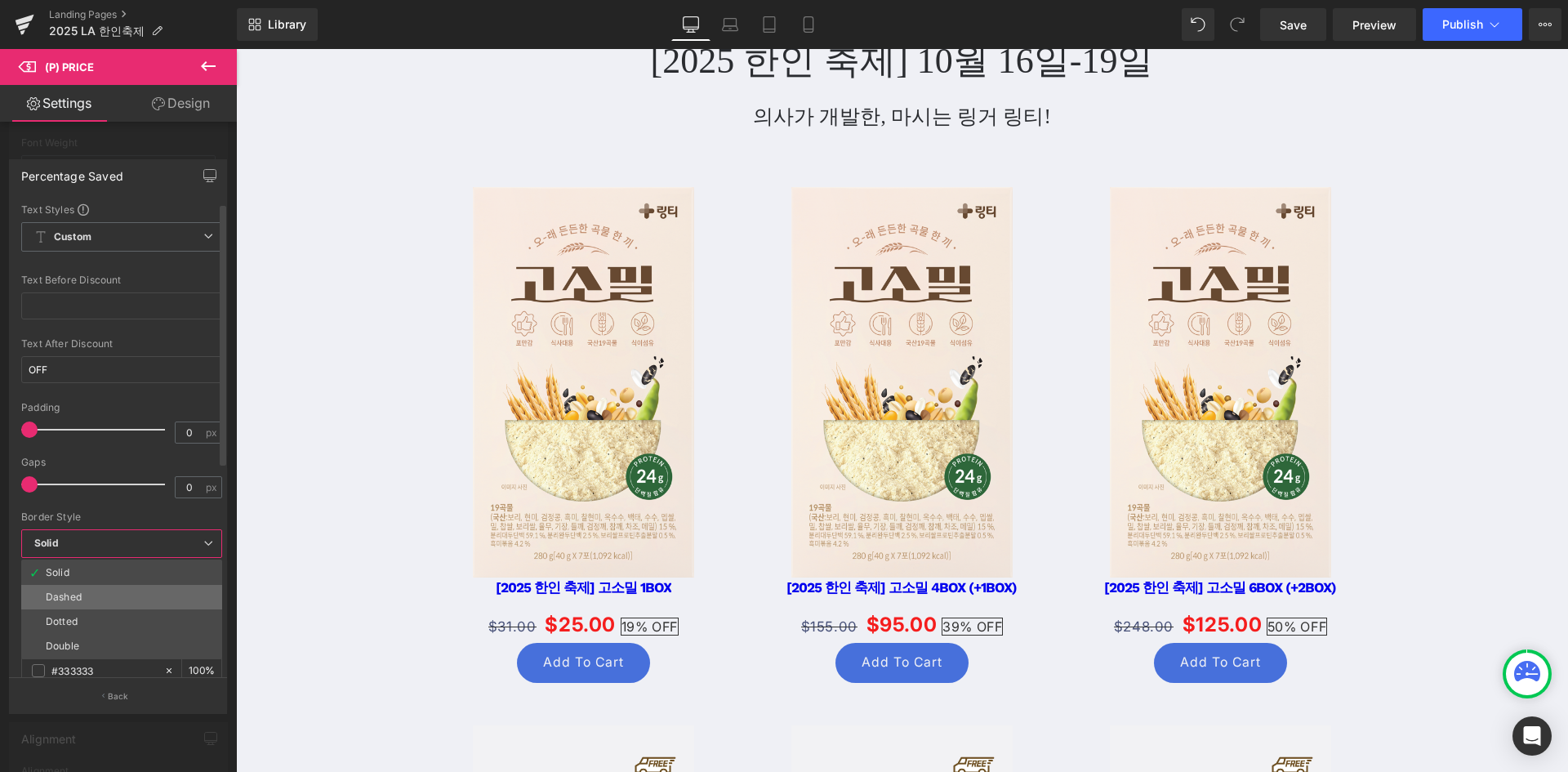
click at [100, 594] on li "Dashed" at bounding box center [122, 597] width 201 height 24
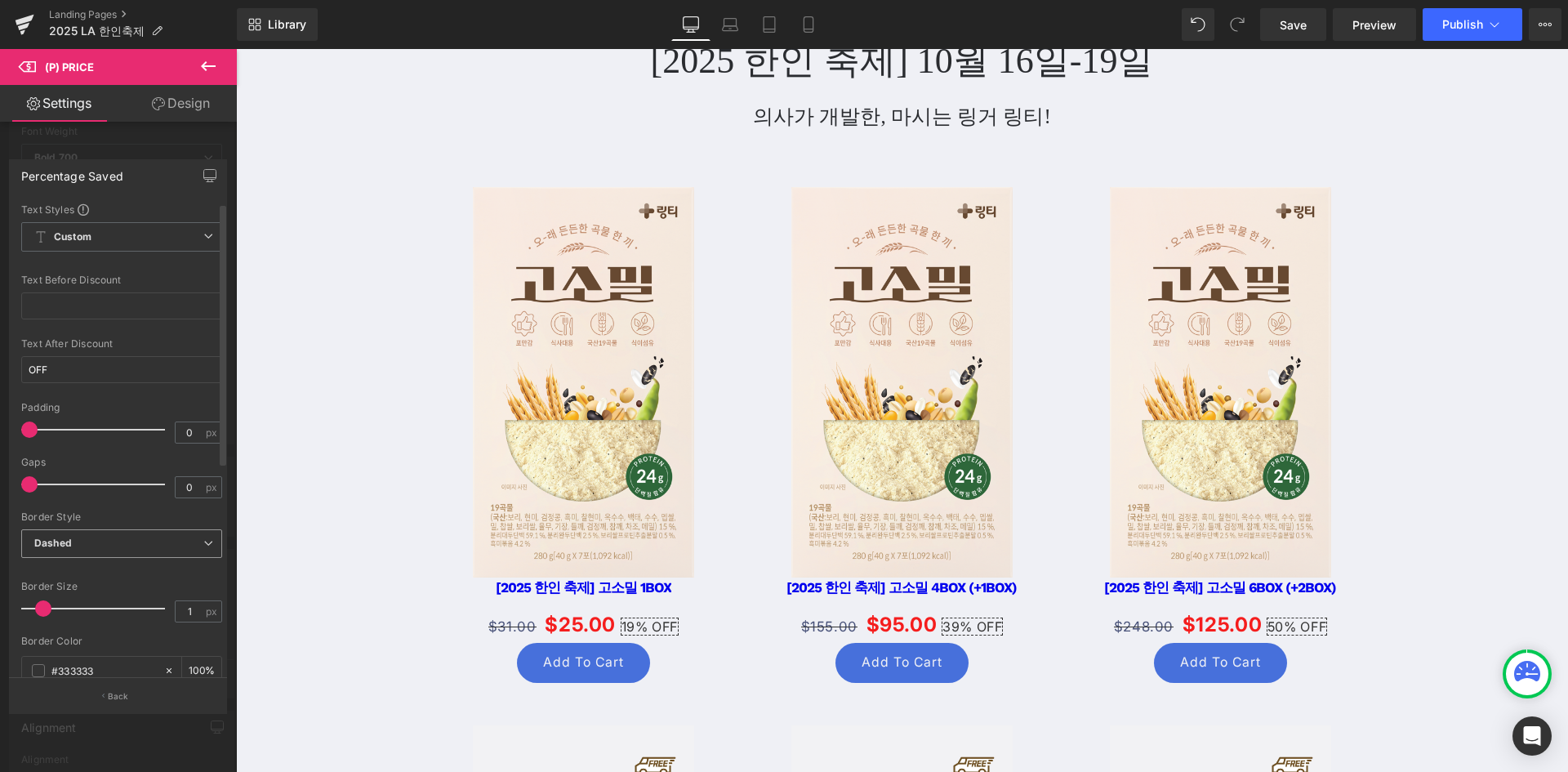
click at [126, 546] on span "Dashed" at bounding box center [122, 543] width 201 height 29
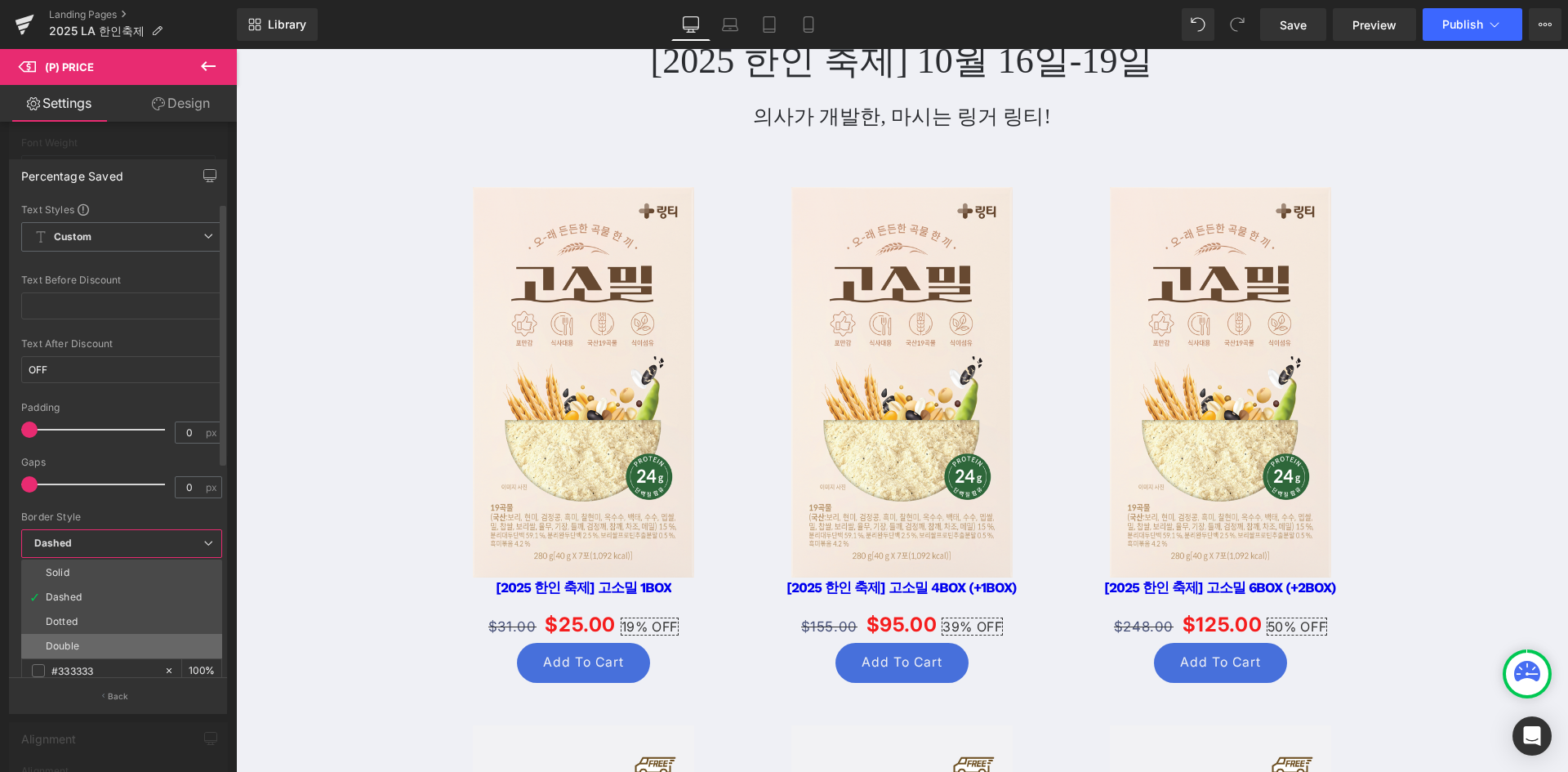
click at [96, 641] on li "Double" at bounding box center [122, 646] width 201 height 24
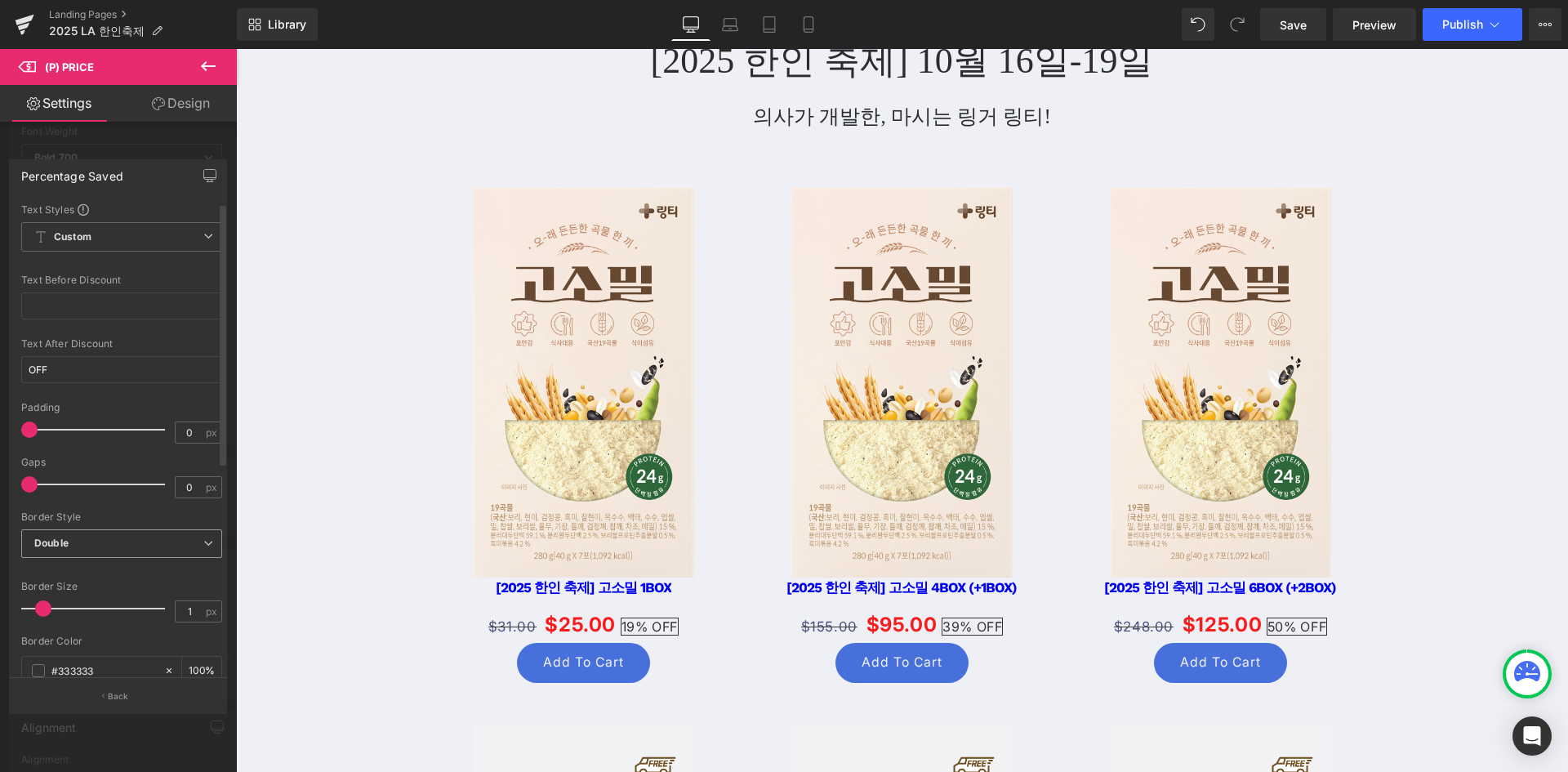
click at [132, 544] on span "Double" at bounding box center [122, 543] width 201 height 29
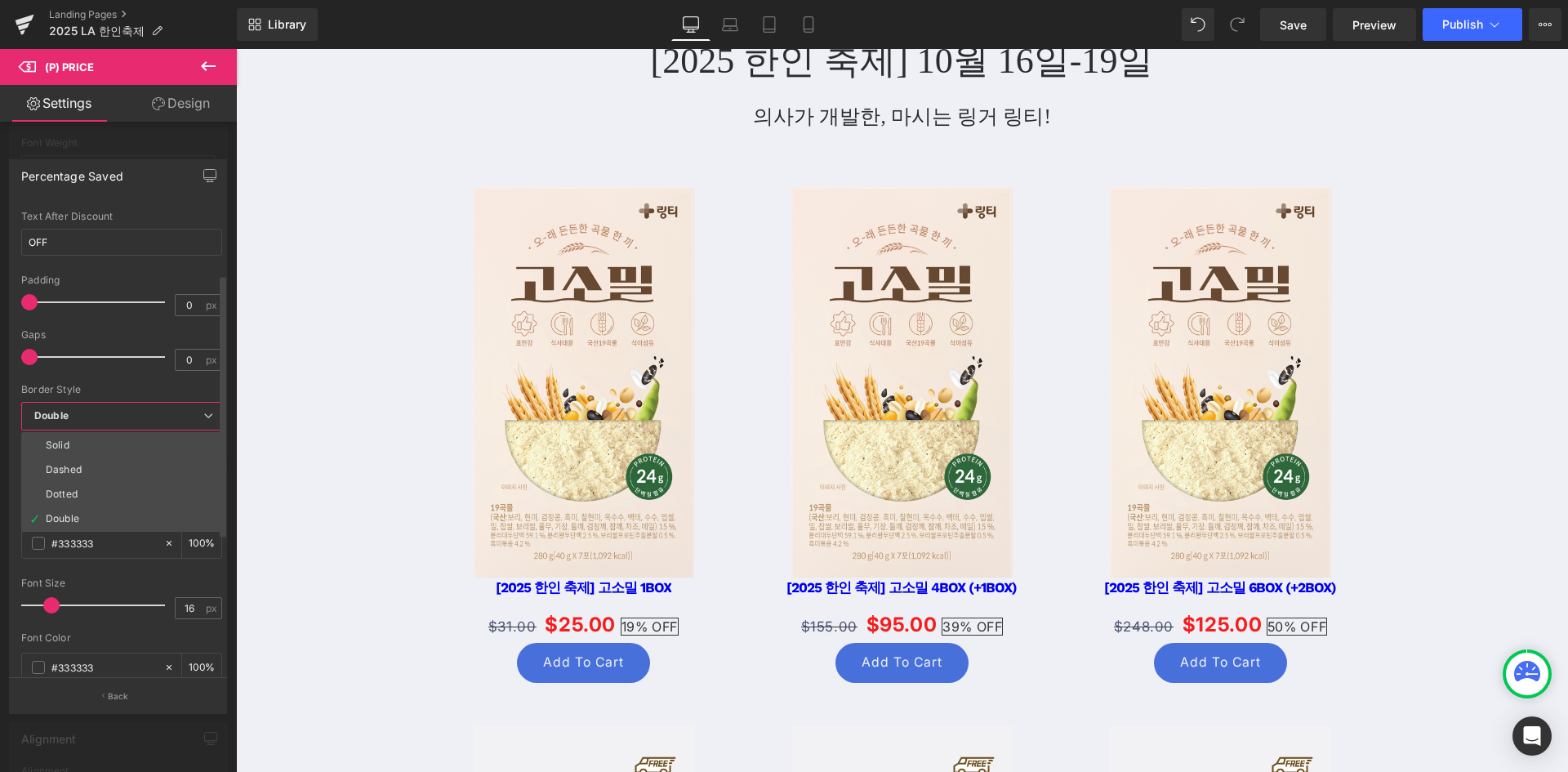
scroll to position [163, 0]
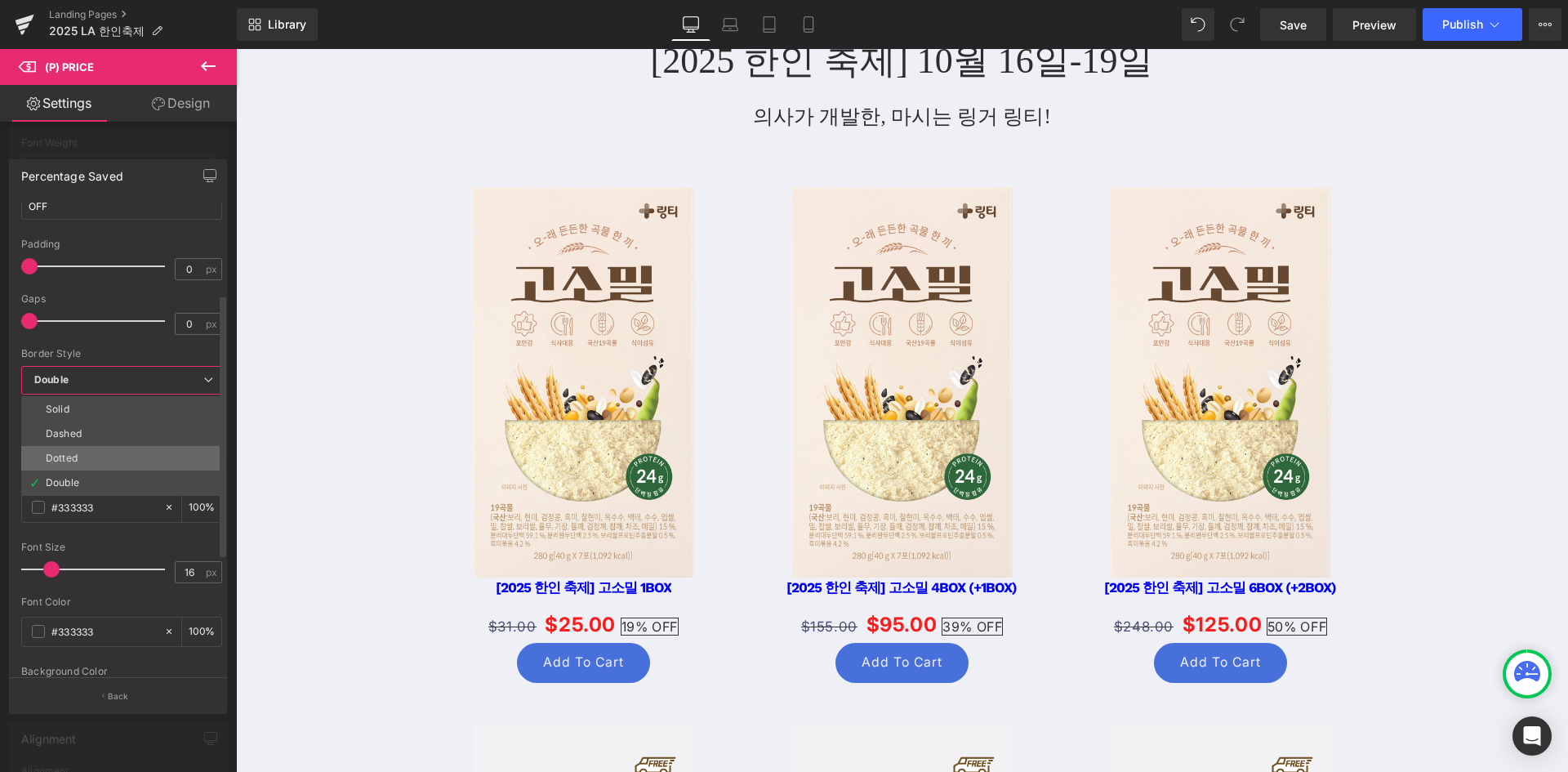
click at [73, 453] on div "Dotted" at bounding box center [62, 458] width 32 height 11
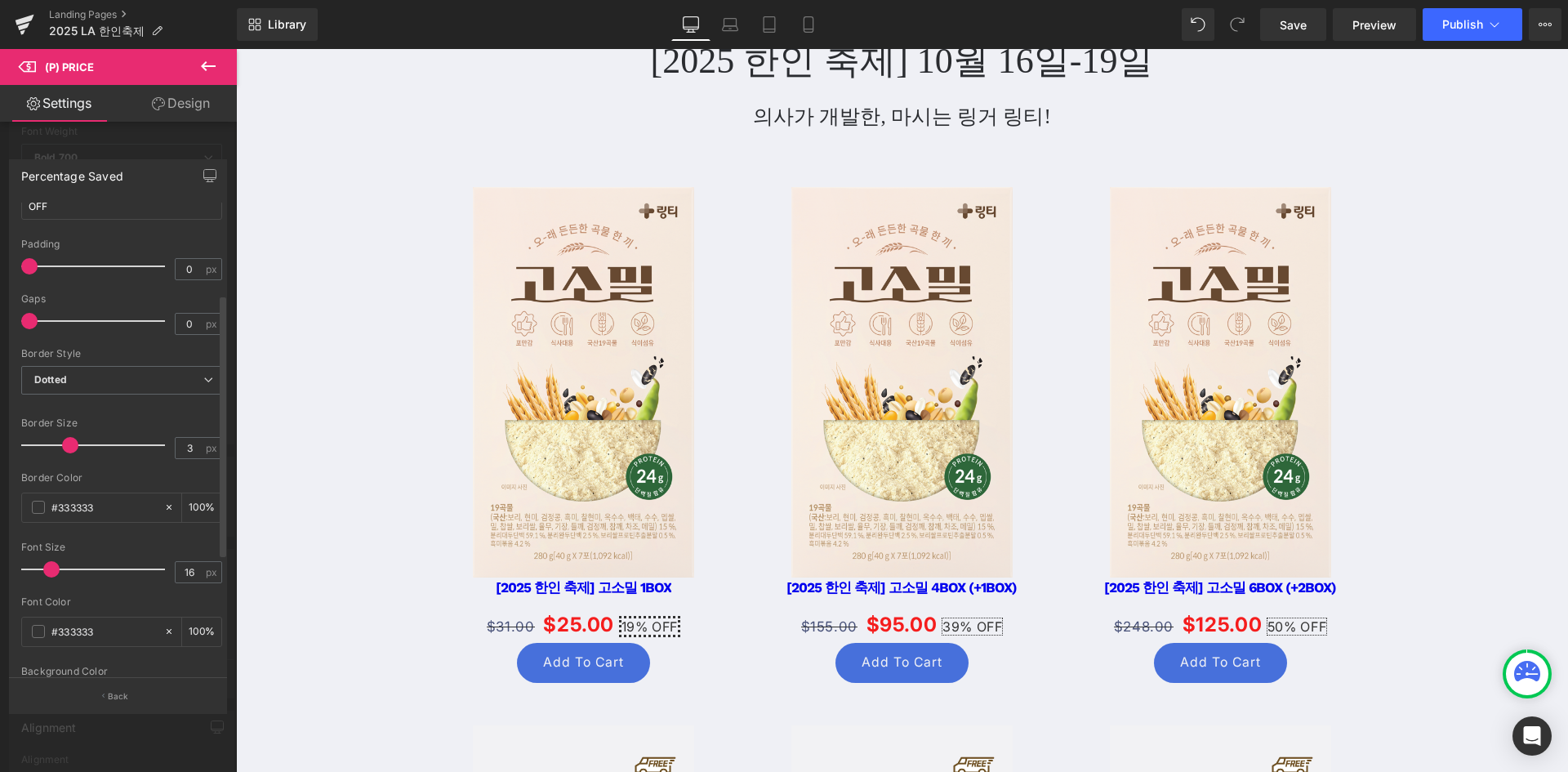
type input "0"
drag, startPoint x: 42, startPoint y: 441, endPoint x: -34, endPoint y: 429, distance: 76.9
click at [0, 429] on html "(P) Price You are previewing how the will restyle your page. You can not edit E…" at bounding box center [784, 386] width 1568 height 772
type input "18"
drag, startPoint x: 47, startPoint y: 572, endPoint x: 49, endPoint y: 558, distance: 14.1
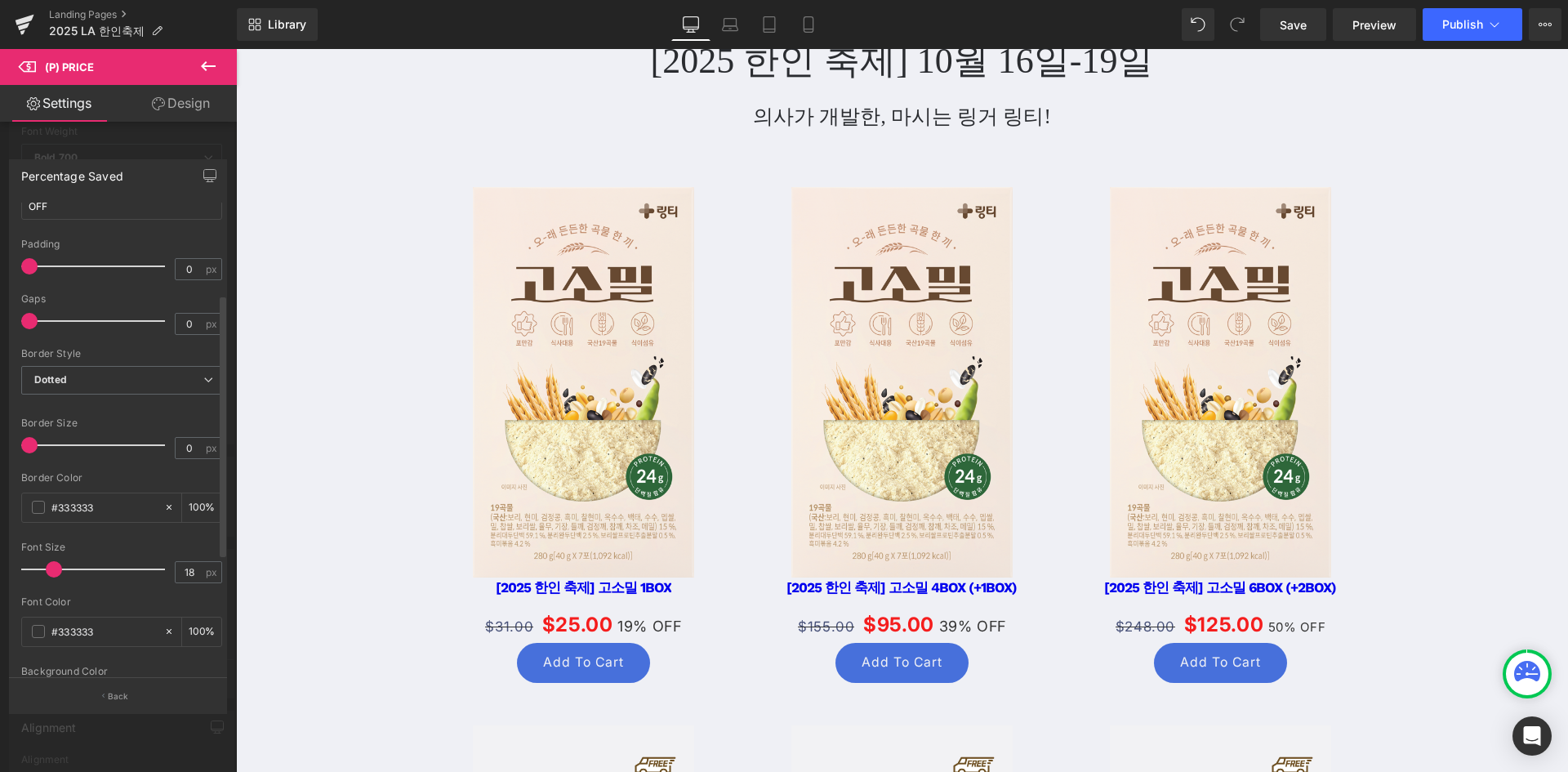
click at [49, 558] on div at bounding box center [96, 569] width 136 height 33
click at [120, 626] on input "#333333" at bounding box center [104, 631] width 105 height 18
click at [35, 631] on span at bounding box center [38, 631] width 13 height 13
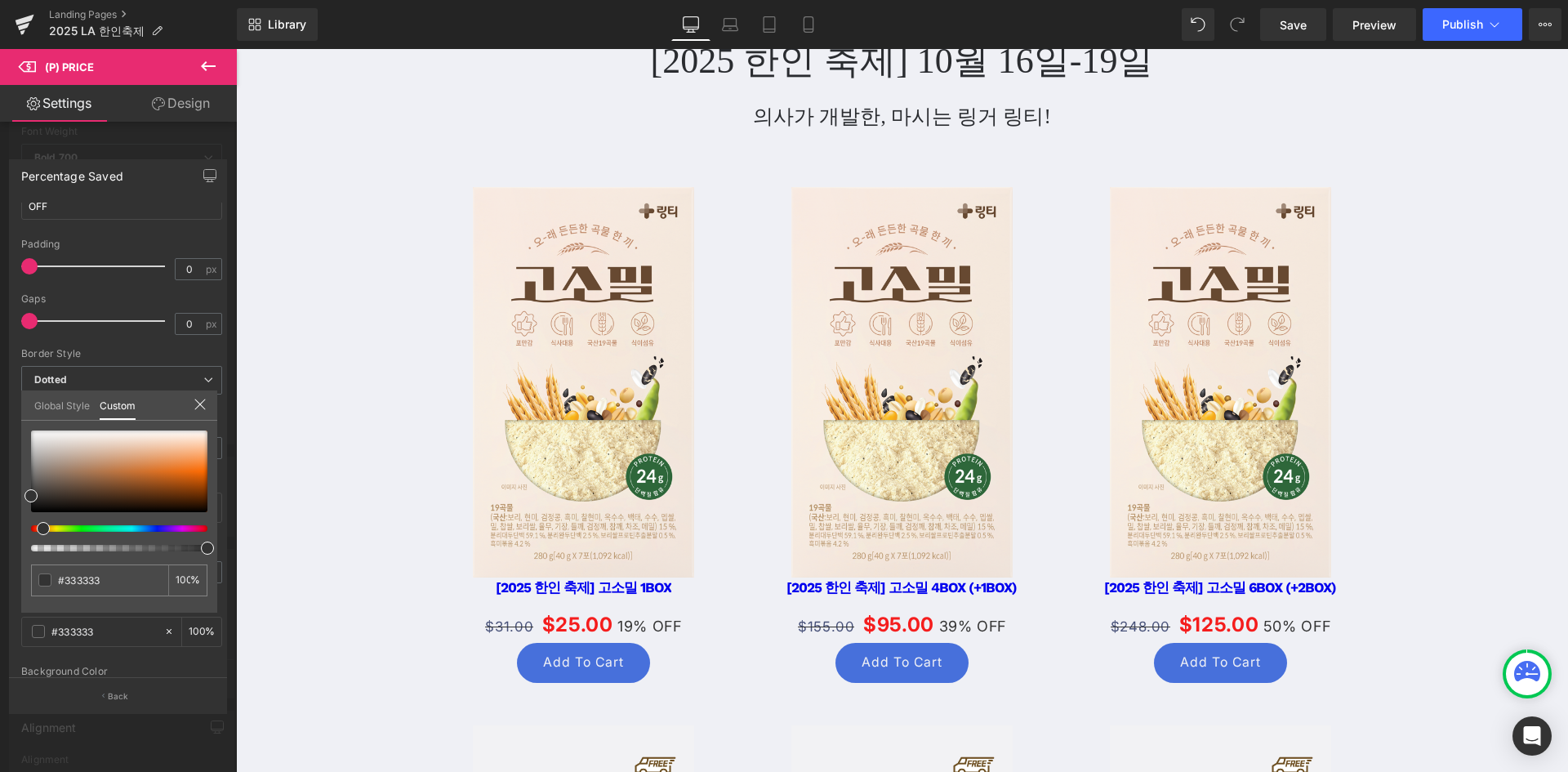
drag, startPoint x: 29, startPoint y: 527, endPoint x: 75, endPoint y: 535, distance: 46.7
click at [75, 535] on div at bounding box center [119, 491] width 176 height 121
click at [143, 476] on div at bounding box center [119, 471] width 176 height 82
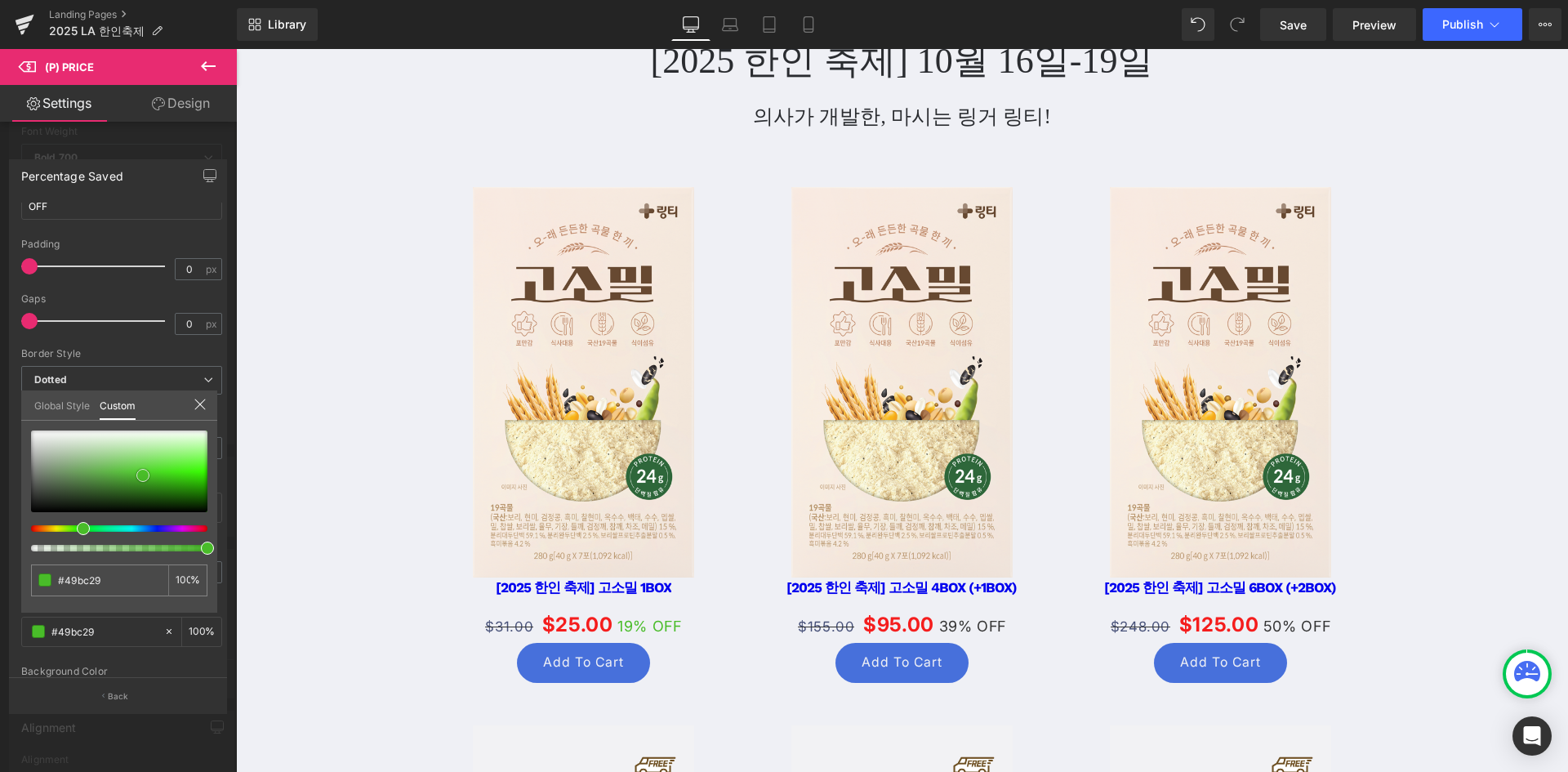
type input "#49bc29"
type input "#2bbc29"
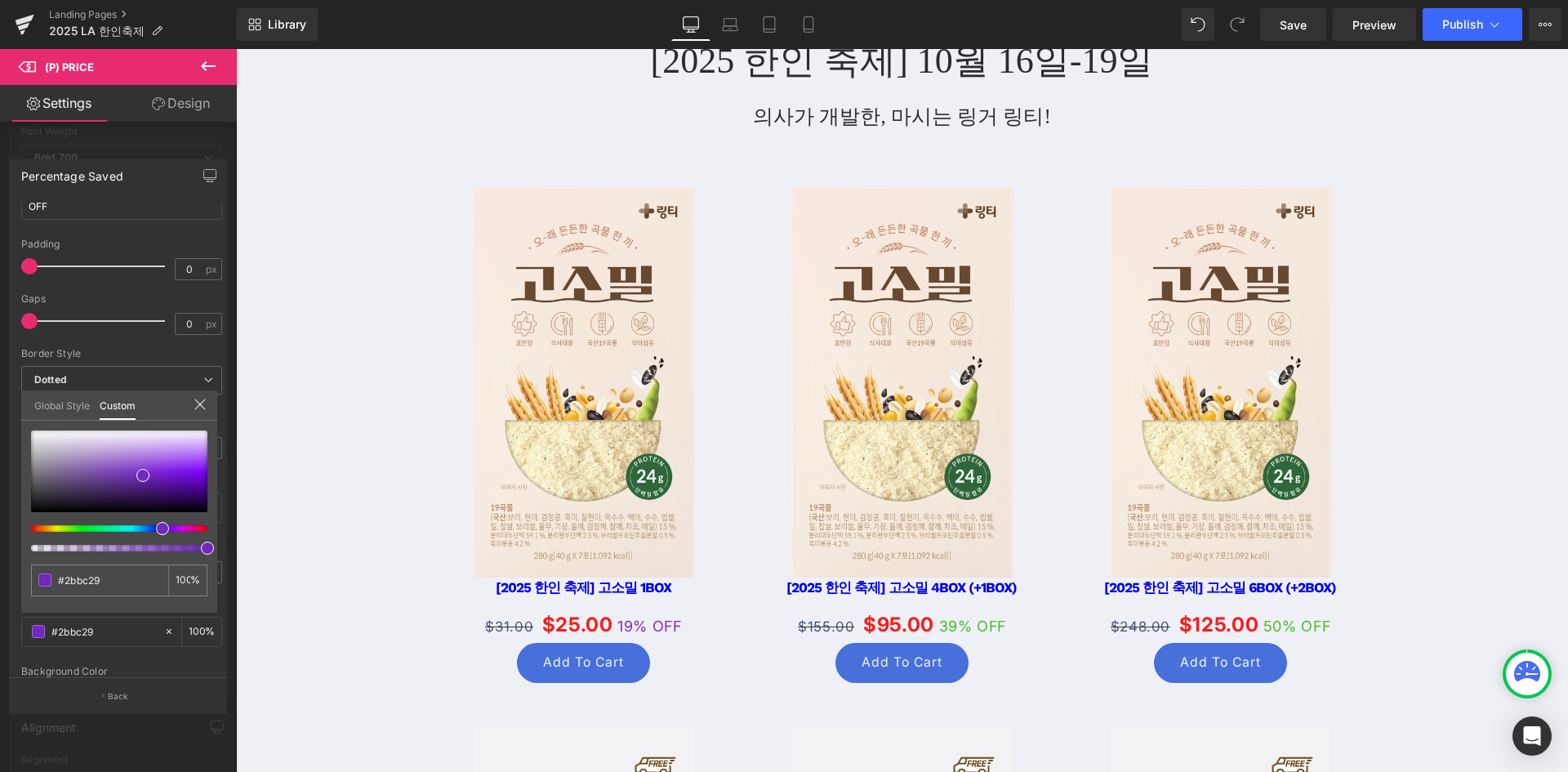
type input "#8329bc"
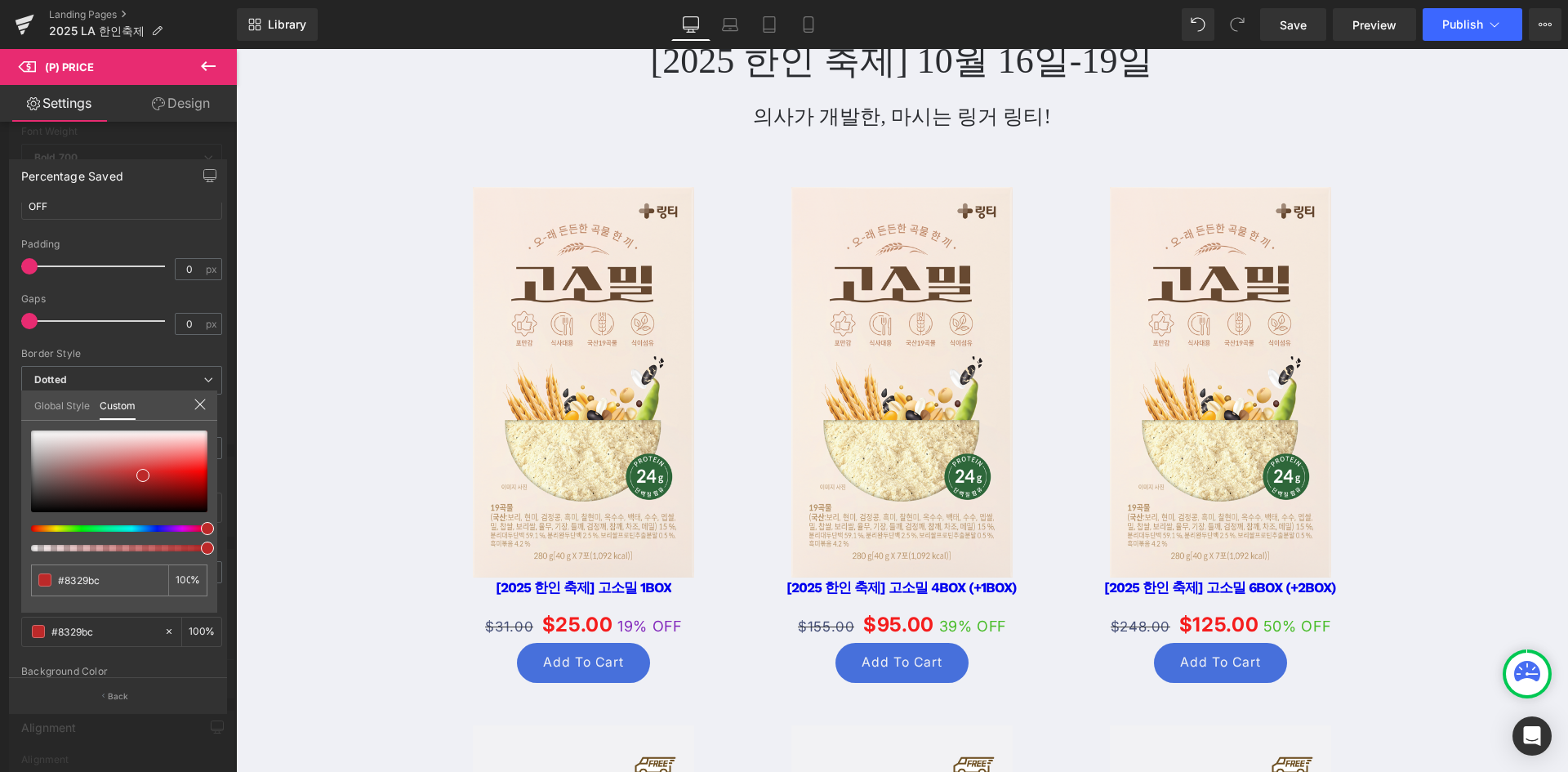
drag, startPoint x: 83, startPoint y: 524, endPoint x: 201, endPoint y: 538, distance: 118.8
click at [201, 538] on div at bounding box center [119, 491] width 176 height 121
type input "#7029bc"
click at [182, 490] on div at bounding box center [119, 471] width 176 height 82
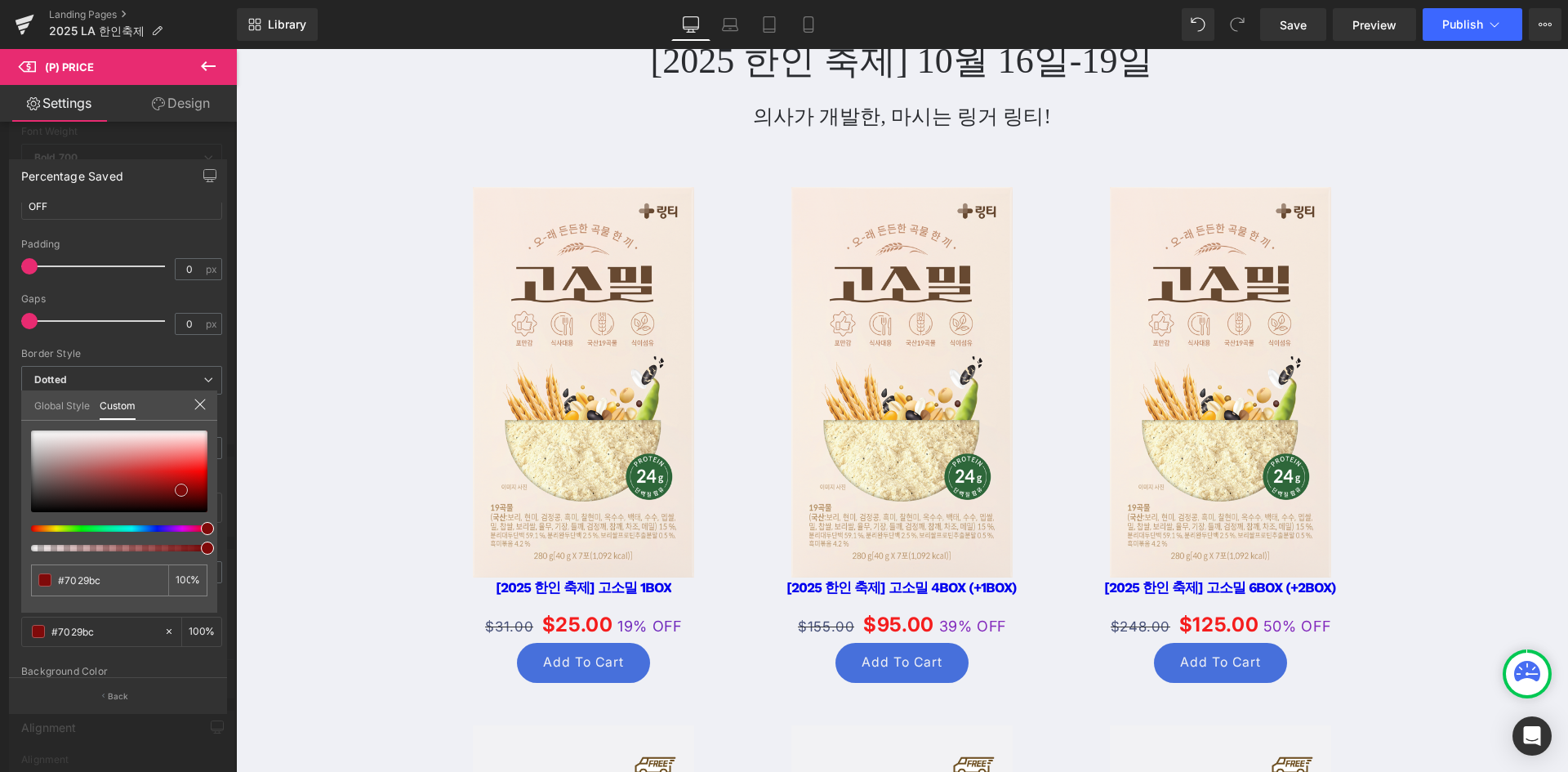
type input "#7f0a0a"
drag, startPoint x: 200, startPoint y: 476, endPoint x: 214, endPoint y: 521, distance: 47.1
click at [214, 521] on div "#7f0a0a 100 %" at bounding box center [119, 522] width 196 height 182
type input "#ca0606"
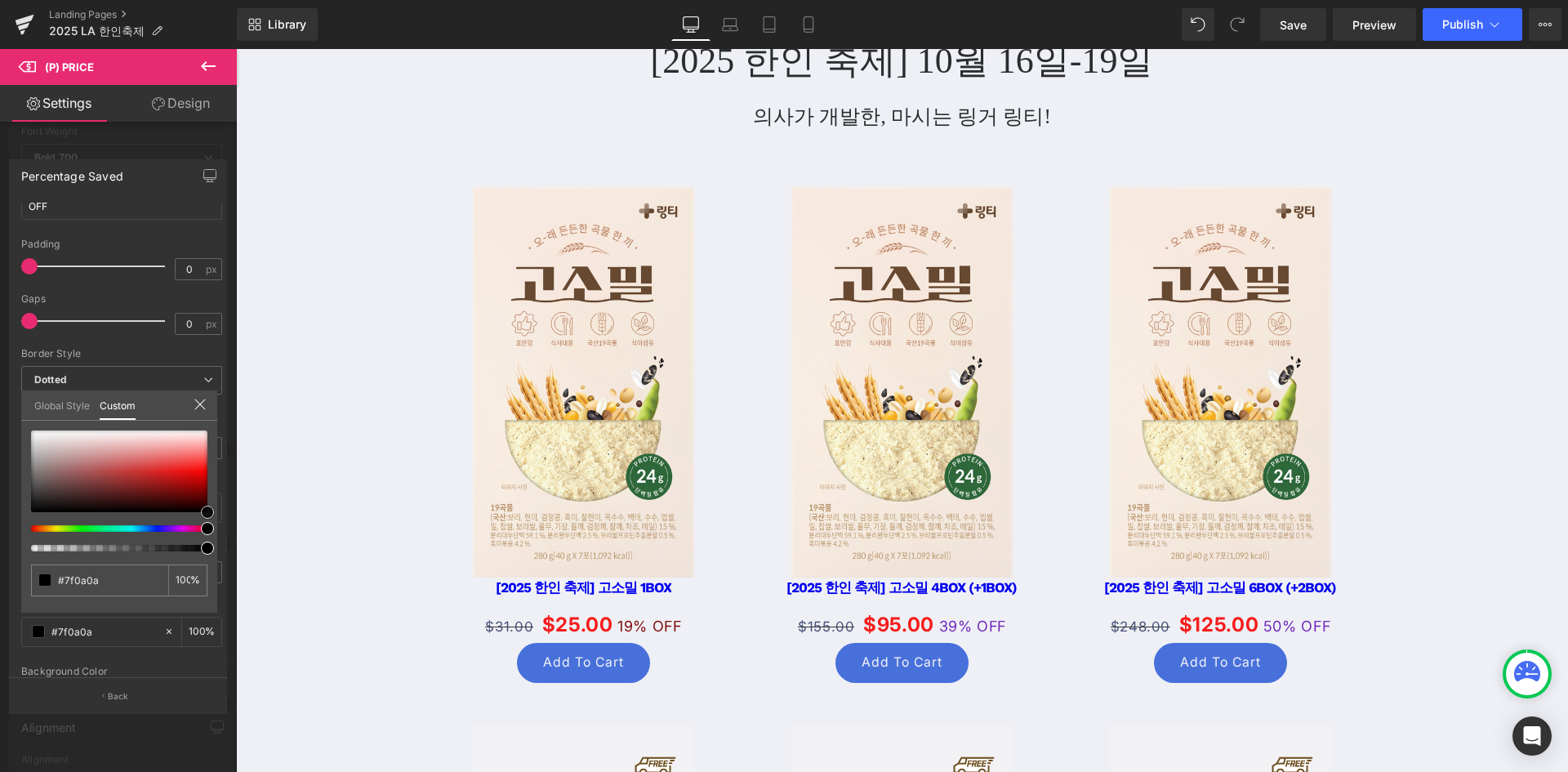
type input "#ca0606"
type input "#000000"
type input "#0a0000"
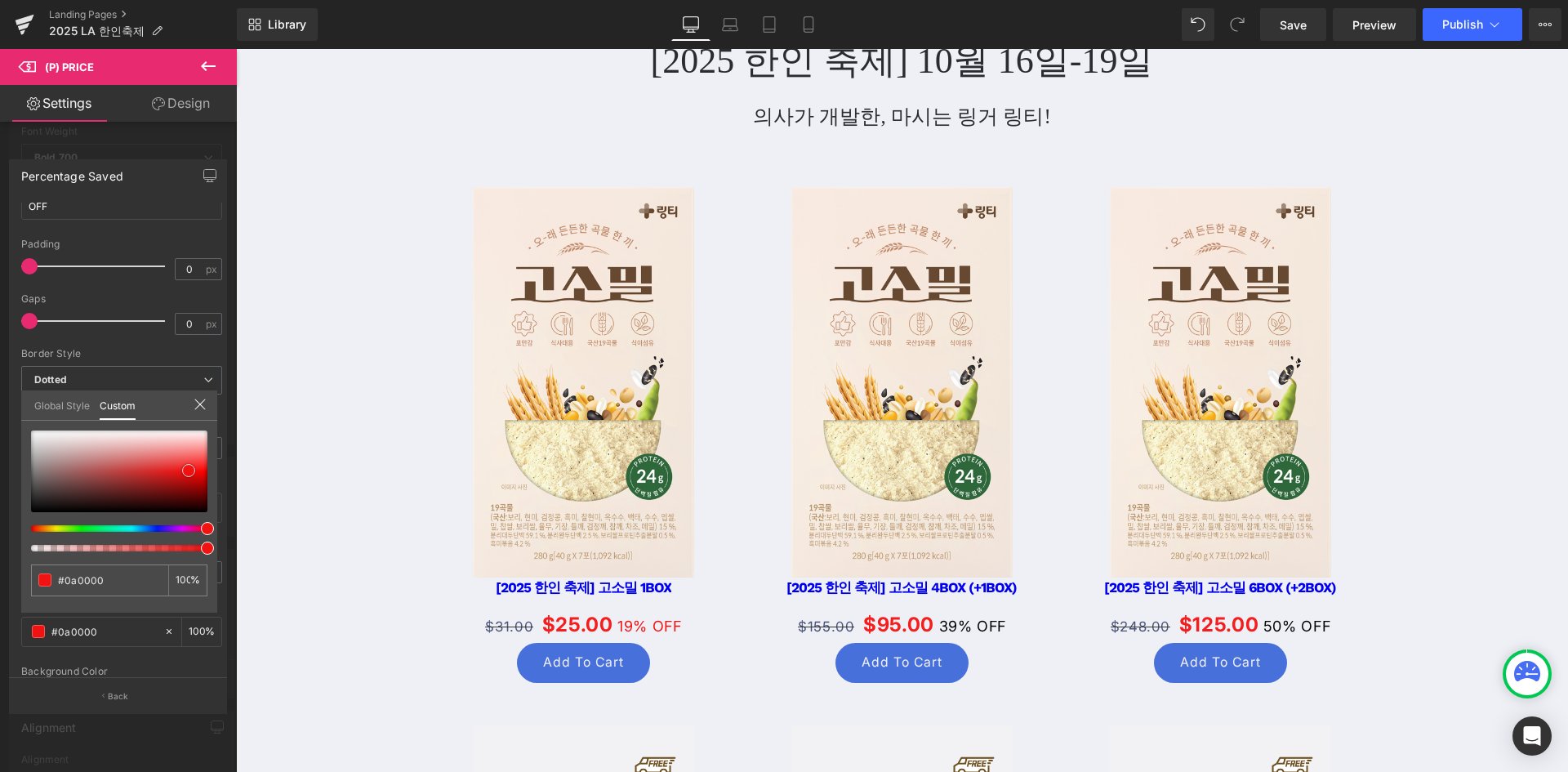
type input "#f11212"
drag, startPoint x: 202, startPoint y: 508, endPoint x: 184, endPoint y: 466, distance: 45.7
click at [184, 466] on span at bounding box center [188, 470] width 13 height 13
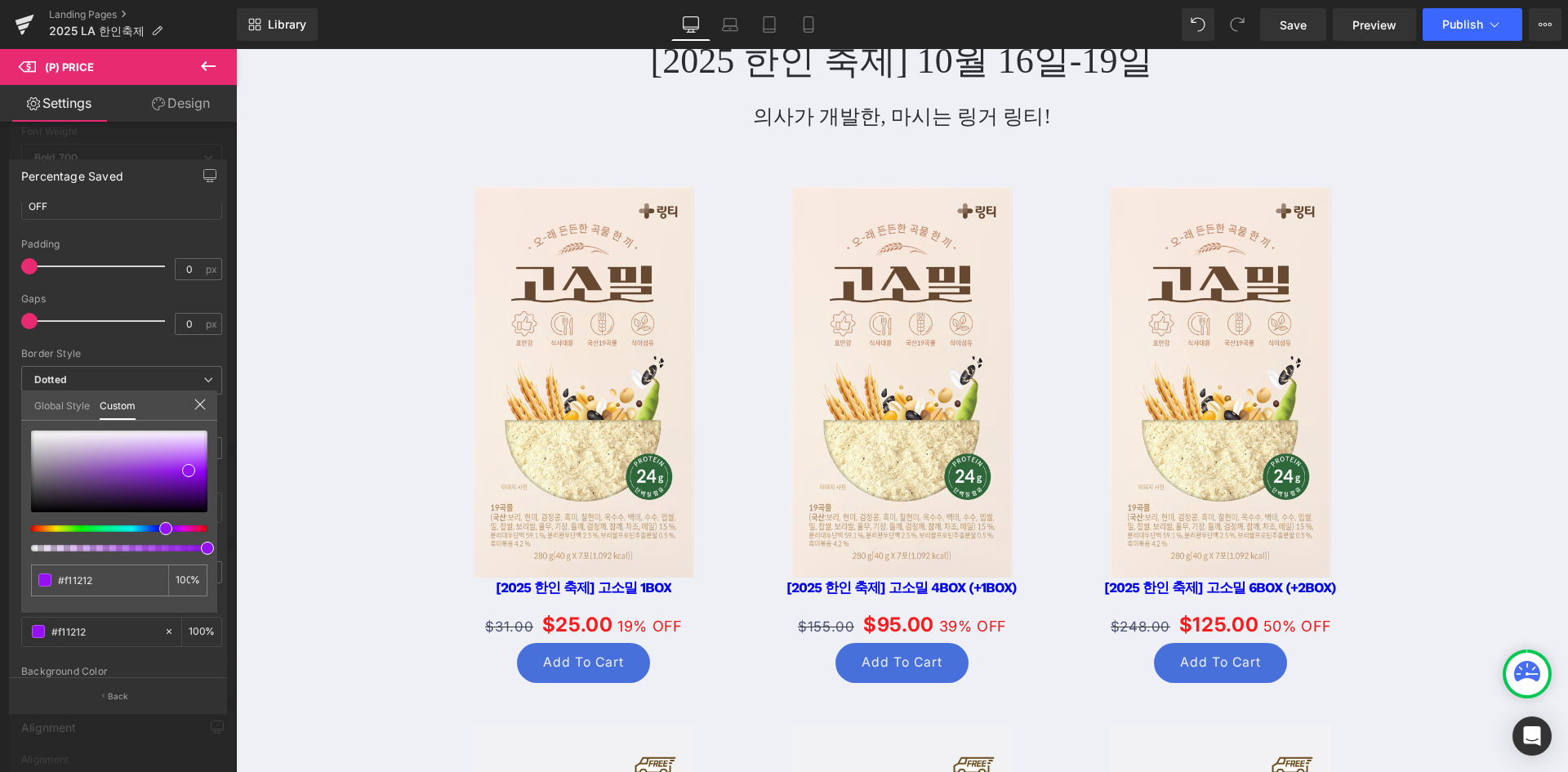
type input "#f1121d"
type input "#7a12f1"
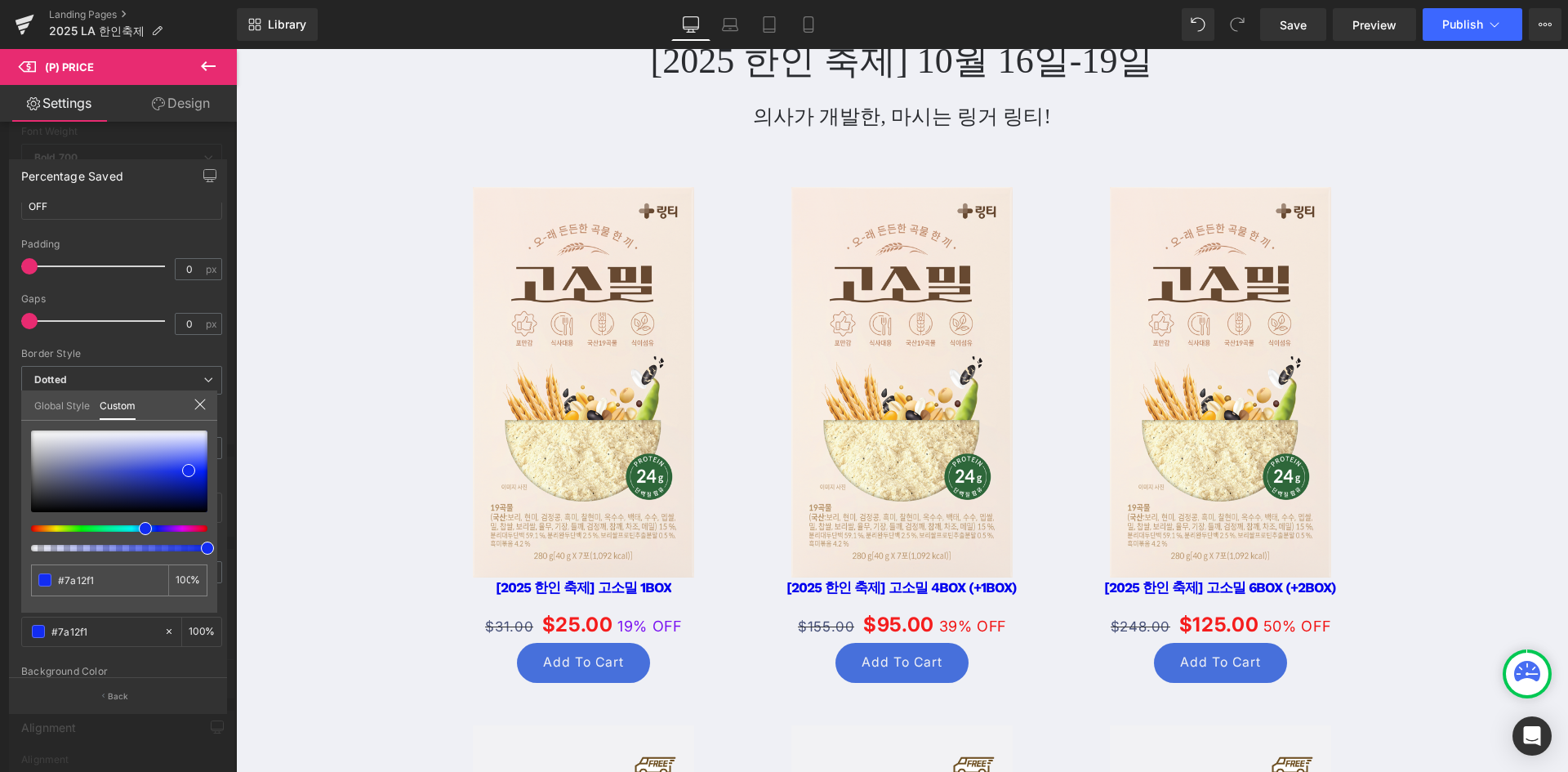
type input "#2512f1"
drag, startPoint x: 178, startPoint y: 524, endPoint x: 134, endPoint y: 523, distance: 44.0
click at [134, 523] on span at bounding box center [138, 528] width 13 height 13
type input "#1243f1"
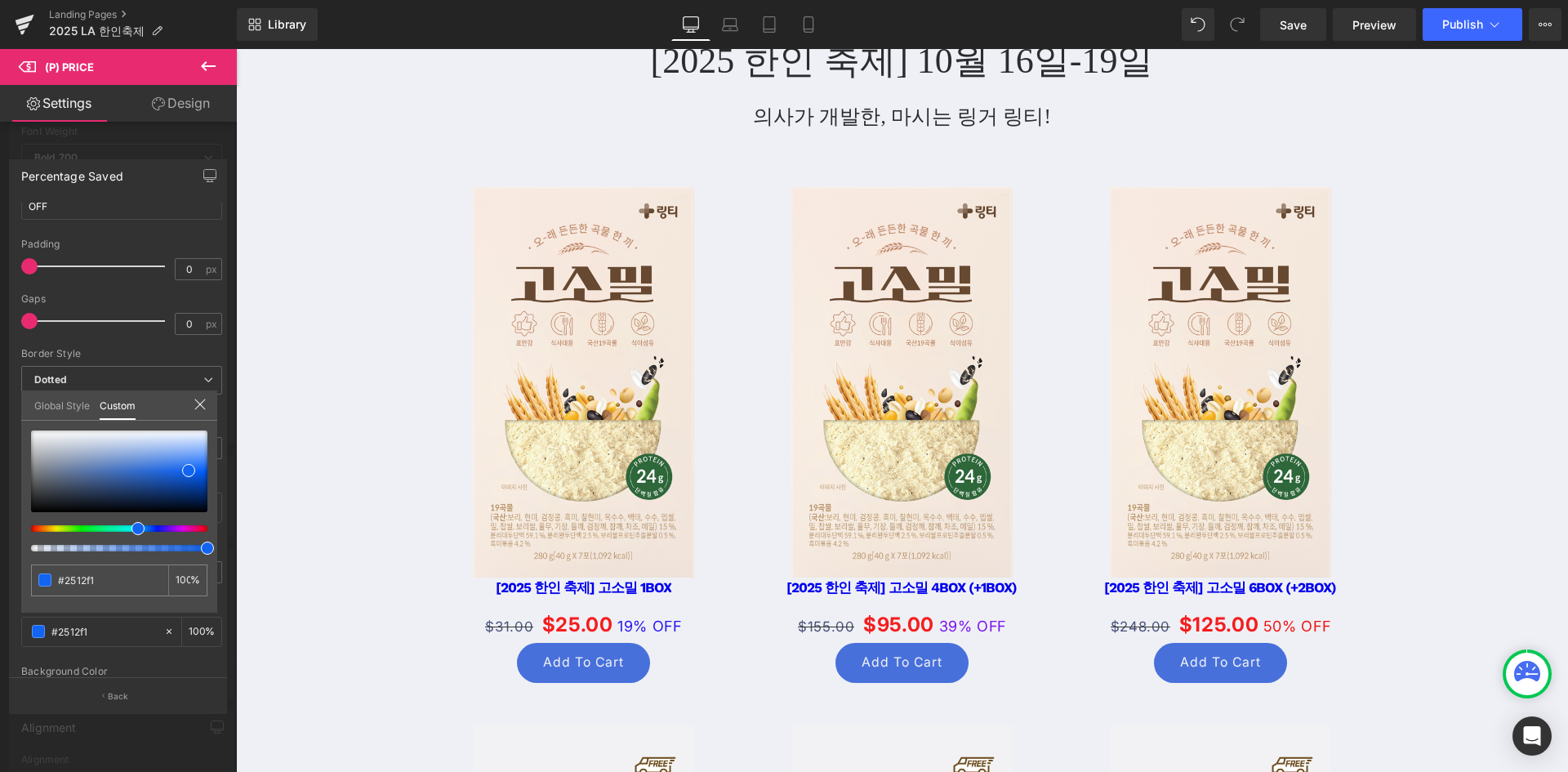
type input "#1243f1"
click at [196, 454] on div at bounding box center [119, 471] width 176 height 82
type input "#6a9ffa"
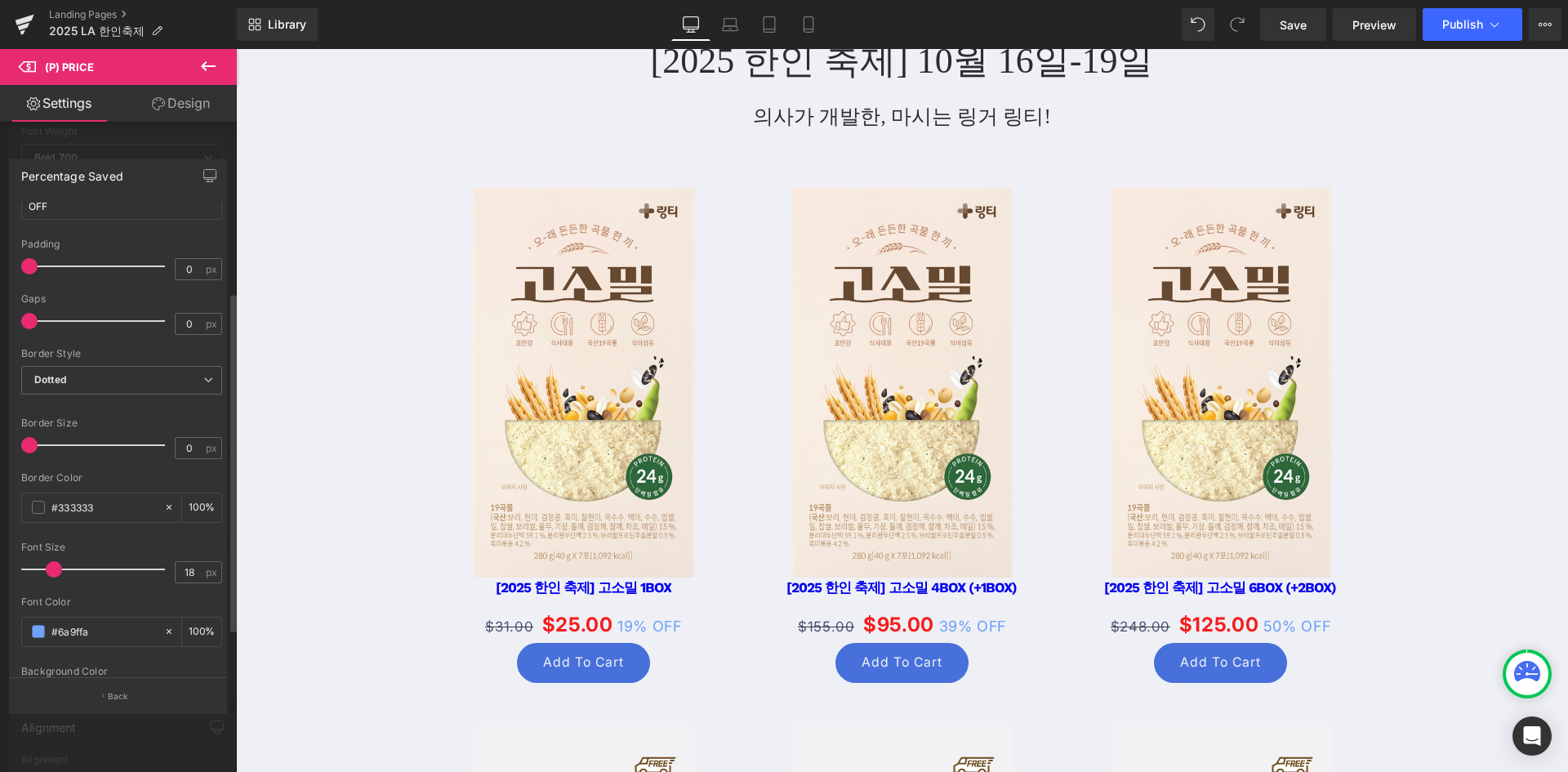
click at [341, 462] on div at bounding box center [902, 410] width 1332 height 723
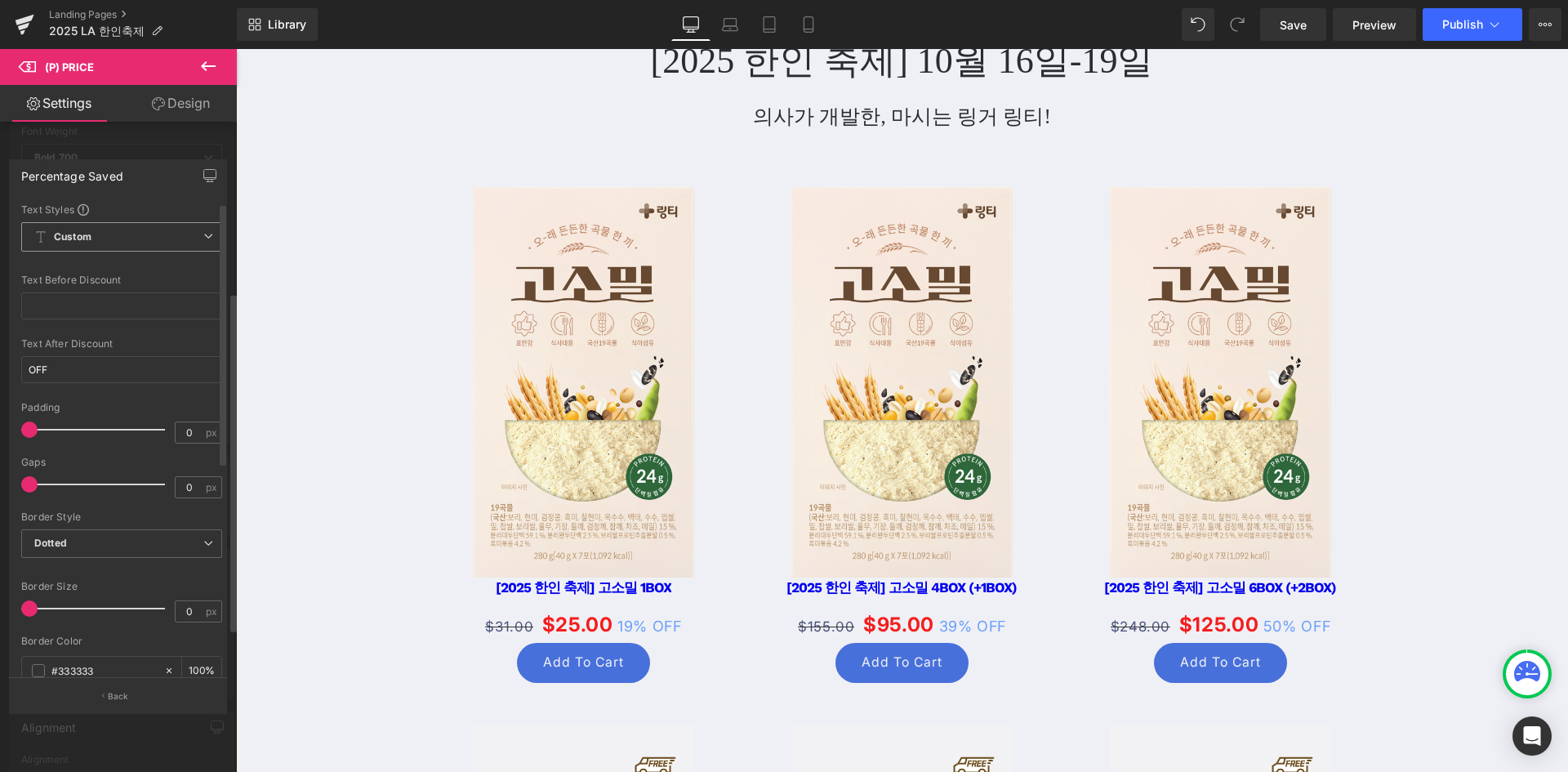
click at [123, 242] on span "Custom Setup Global Style" at bounding box center [122, 236] width 201 height 29
click at [115, 304] on div "Setup Global Style" at bounding box center [122, 303] width 201 height 38
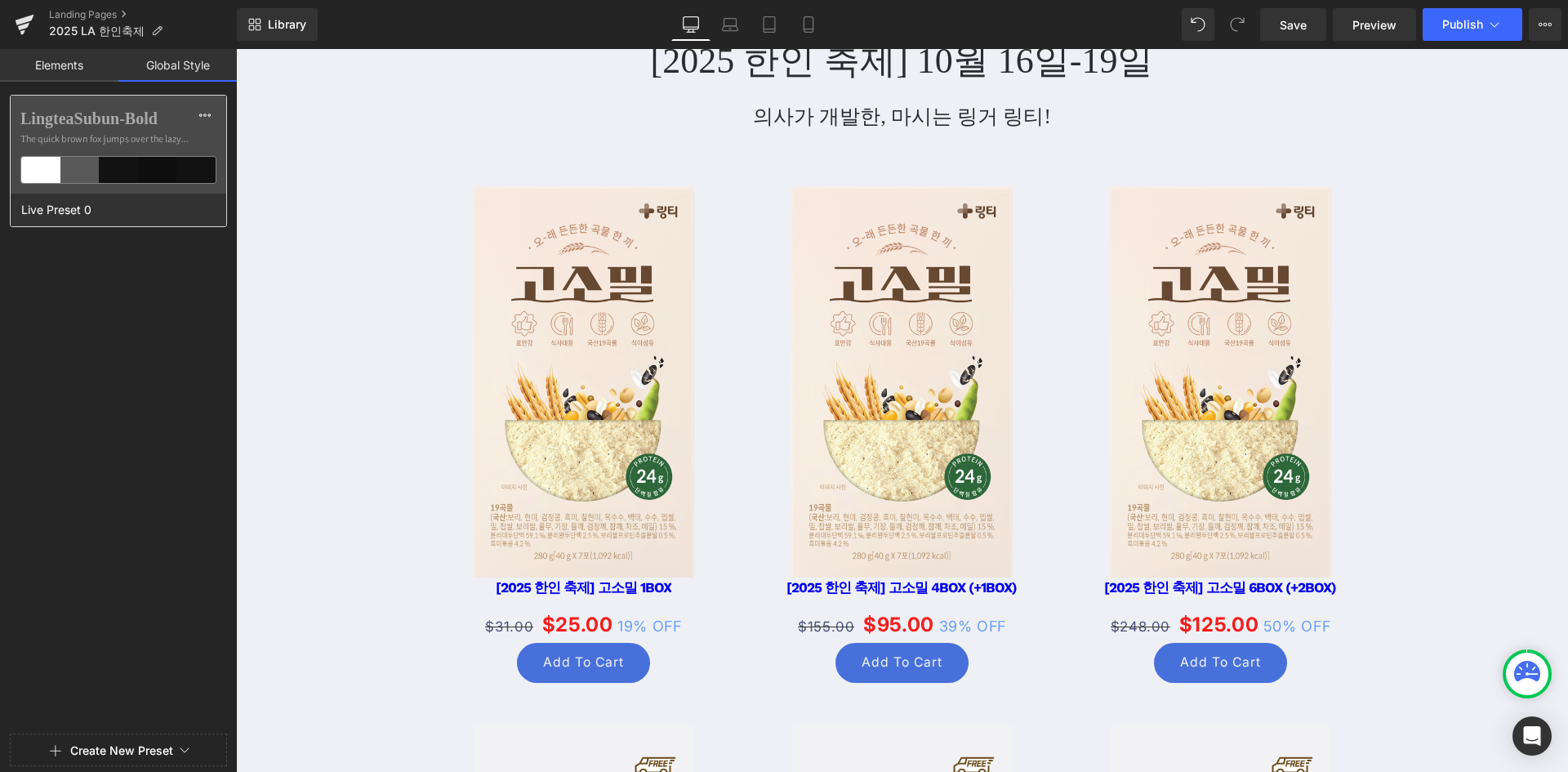
click at [114, 137] on span "The quick brown fox jumps over the lazy..." at bounding box center [118, 139] width 196 height 15
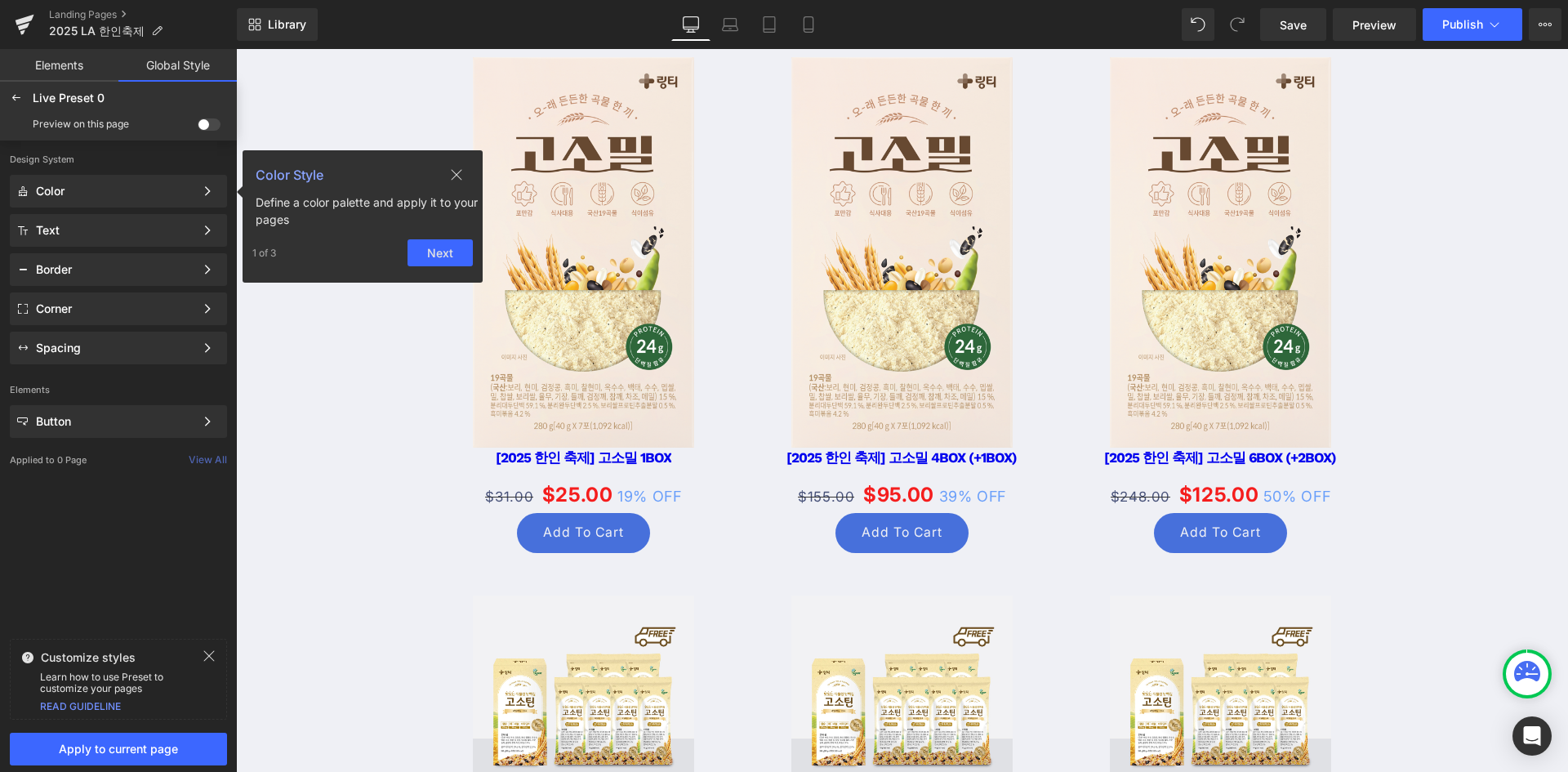
scroll to position [1101, 0]
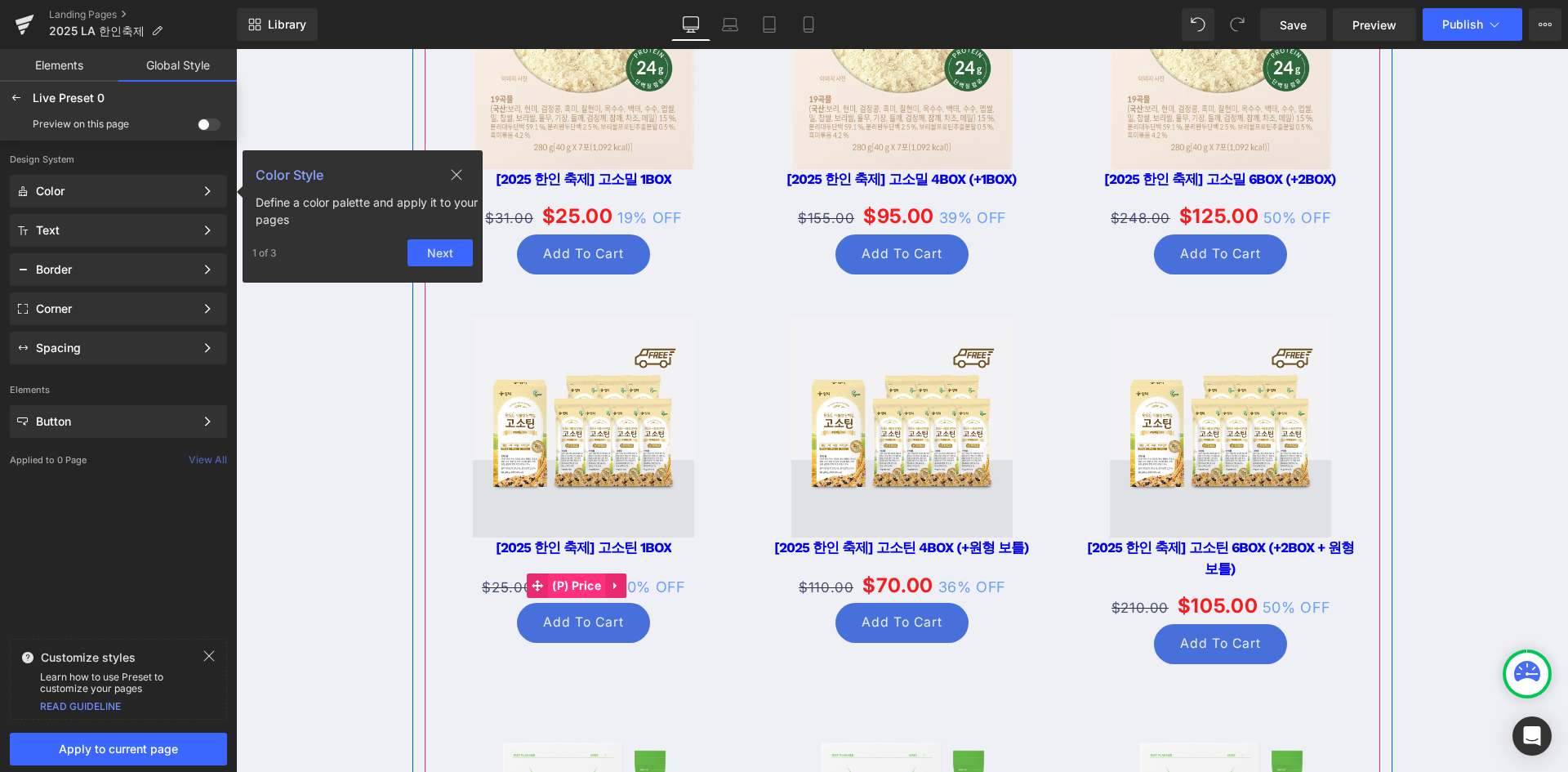
click at [584, 583] on span "(P) Price" at bounding box center [576, 586] width 57 height 24
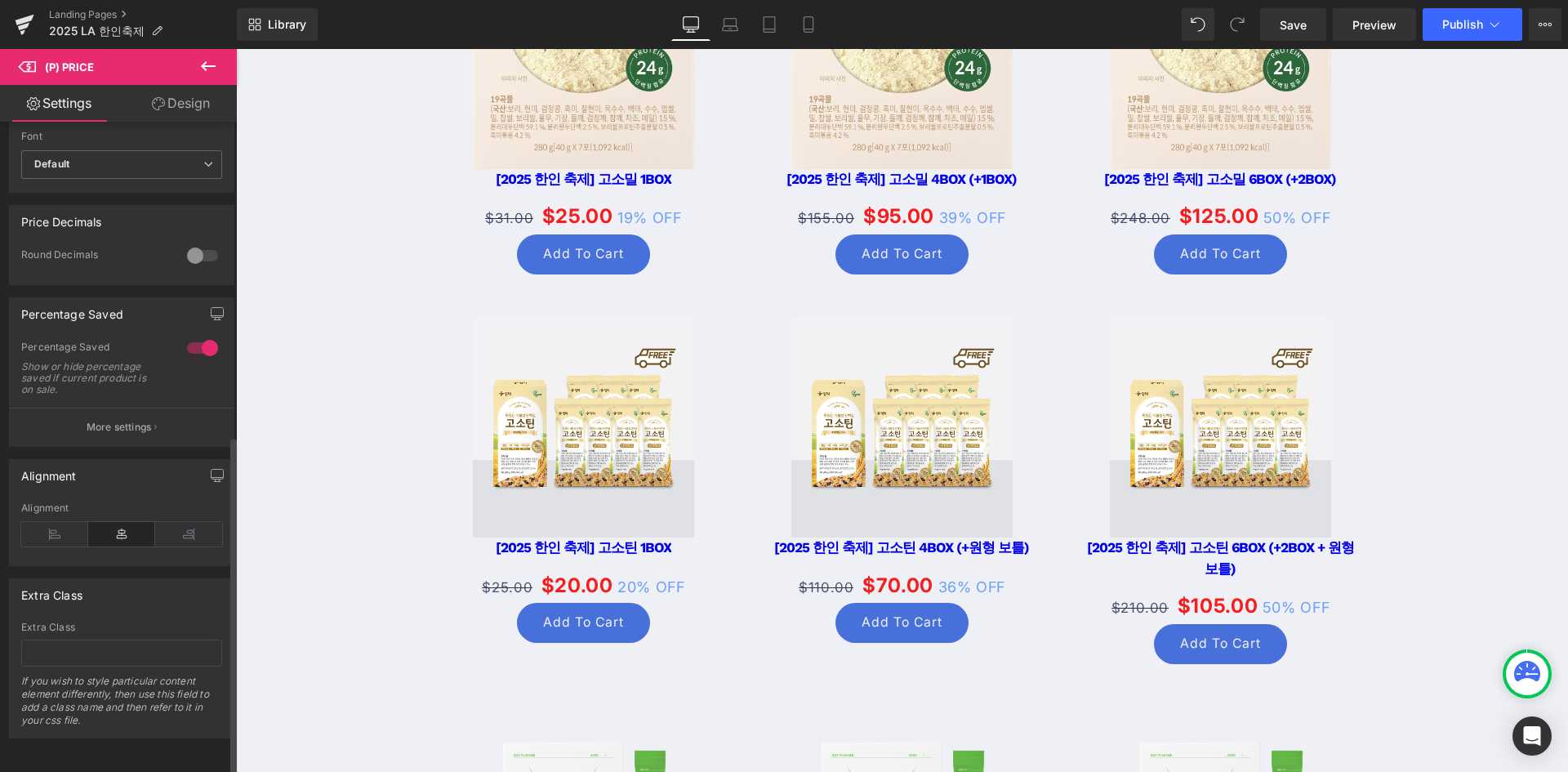
scroll to position [602, 0]
click at [130, 341] on div "Percentage Saved" at bounding box center [96, 349] width 150 height 17
click at [134, 420] on p "More settings" at bounding box center [119, 427] width 66 height 15
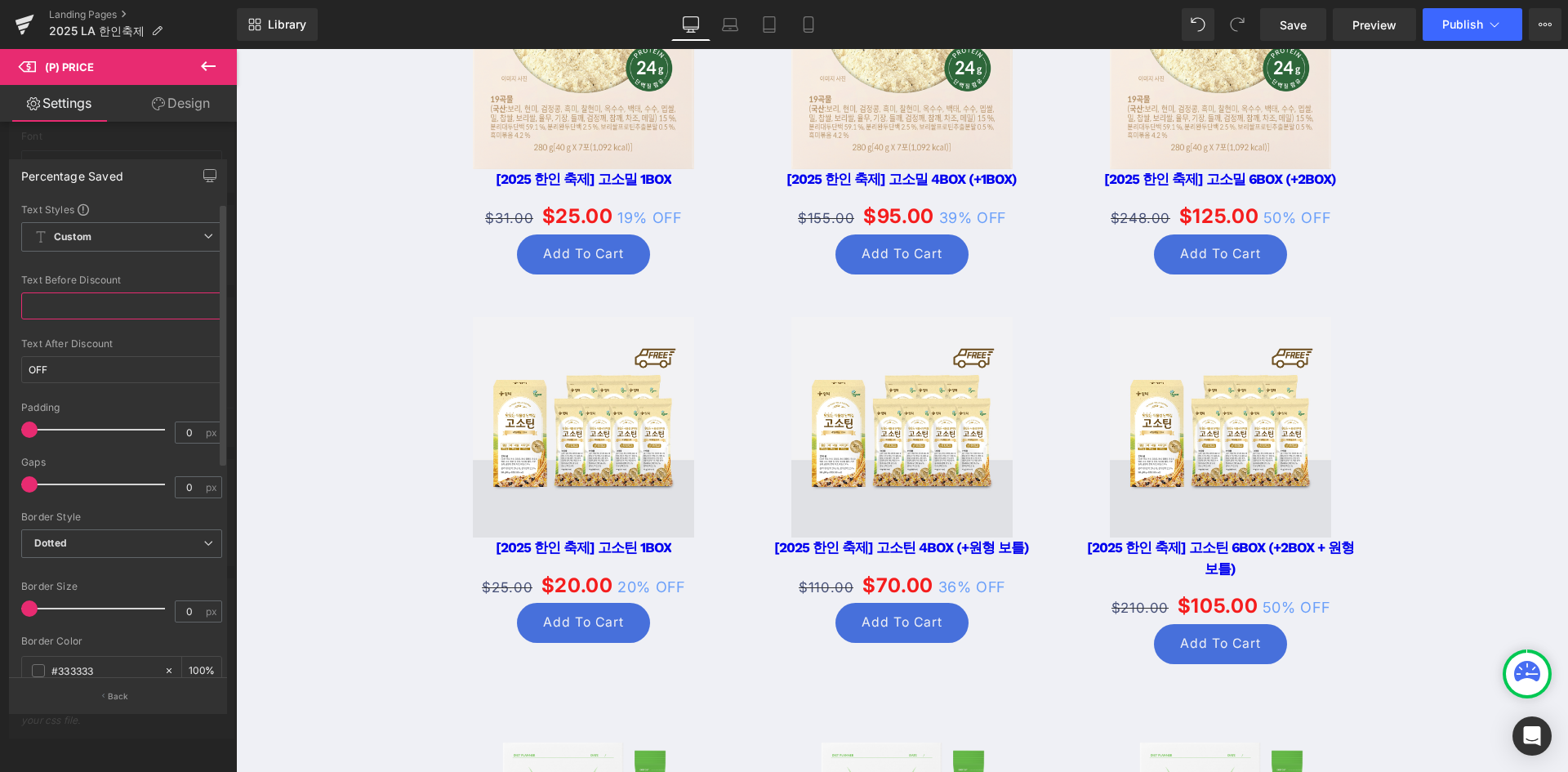
click at [118, 299] on input "text" at bounding box center [122, 305] width 201 height 27
drag, startPoint x: 32, startPoint y: 479, endPoint x: 18, endPoint y: 478, distance: 14.0
click at [18, 478] on div "Text Styles Custom Custom Setup Global Style Custom Setup Global Style Text Bef…" at bounding box center [121, 440] width 224 height 476
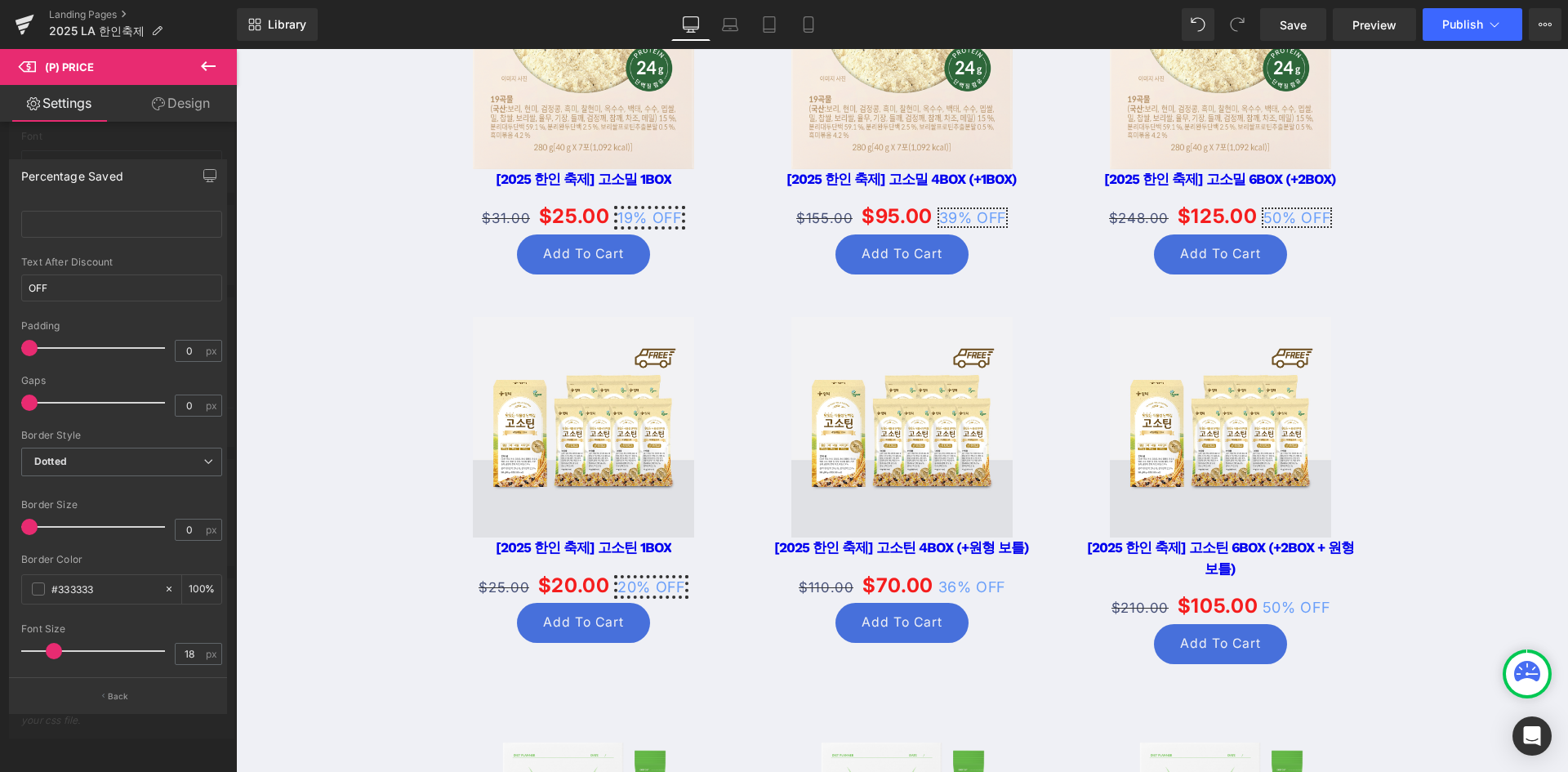
drag, startPoint x: 28, startPoint y: 530, endPoint x: -8, endPoint y: 520, distance: 37.4
click at [0, 520] on html "(P) Price You are previewing how the Live Preset 0 will restyle your page. You …" at bounding box center [784, 386] width 1568 height 772
click at [86, 459] on span "Dotted" at bounding box center [122, 462] width 201 height 29
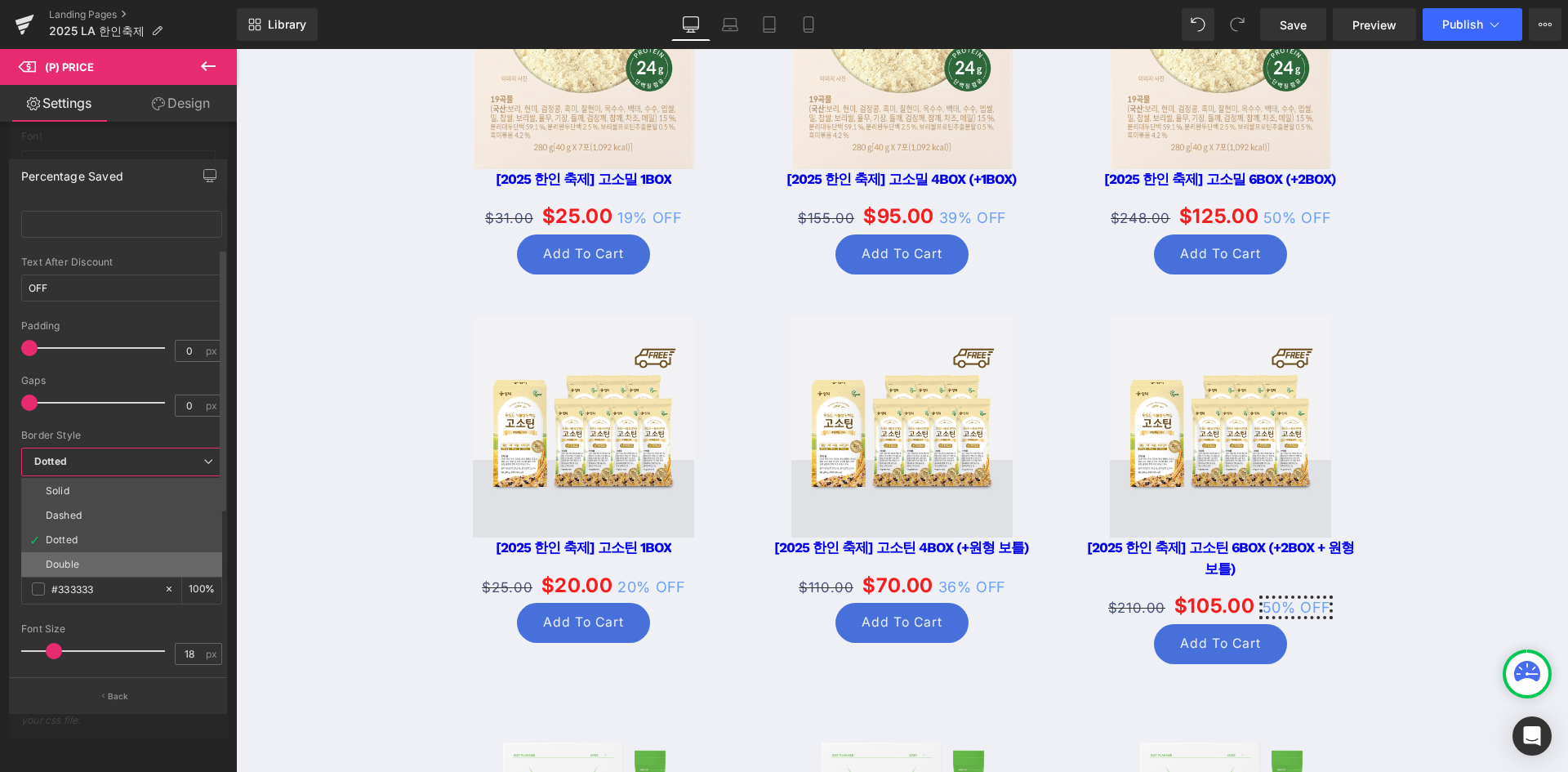
click at [87, 559] on li "Double" at bounding box center [122, 564] width 201 height 24
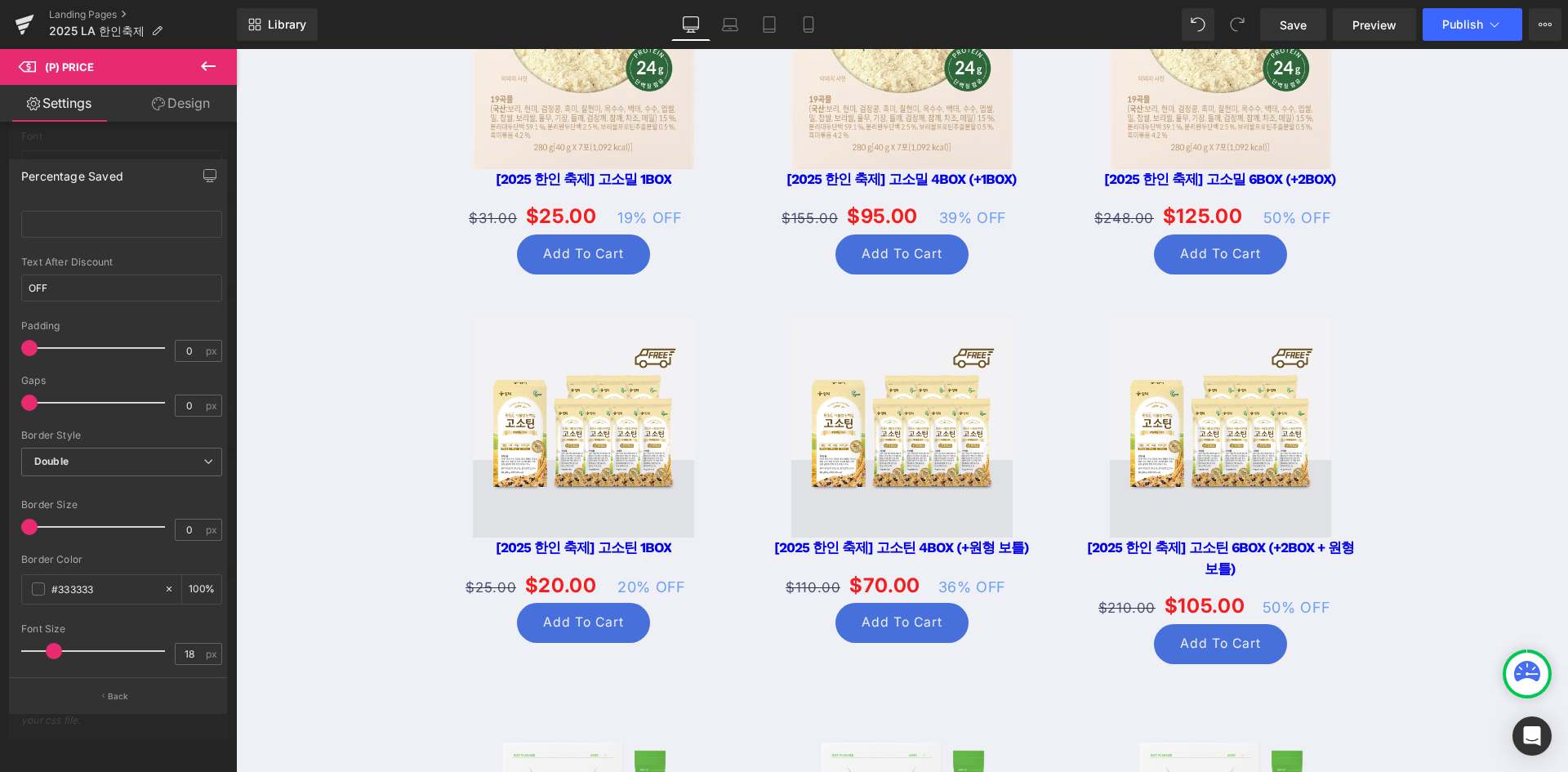
drag, startPoint x: 25, startPoint y: 348, endPoint x: -84, endPoint y: 325, distance: 111.4
click at [0, 325] on html "(P) Price You are previewing how the Live Preset 0 will restyle your page. You …" at bounding box center [784, 386] width 1568 height 772
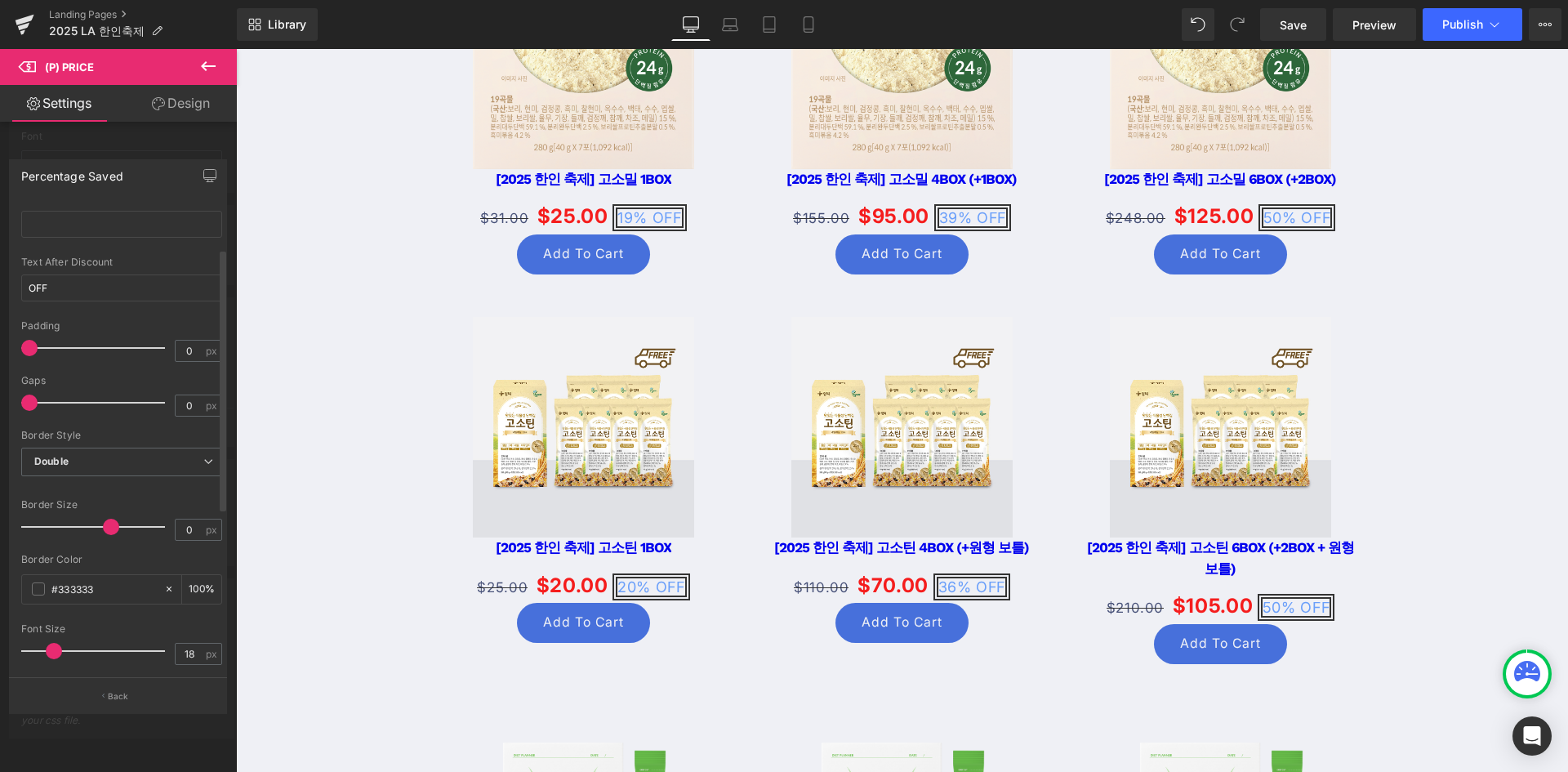
drag, startPoint x: 42, startPoint y: 527, endPoint x: 110, endPoint y: 531, distance: 68.1
click at [110, 531] on span at bounding box center [111, 527] width 16 height 16
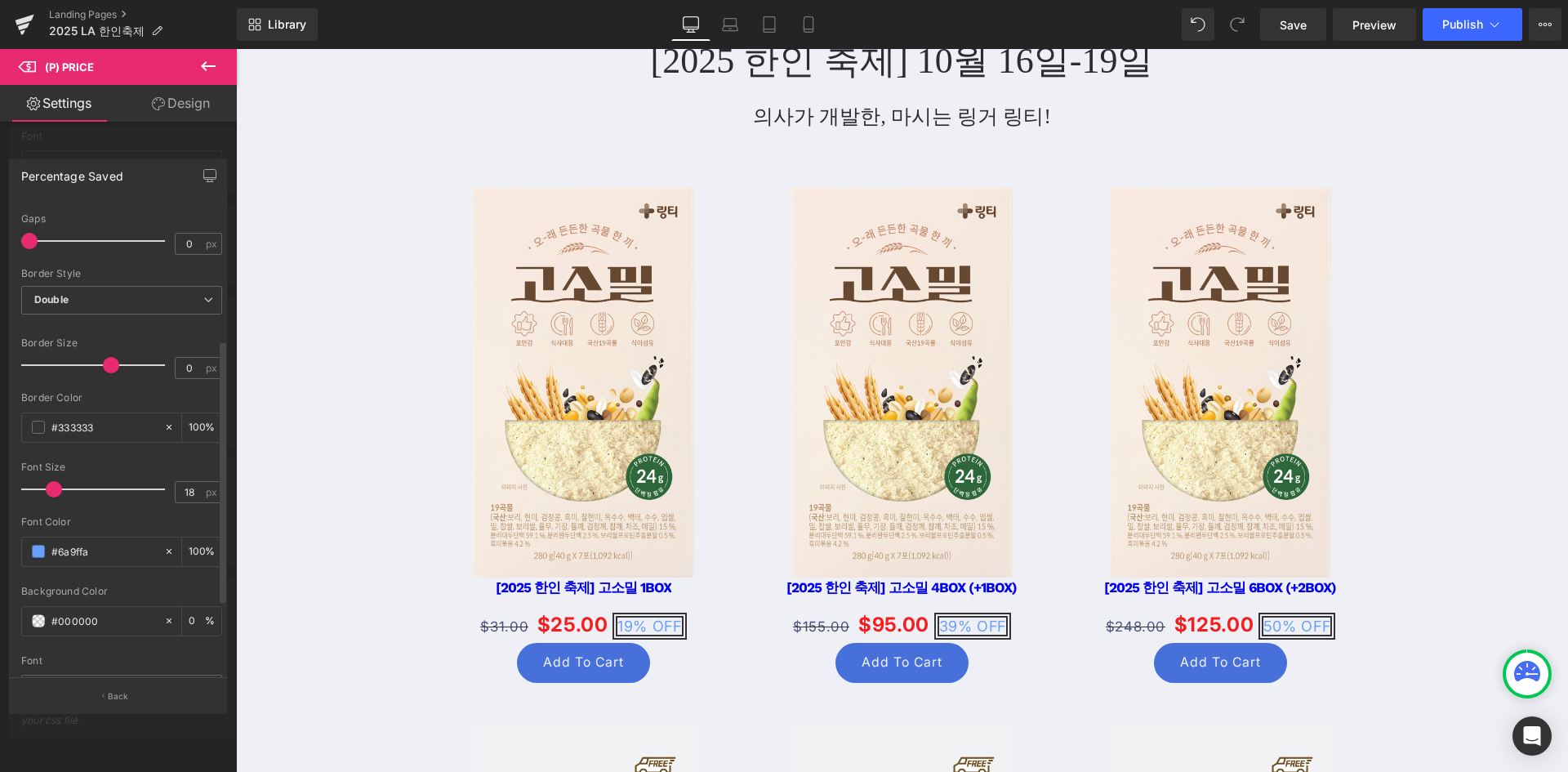
scroll to position [245, 0]
click at [125, 430] on input "#333333" at bounding box center [104, 425] width 105 height 18
click at [39, 424] on span at bounding box center [38, 425] width 13 height 13
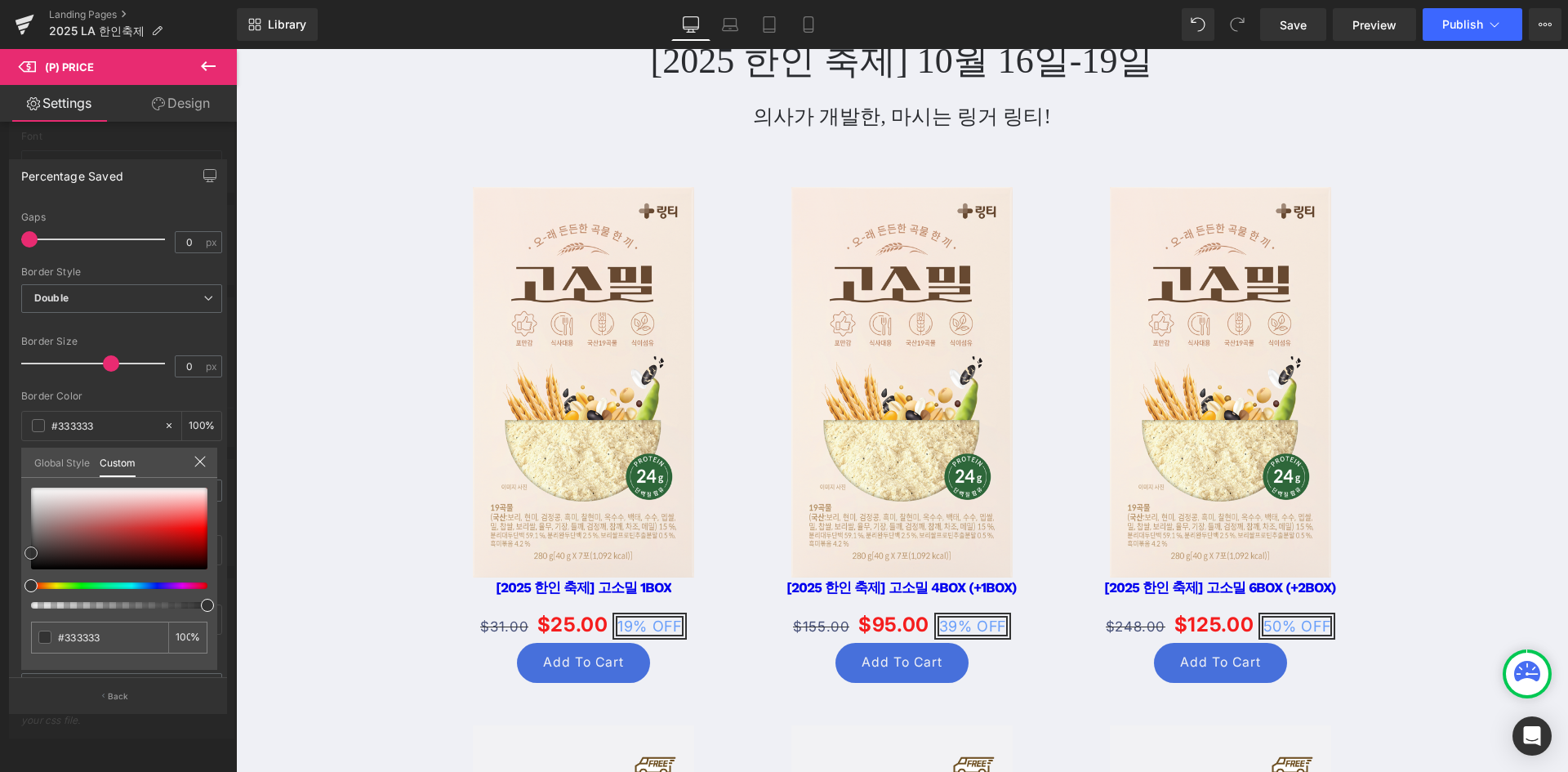
click at [198, 530] on div at bounding box center [119, 528] width 176 height 82
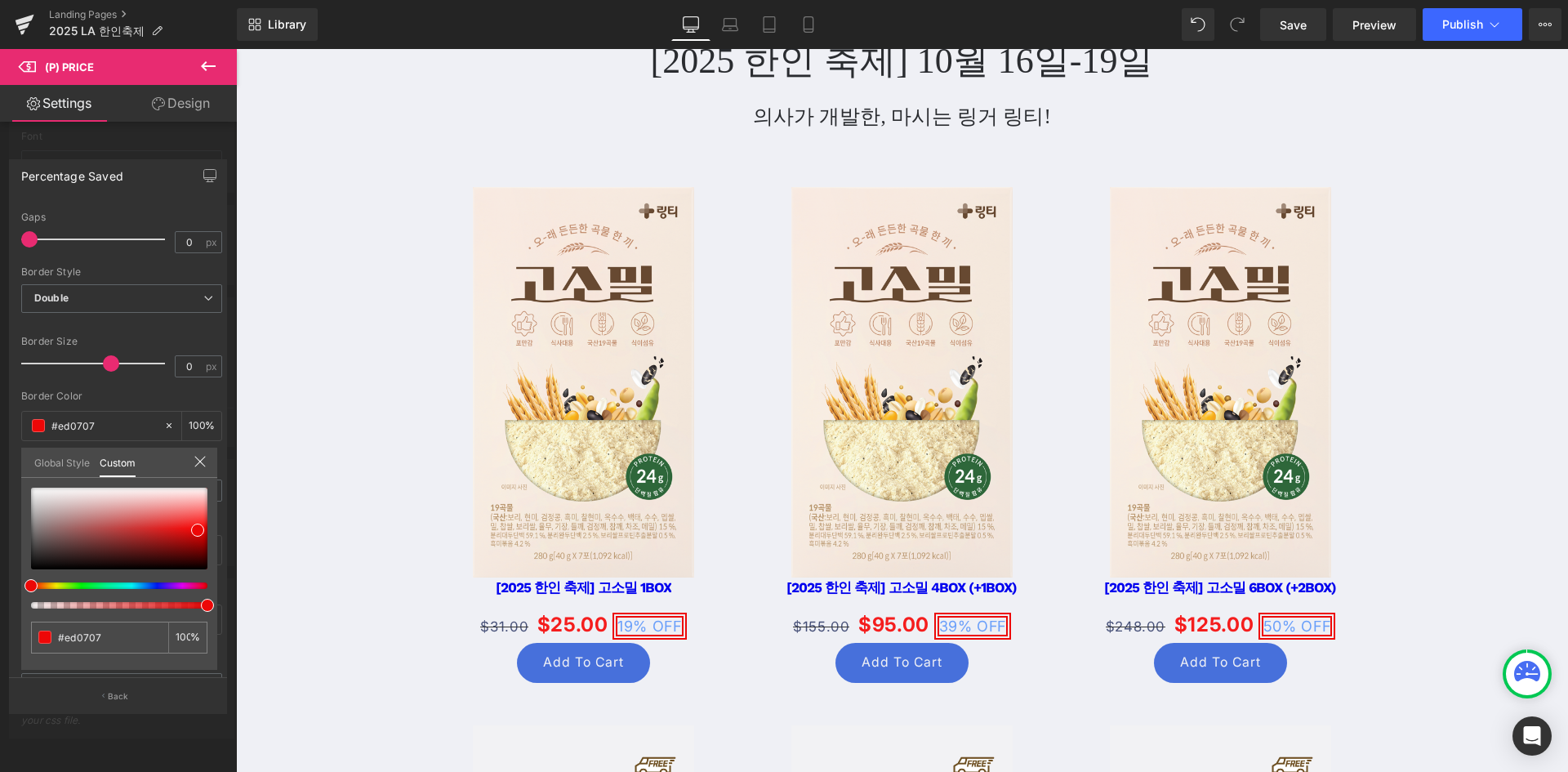
drag, startPoint x: 256, startPoint y: 502, endPoint x: 468, endPoint y: 565, distance: 221.2
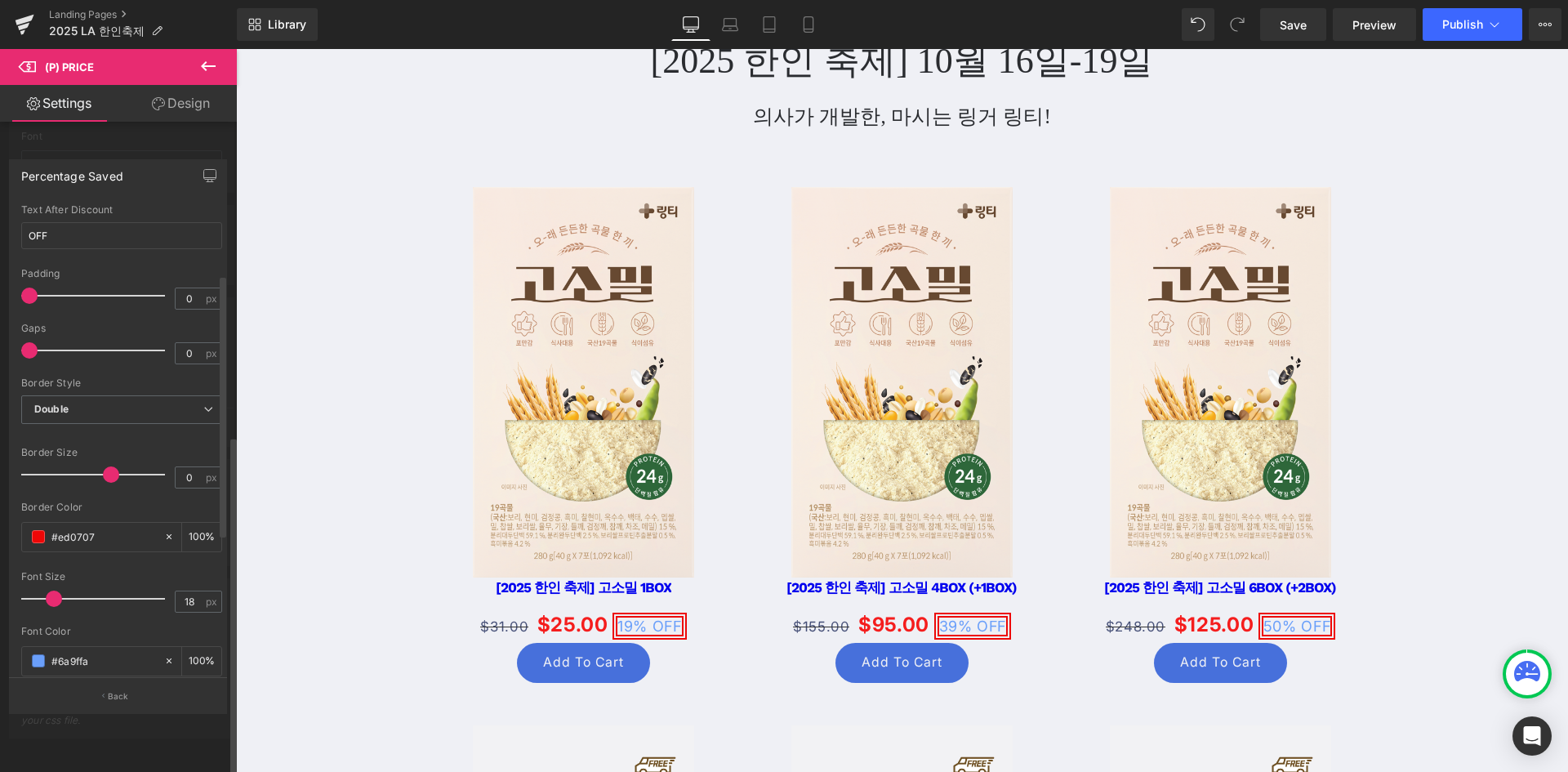
scroll to position [128, 0]
drag, startPoint x: 105, startPoint y: 481, endPoint x: 87, endPoint y: 476, distance: 18.7
click at [89, 476] on span at bounding box center [96, 480] width 16 height 16
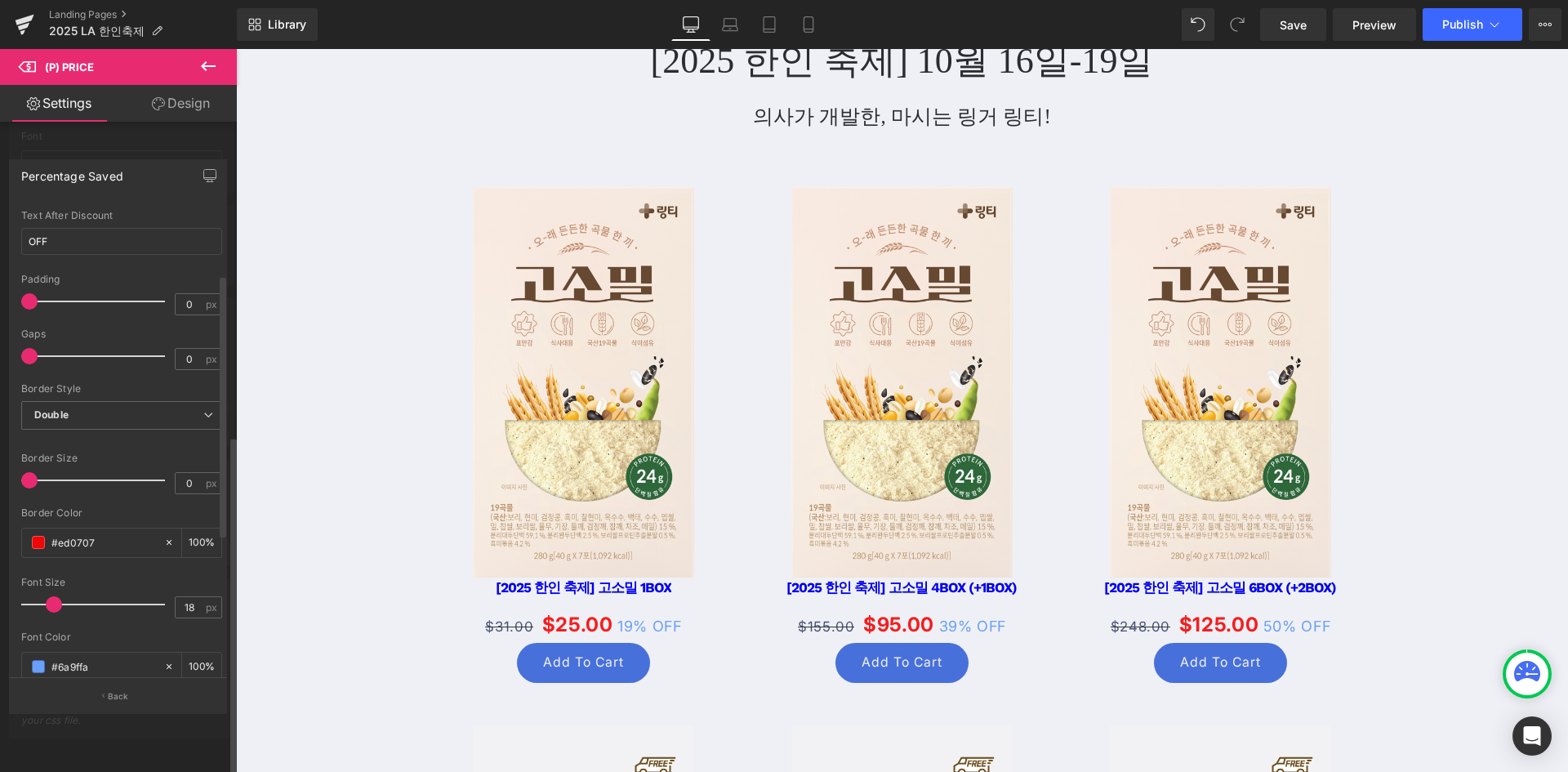
drag, startPoint x: 95, startPoint y: 482, endPoint x: 30, endPoint y: 477, distance: 65.2
click at [30, 477] on span at bounding box center [29, 480] width 16 height 16
click at [100, 414] on span "Double" at bounding box center [122, 415] width 201 height 29
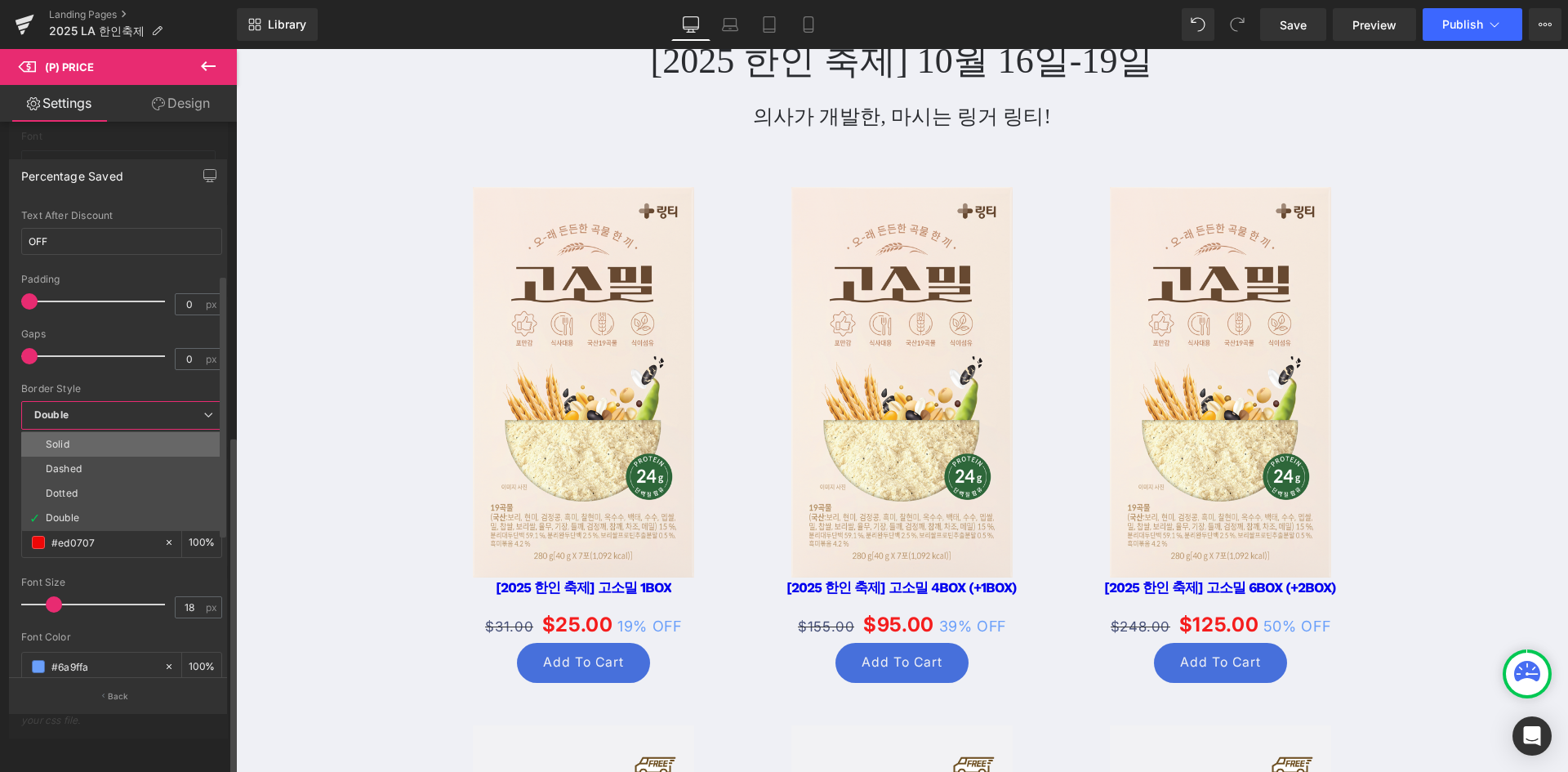
click at [107, 446] on li "Solid" at bounding box center [122, 444] width 201 height 24
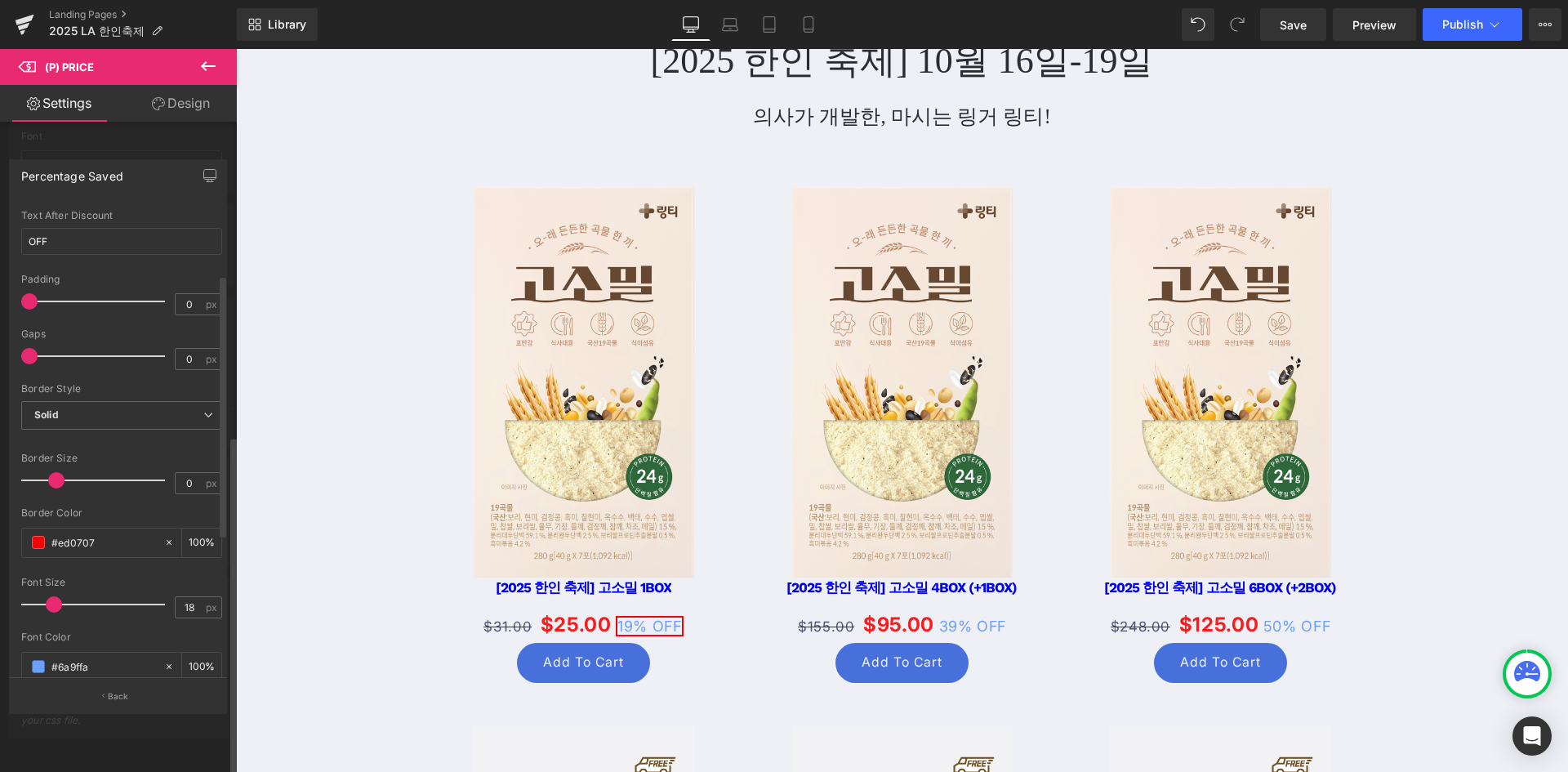
drag, startPoint x: 33, startPoint y: 474, endPoint x: 56, endPoint y: 475, distance: 23.0
click at [56, 475] on span at bounding box center [55, 480] width 16 height 16
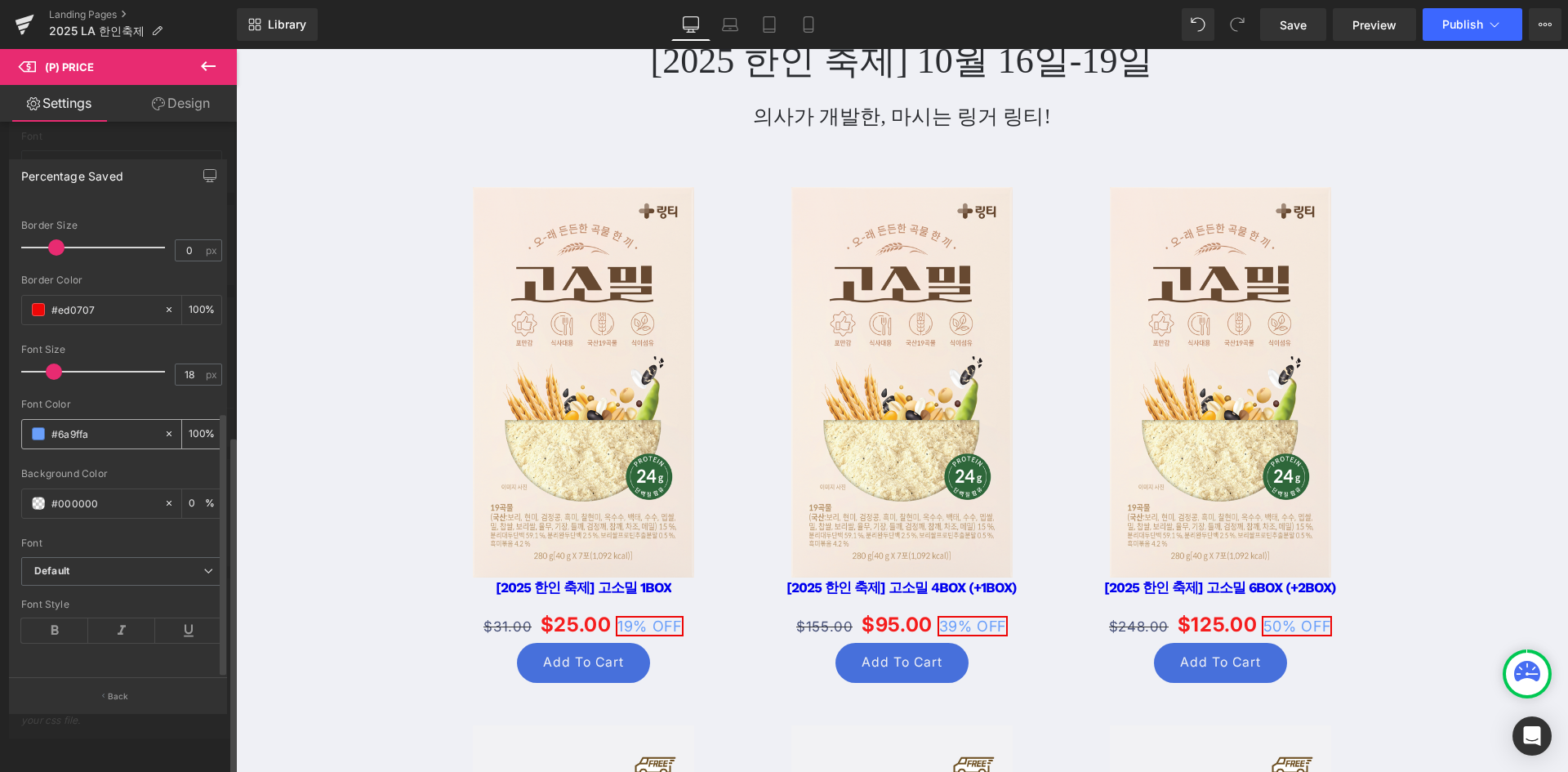
click at [35, 427] on span at bounding box center [38, 434] width 13 height 13
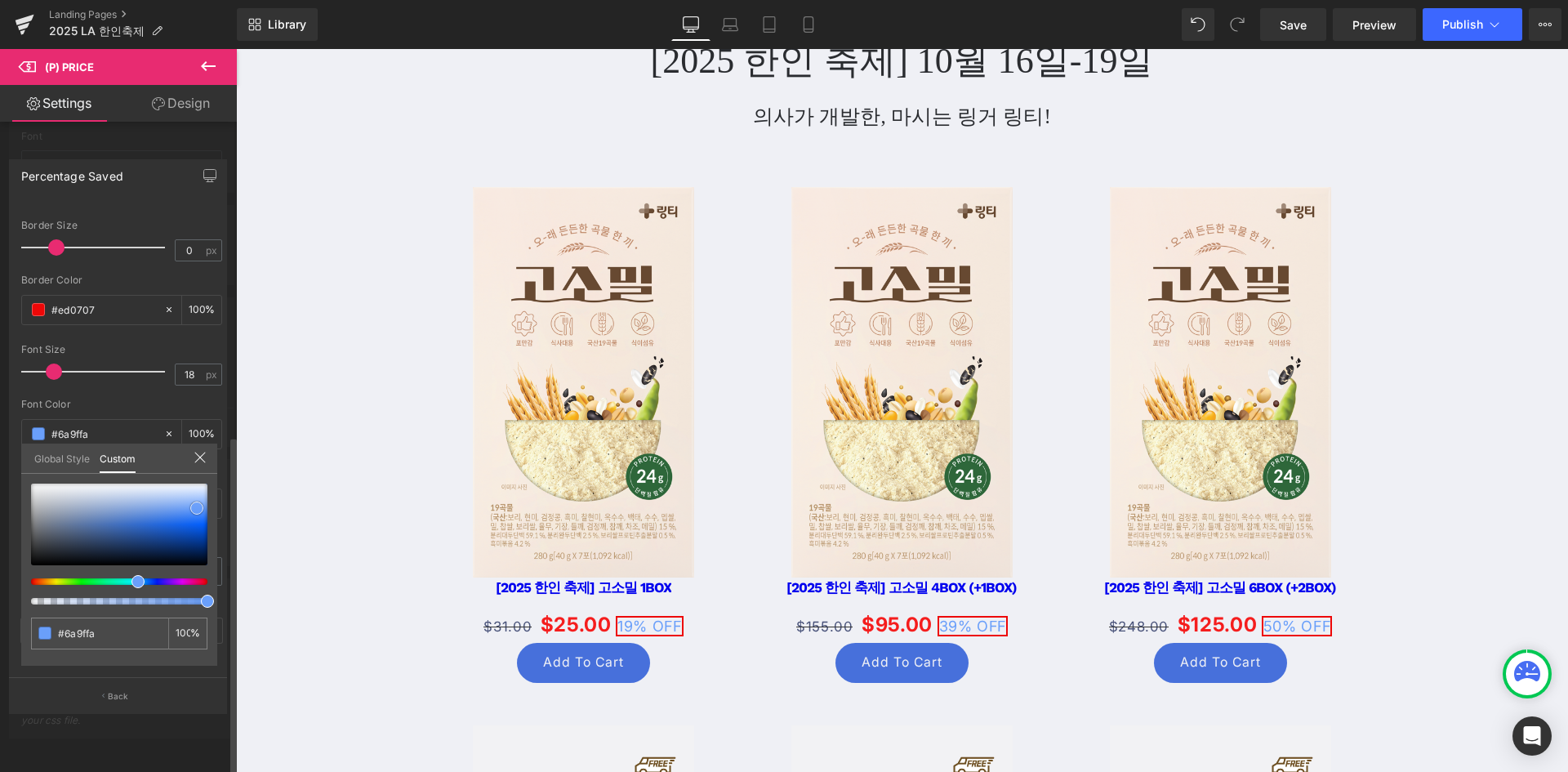
click at [175, 522] on div at bounding box center [119, 524] width 176 height 82
click at [98, 583] on div at bounding box center [112, 581] width 176 height 7
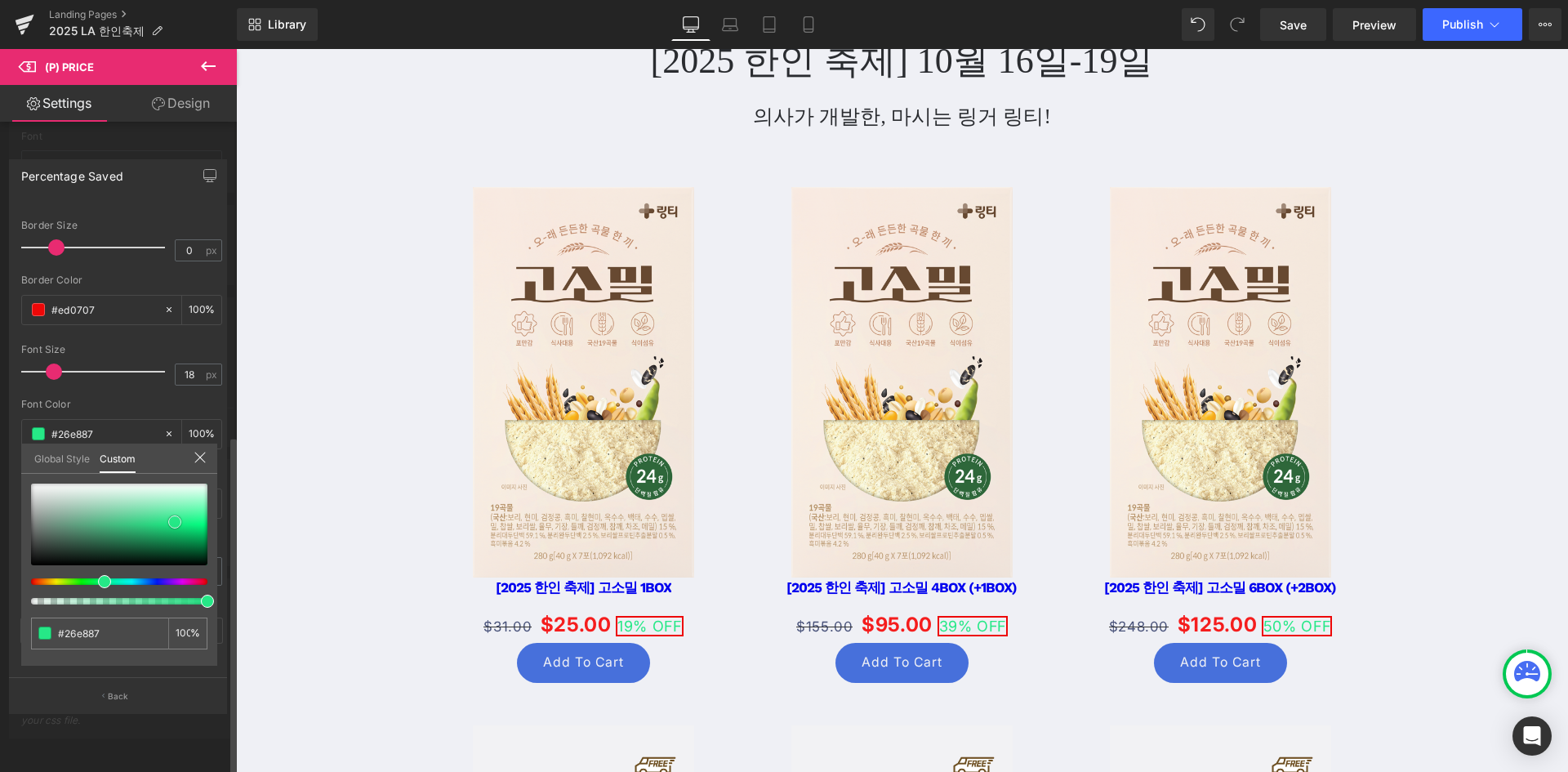
click at [205, 533] on div at bounding box center [119, 524] width 176 height 82
drag, startPoint x: 200, startPoint y: 540, endPoint x: 197, endPoint y: 547, distance: 7.6
click at [197, 547] on div at bounding box center [119, 524] width 176 height 82
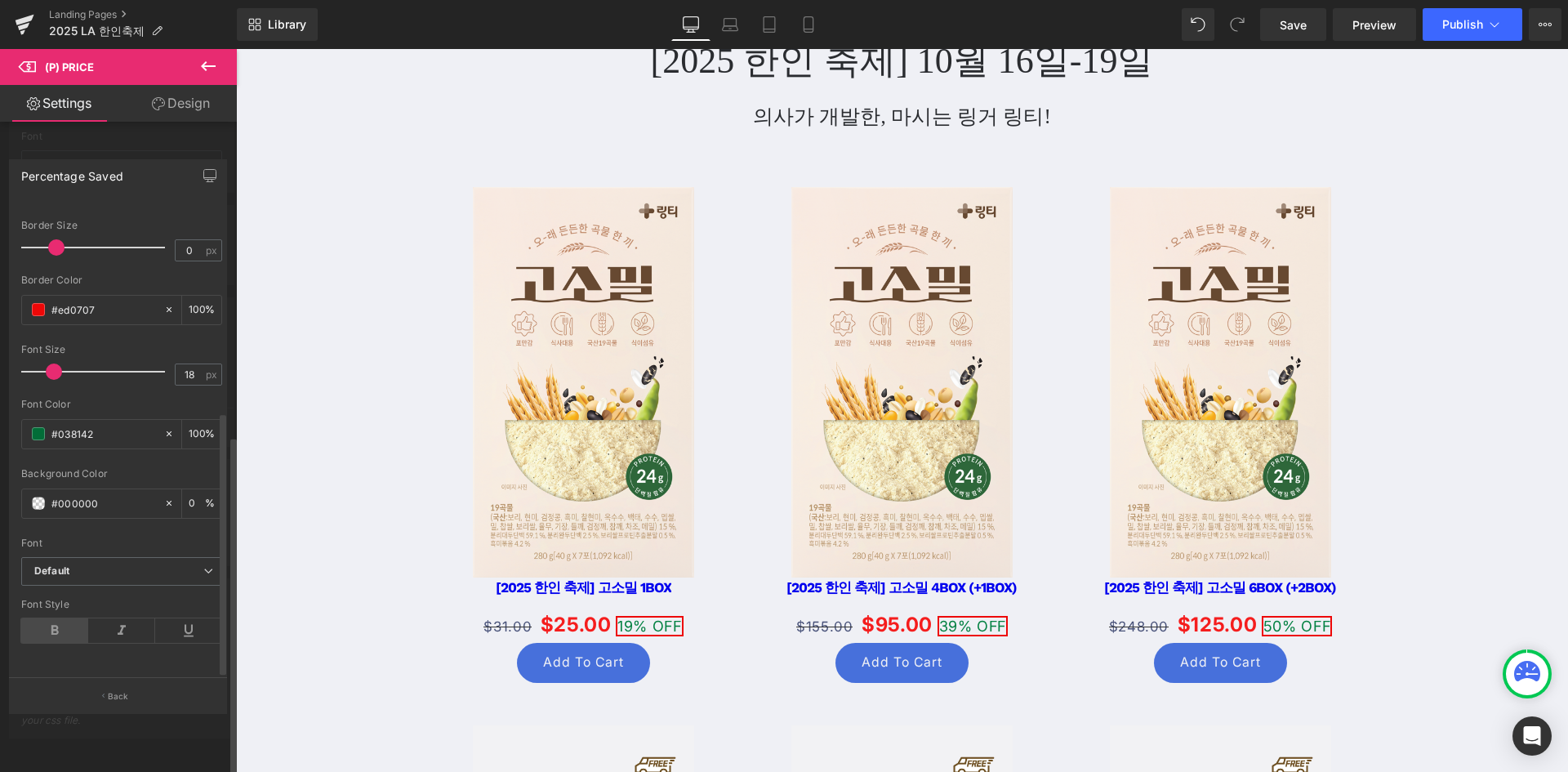
click at [68, 619] on icon at bounding box center [55, 631] width 67 height 24
drag, startPoint x: 291, startPoint y: 397, endPoint x: 309, endPoint y: 422, distance: 30.8
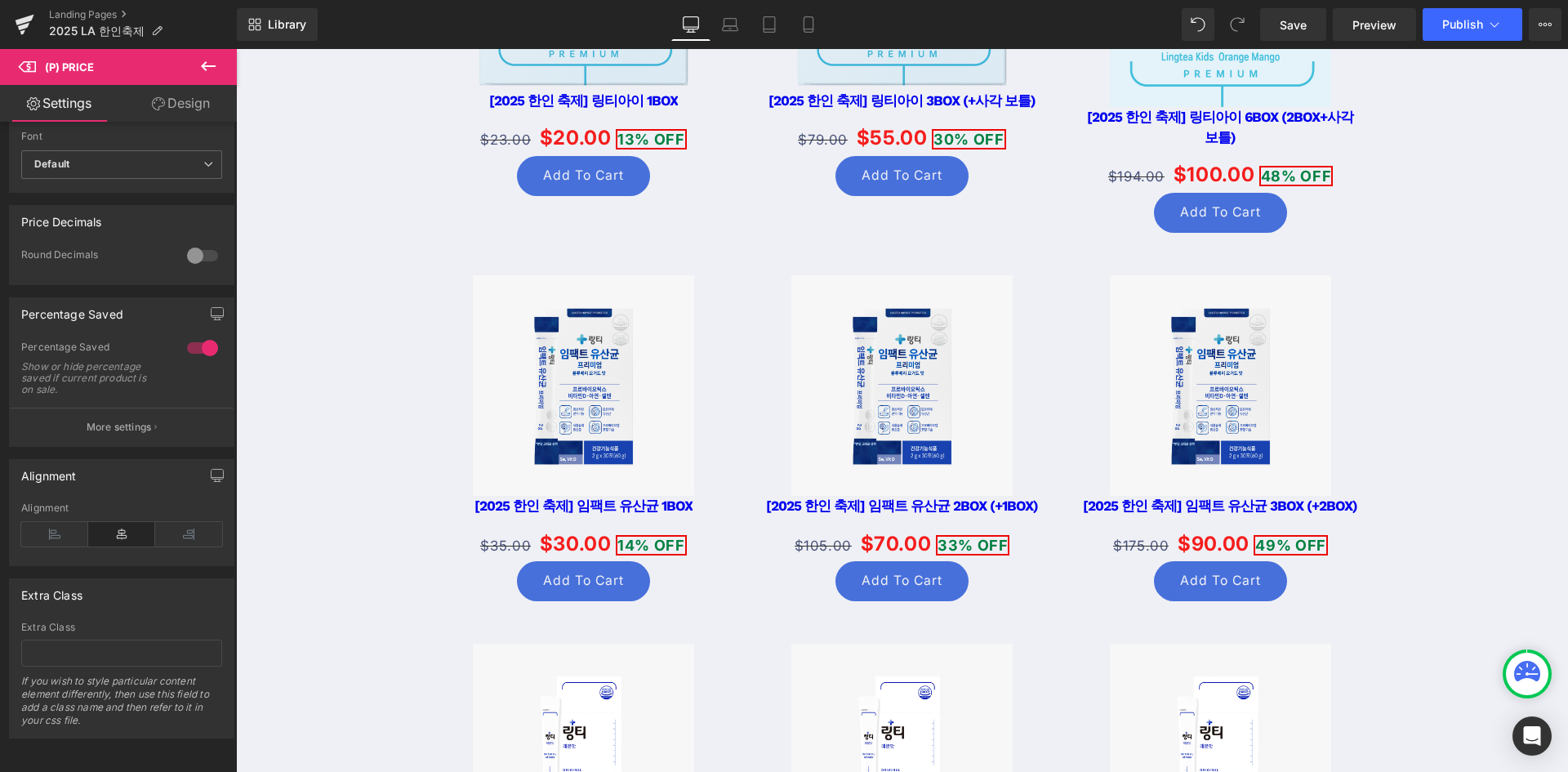
scroll to position [4124, 0]
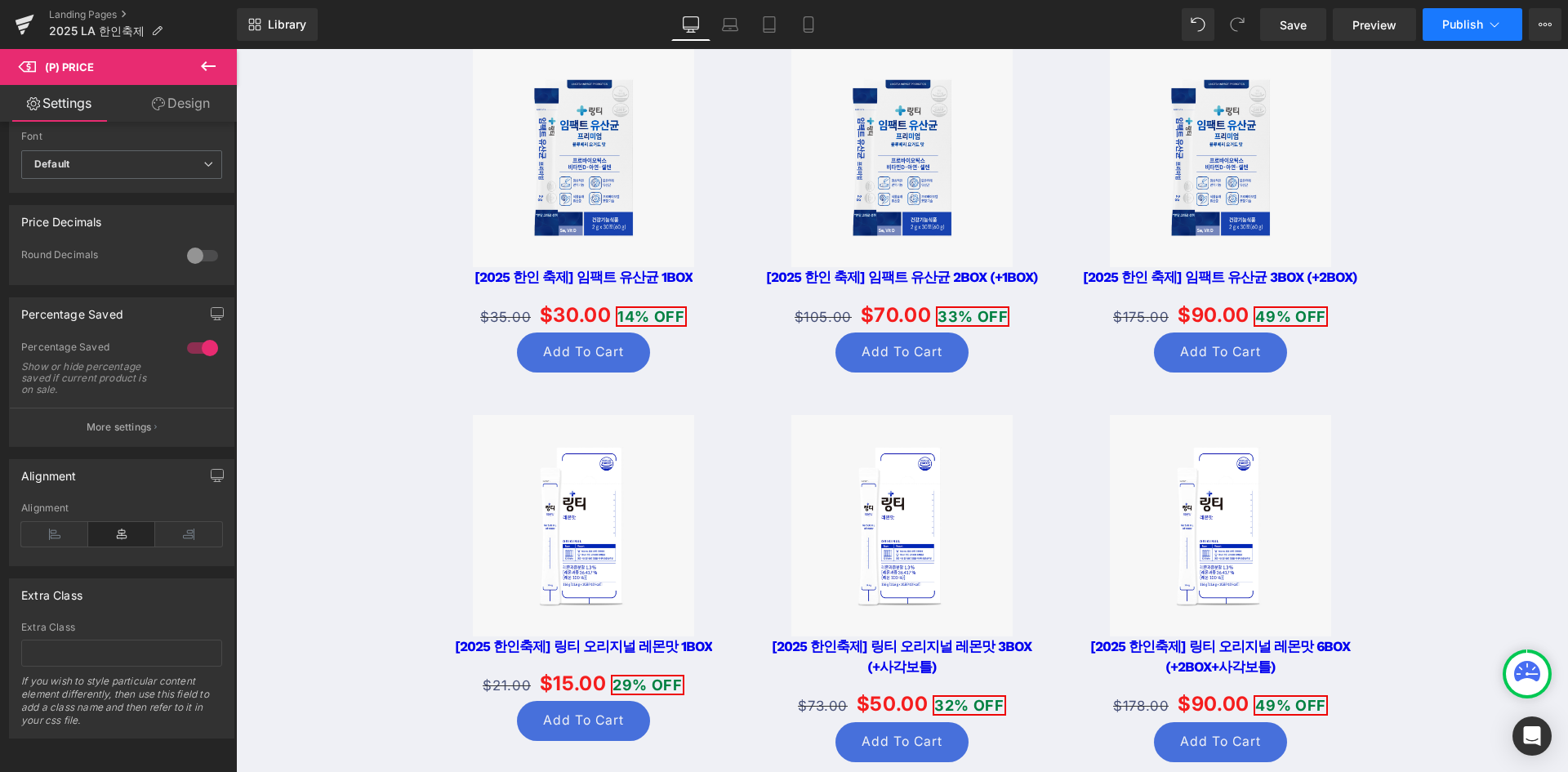
click at [1479, 30] on button "Publish" at bounding box center [1472, 24] width 99 height 33
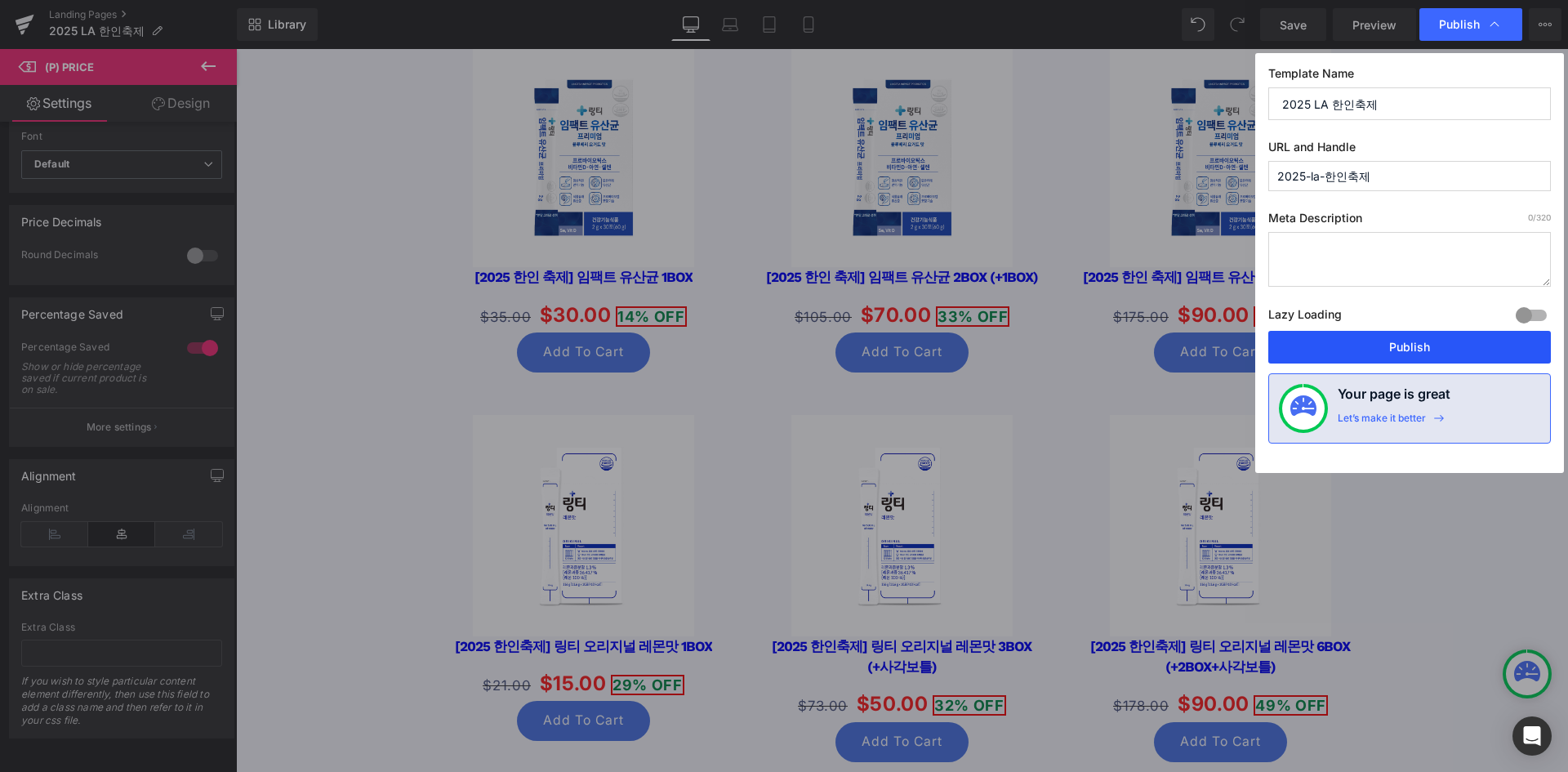
drag, startPoint x: 1388, startPoint y: 349, endPoint x: 1150, endPoint y: 304, distance: 242.2
click at [1388, 349] on button "Publish" at bounding box center [1410, 347] width 283 height 33
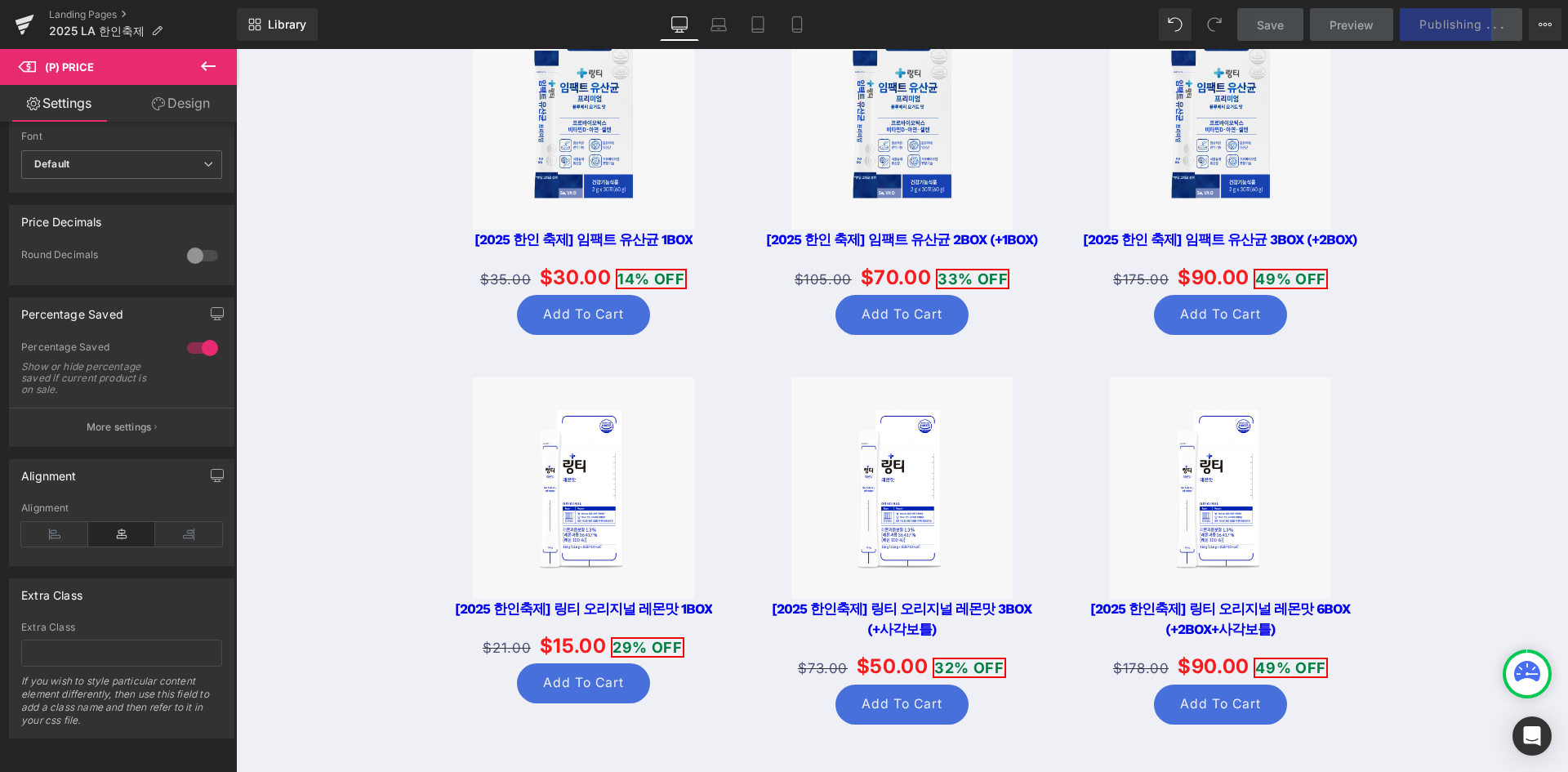
scroll to position [4124, 0]
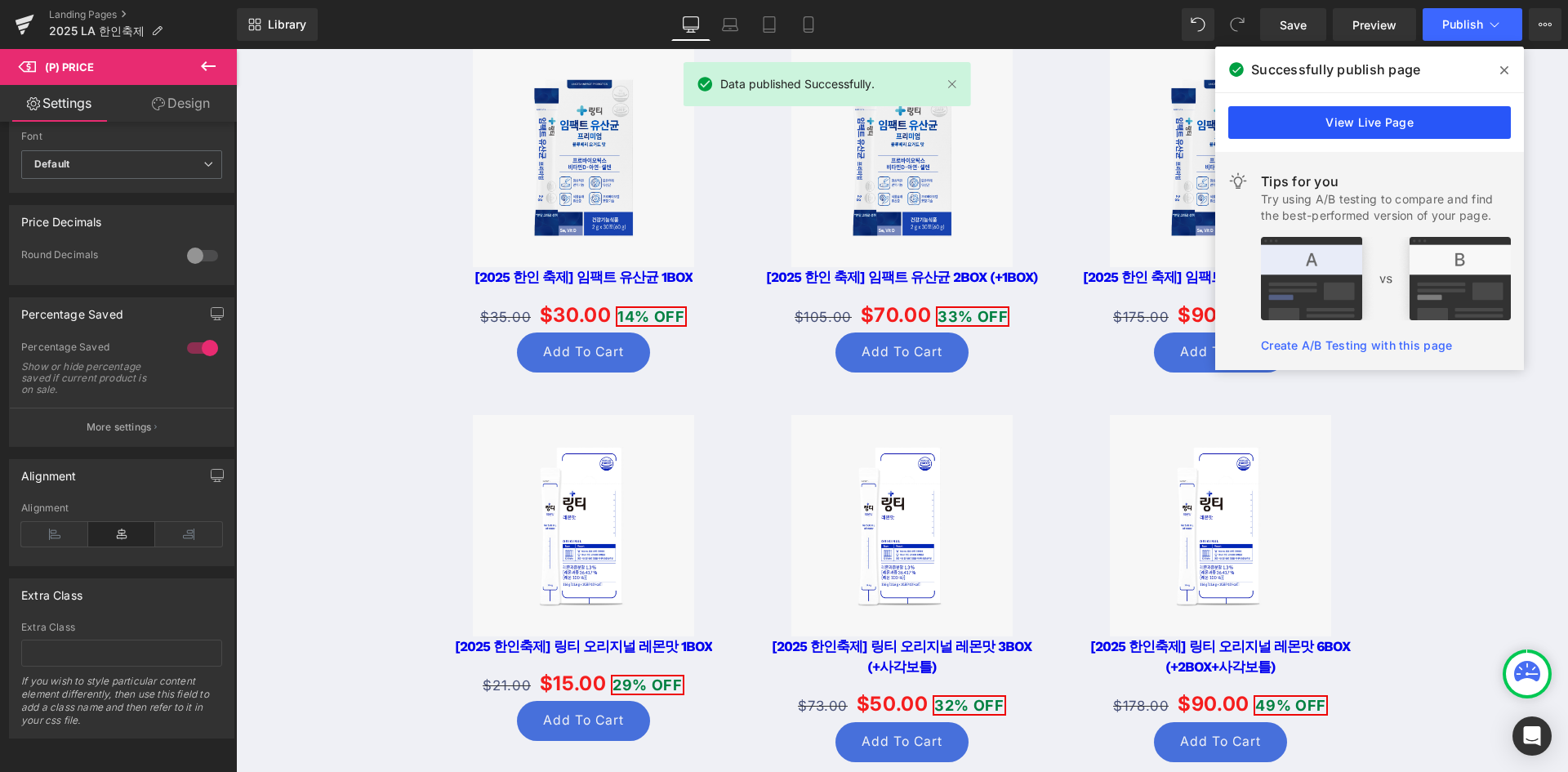
click at [1283, 121] on link "View Live Page" at bounding box center [1370, 122] width 283 height 33
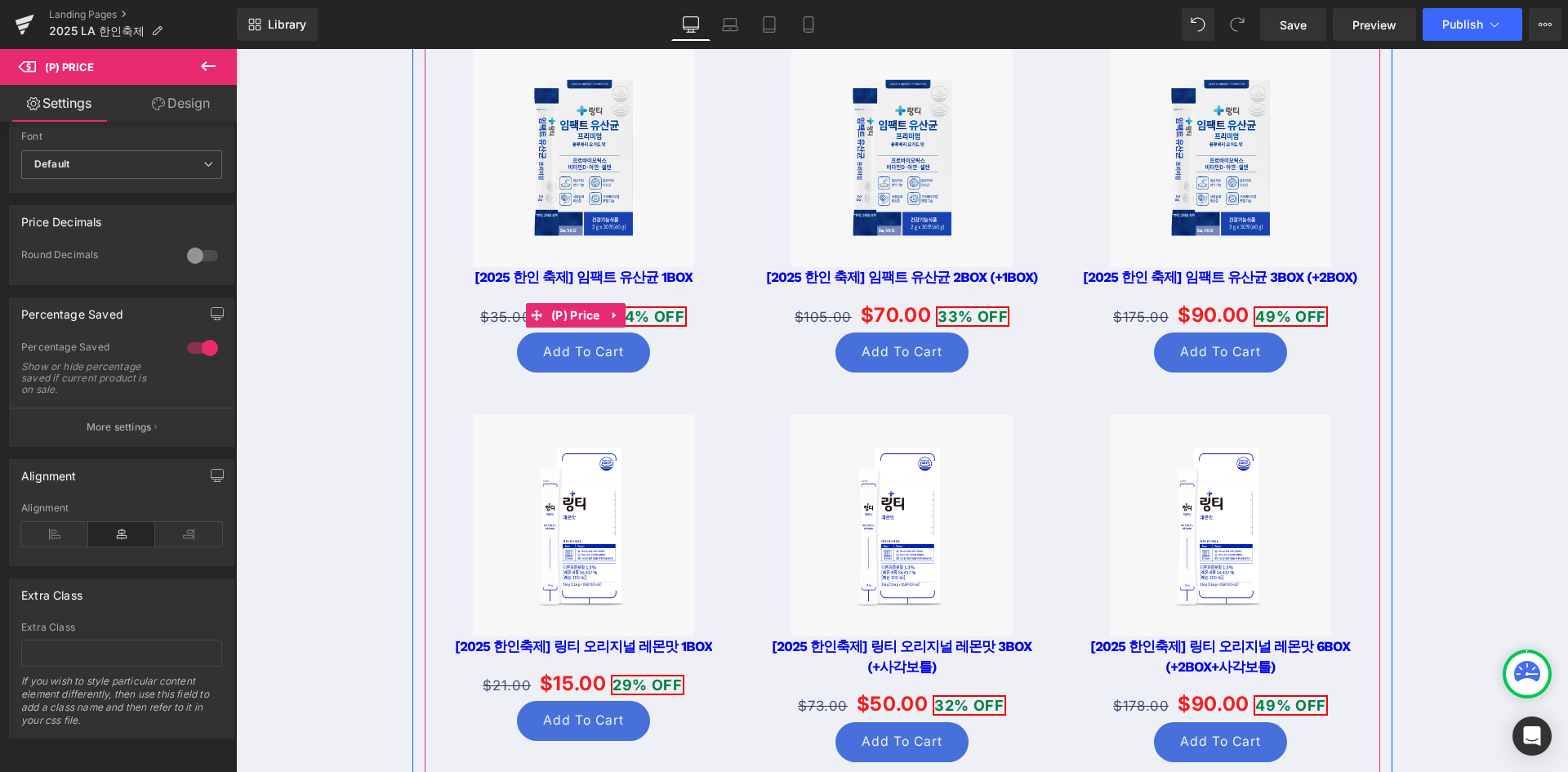
click at [658, 308] on span "OFF" at bounding box center [669, 317] width 31 height 17
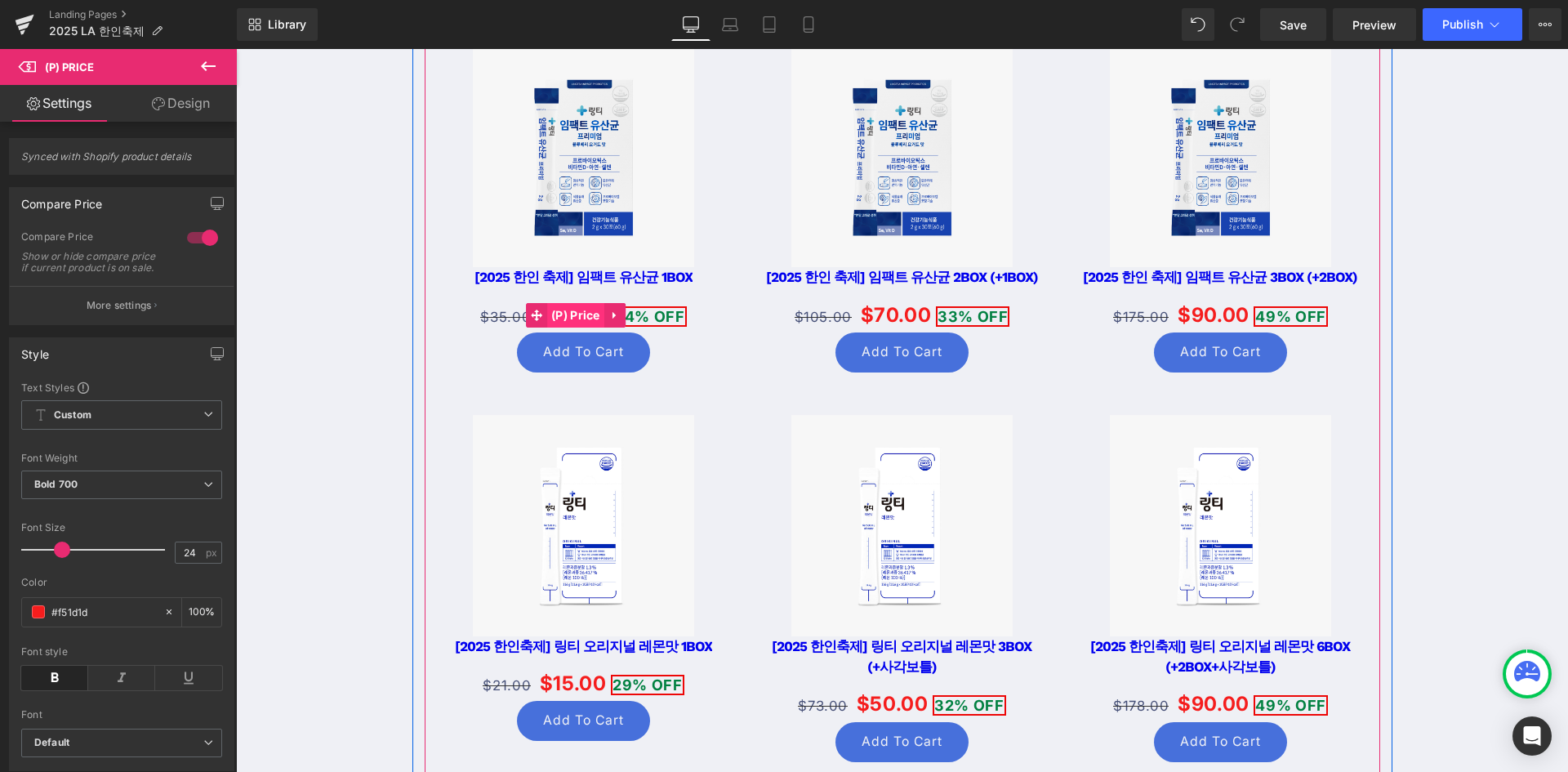
click at [577, 304] on span "(P) Price" at bounding box center [575, 316] width 57 height 24
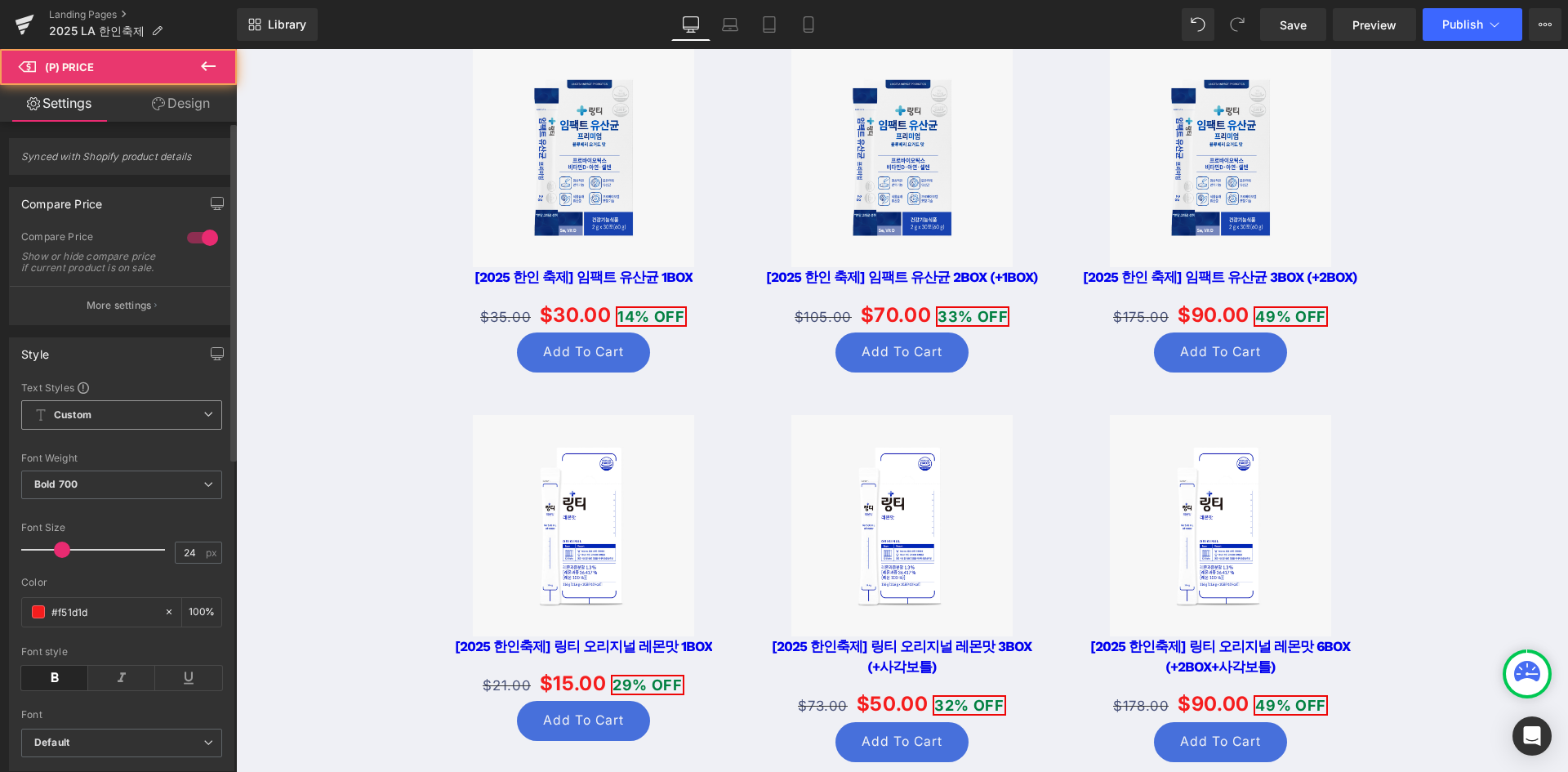
click at [111, 414] on span "Custom Setup Global Style" at bounding box center [122, 414] width 201 height 29
click at [155, 252] on div "Show or hide compare price if current product is on sale." at bounding box center [95, 262] width 147 height 22
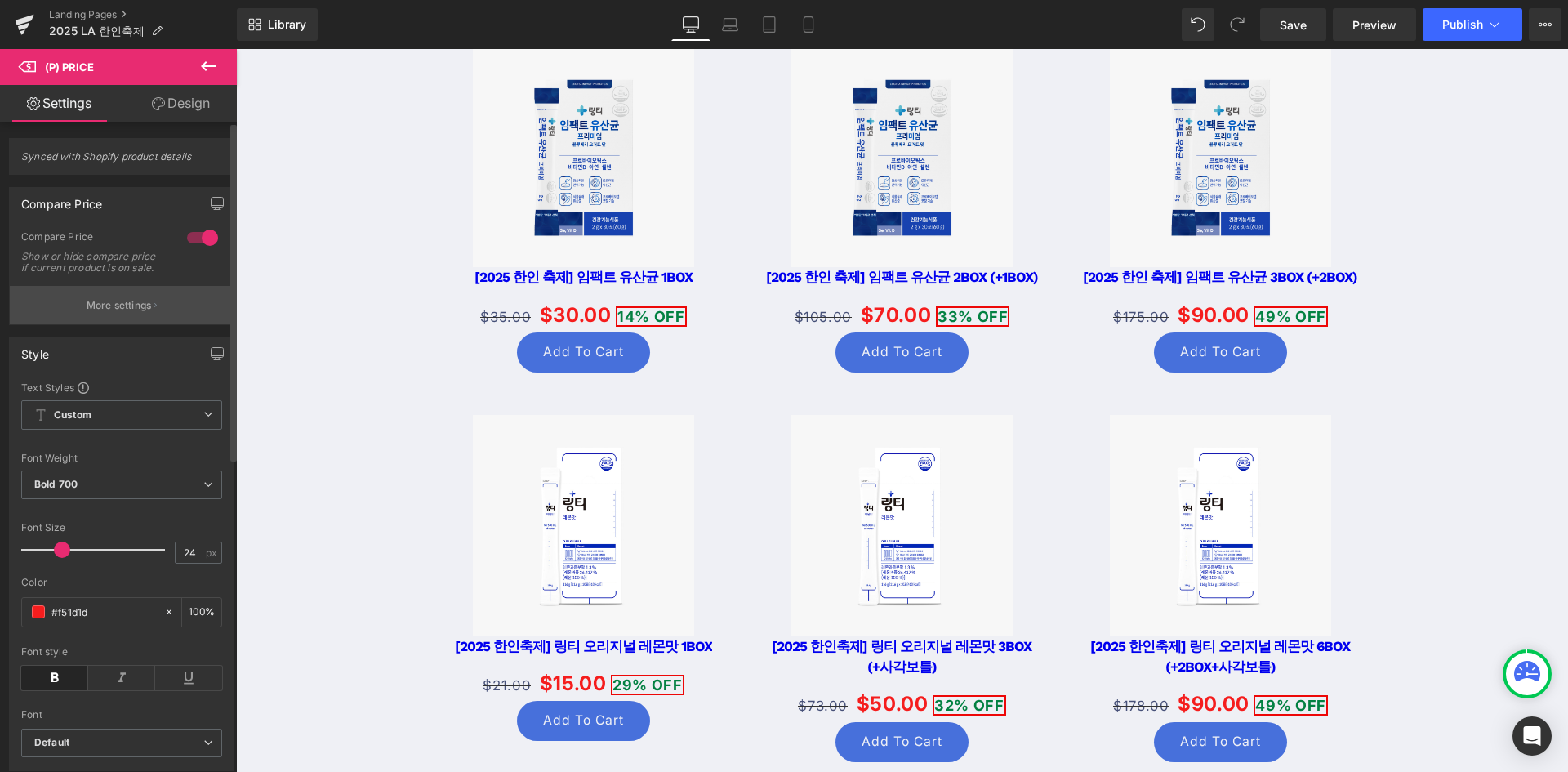
click at [132, 313] on p "More settings" at bounding box center [119, 305] width 66 height 15
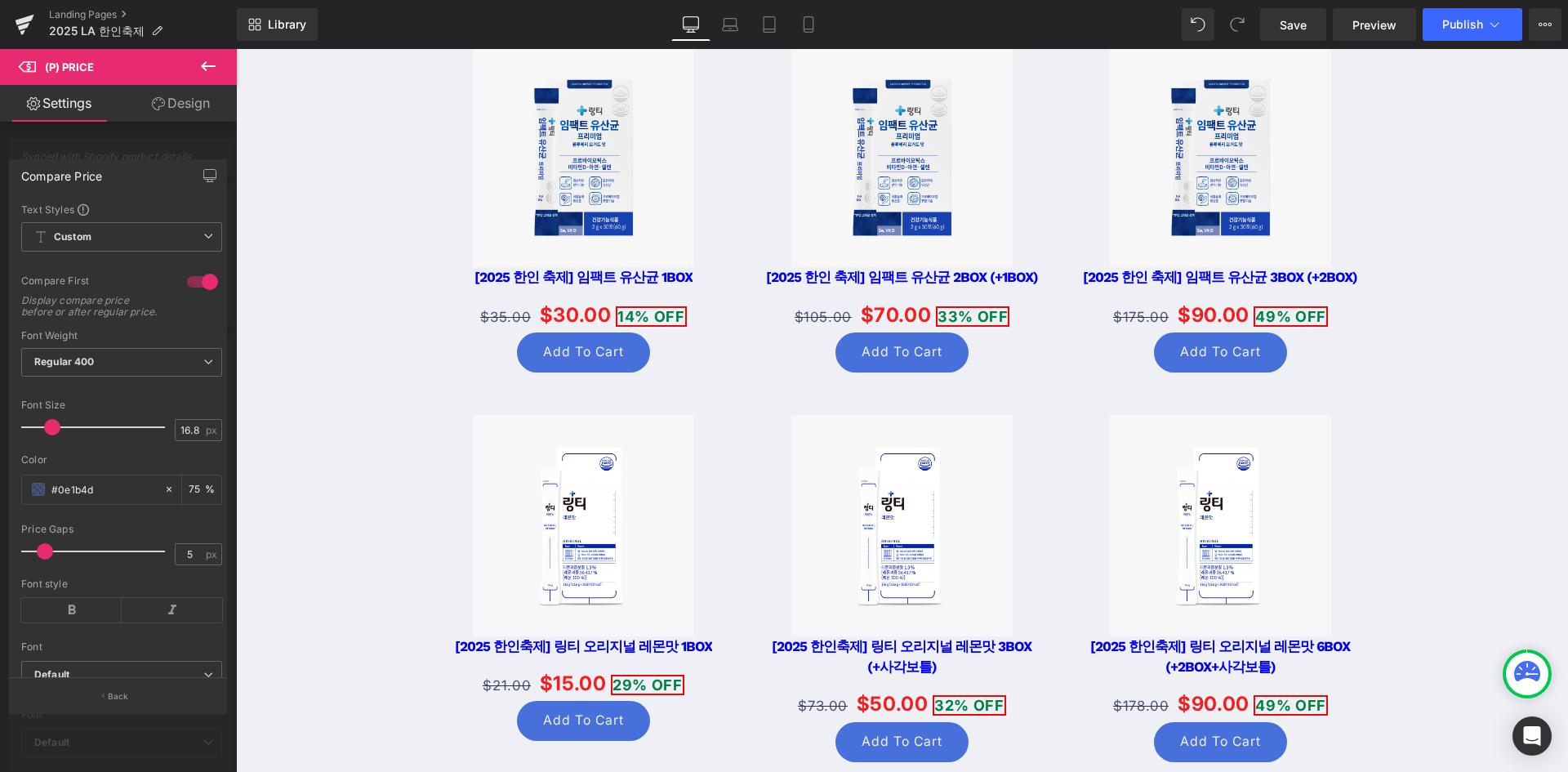
click at [189, 107] on link "Design" at bounding box center [181, 103] width 118 height 37
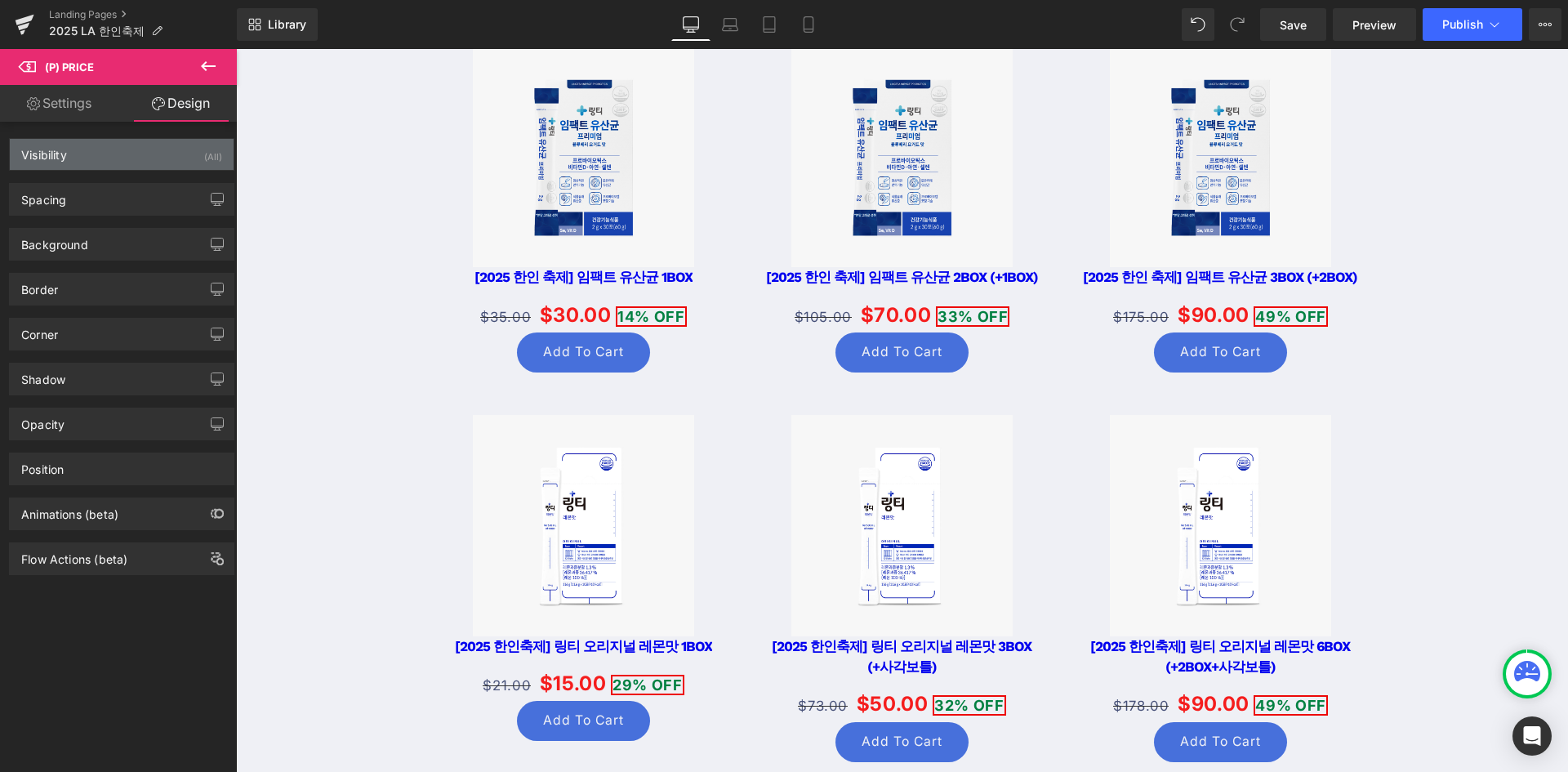
click at [118, 145] on div "Visibility (All)" at bounding box center [121, 154] width 224 height 31
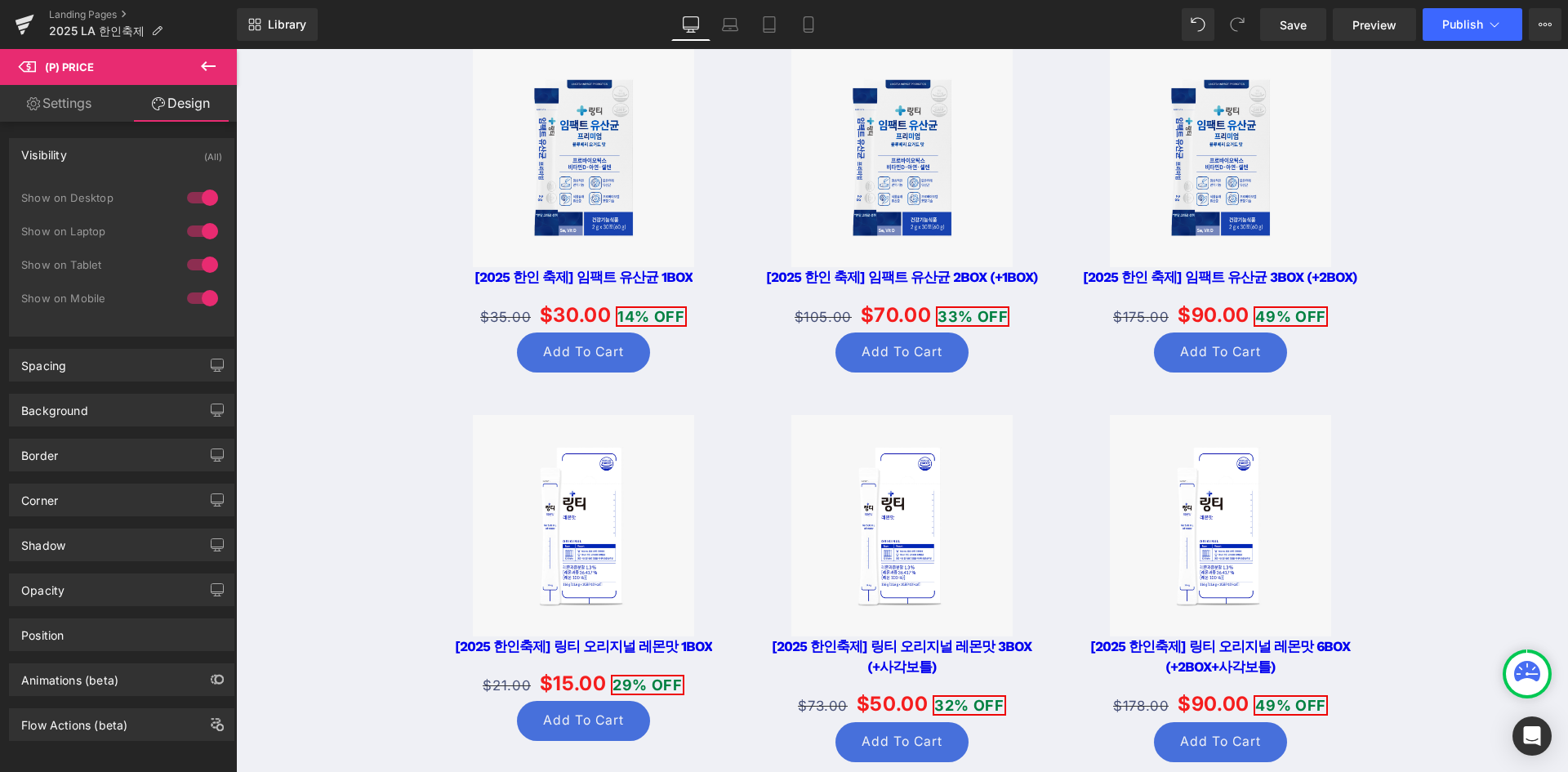
click at [118, 146] on div "Visibility (All)" at bounding box center [121, 154] width 224 height 31
